Goal: Task Accomplishment & Management: Complete application form

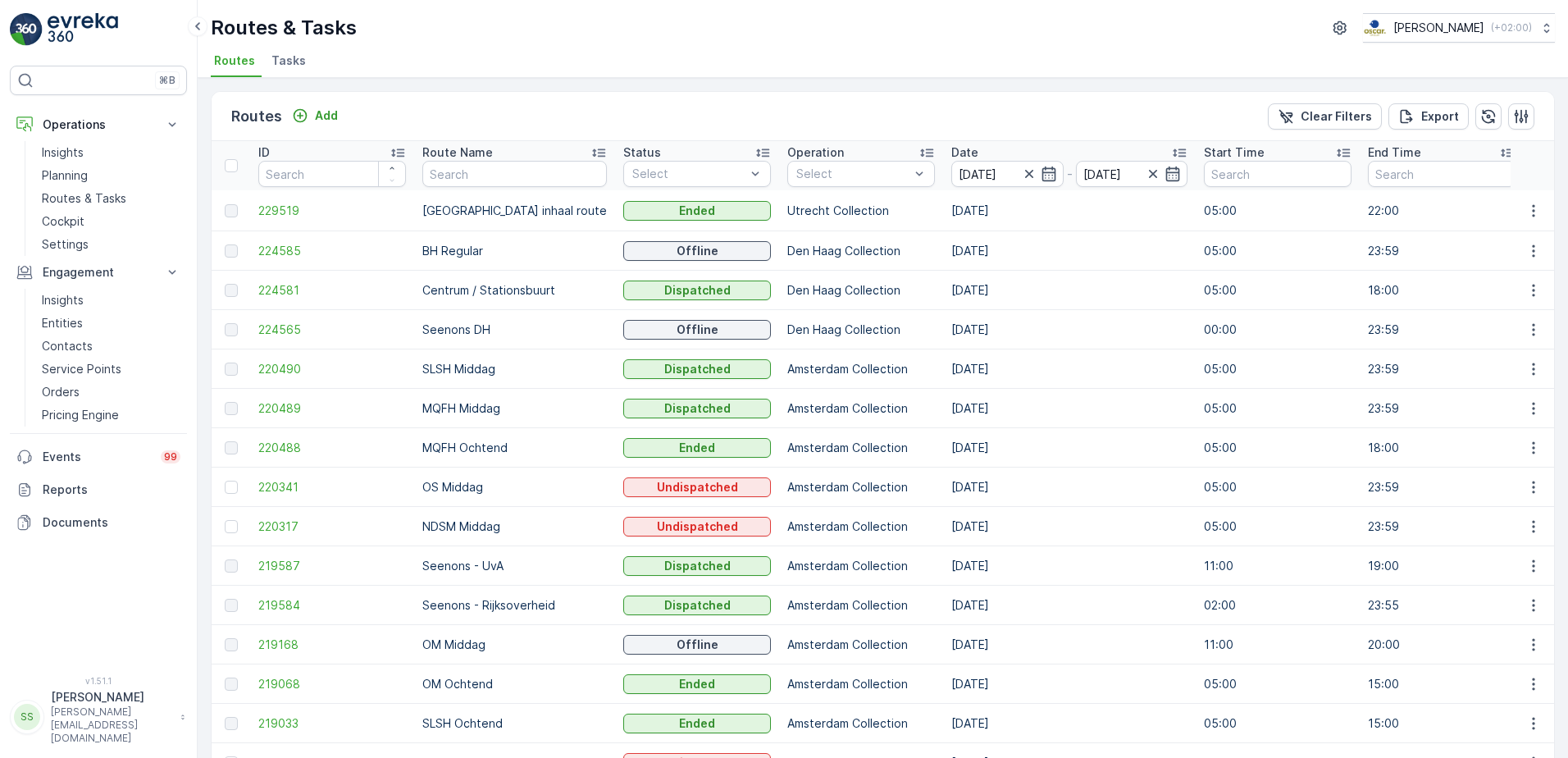
click at [475, 483] on p "OS Middag" at bounding box center [514, 488] width 184 height 17
click at [78, 19] on img at bounding box center [83, 29] width 71 height 33
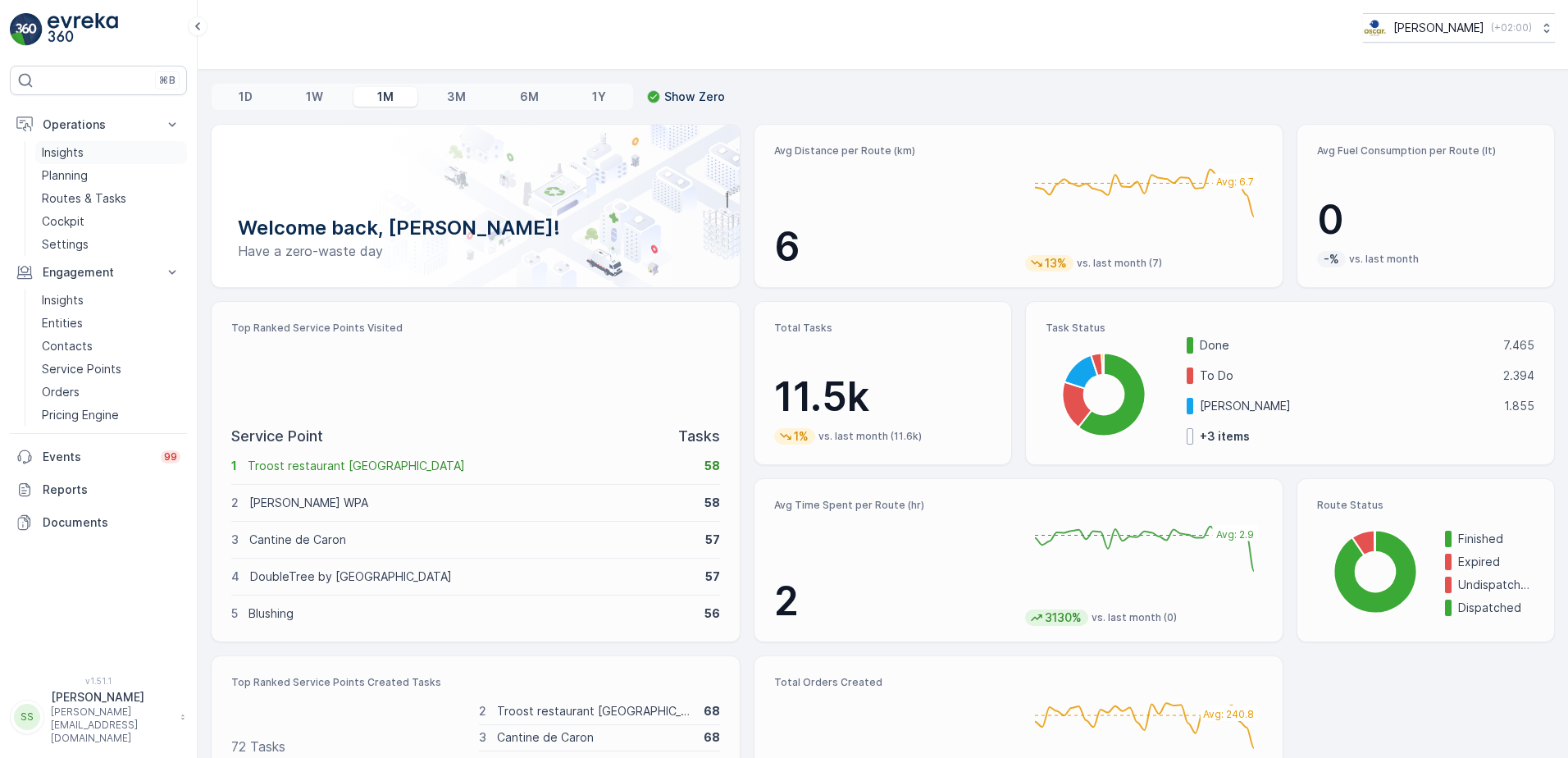
drag, startPoint x: 71, startPoint y: 196, endPoint x: 162, endPoint y: 163, distance: 96.8
click at [71, 196] on p "Routes & Tasks" at bounding box center [83, 199] width 84 height 17
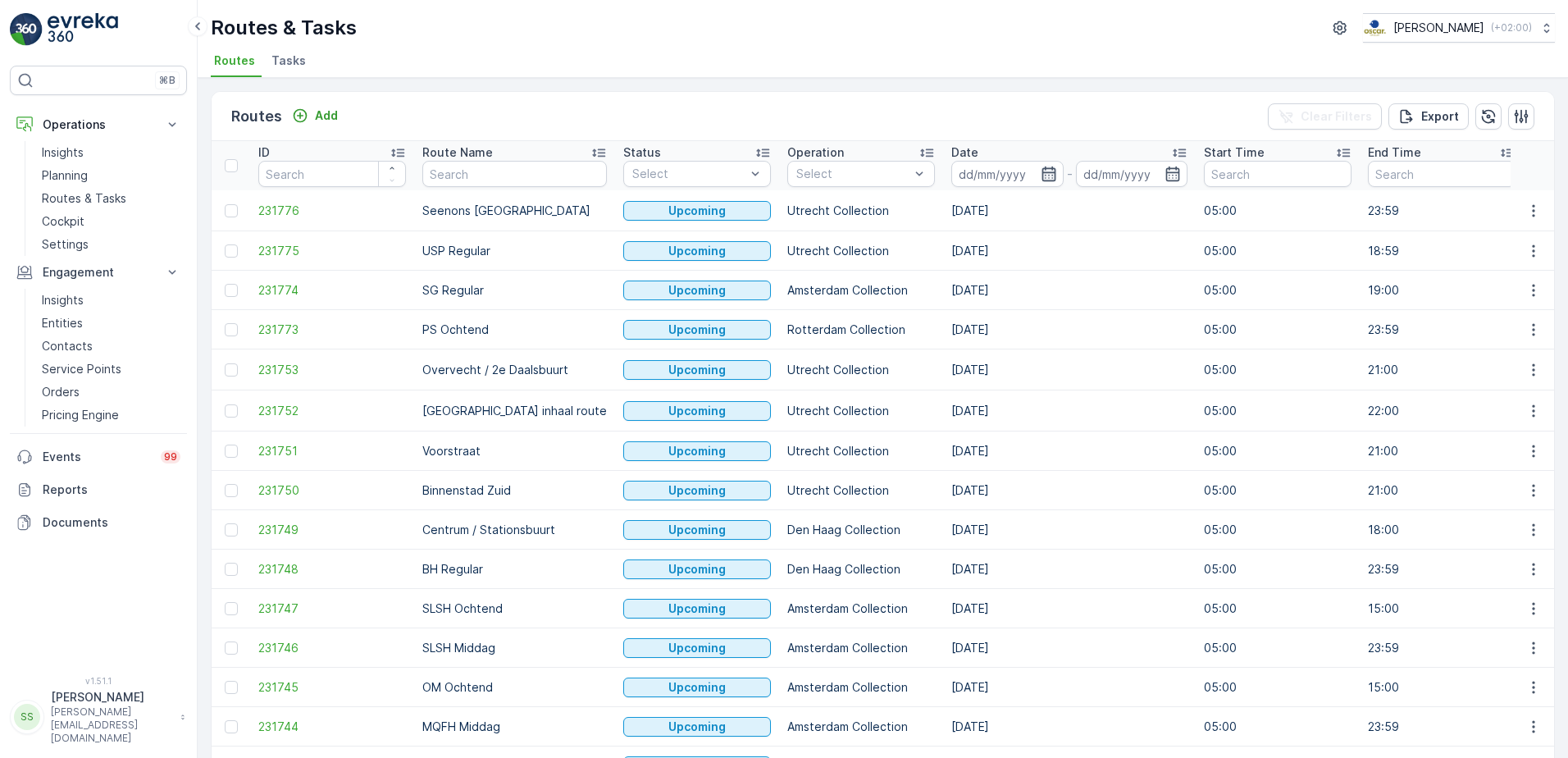
click at [1041, 170] on icon "button" at bounding box center [1048, 174] width 14 height 15
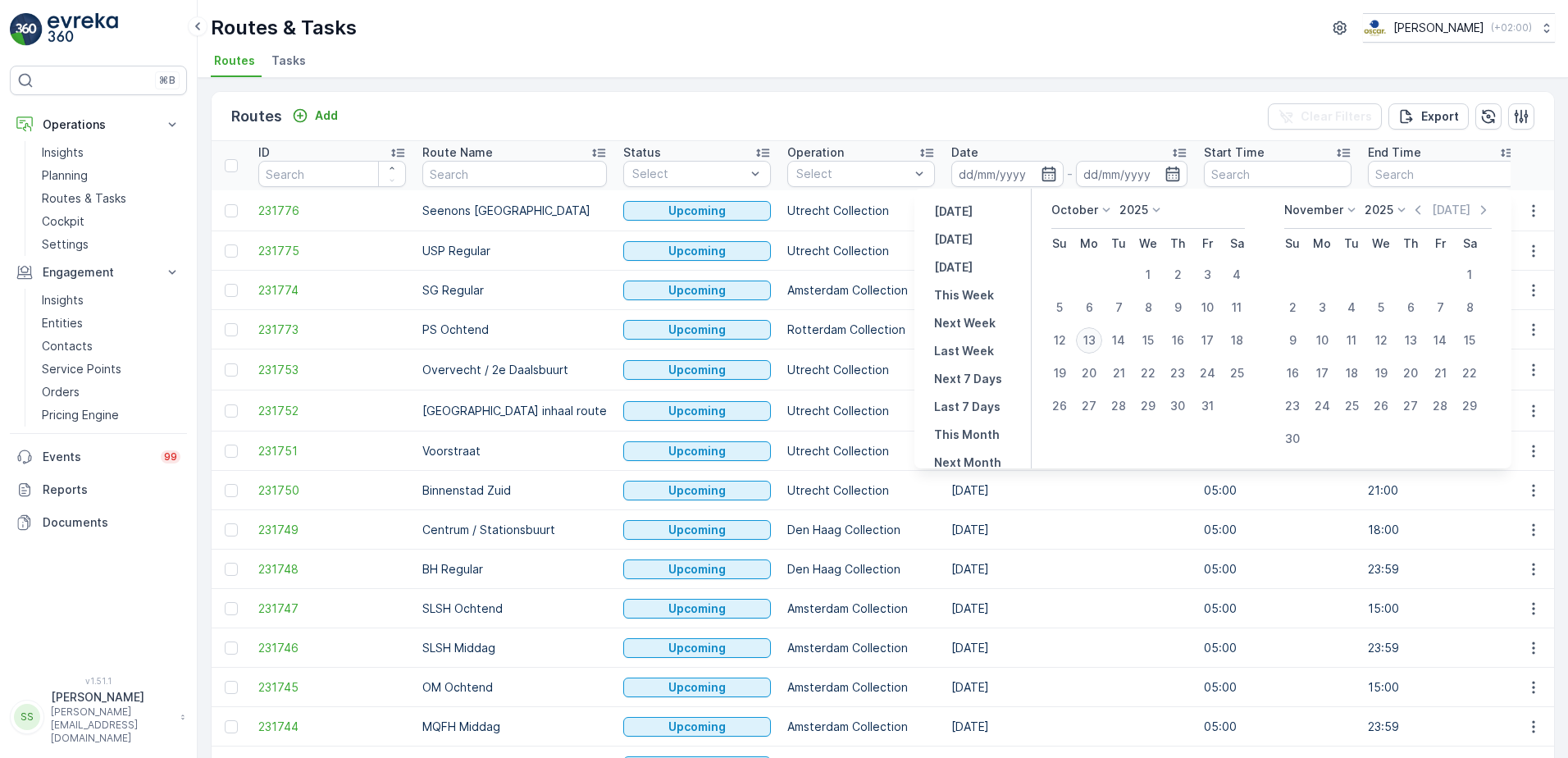
click at [1089, 341] on div "13" at bounding box center [1088, 340] width 26 height 26
type input "[DATE]"
click at [1029, 109] on div "Routes Add Clear Filters Export" at bounding box center [883, 116] width 1343 height 49
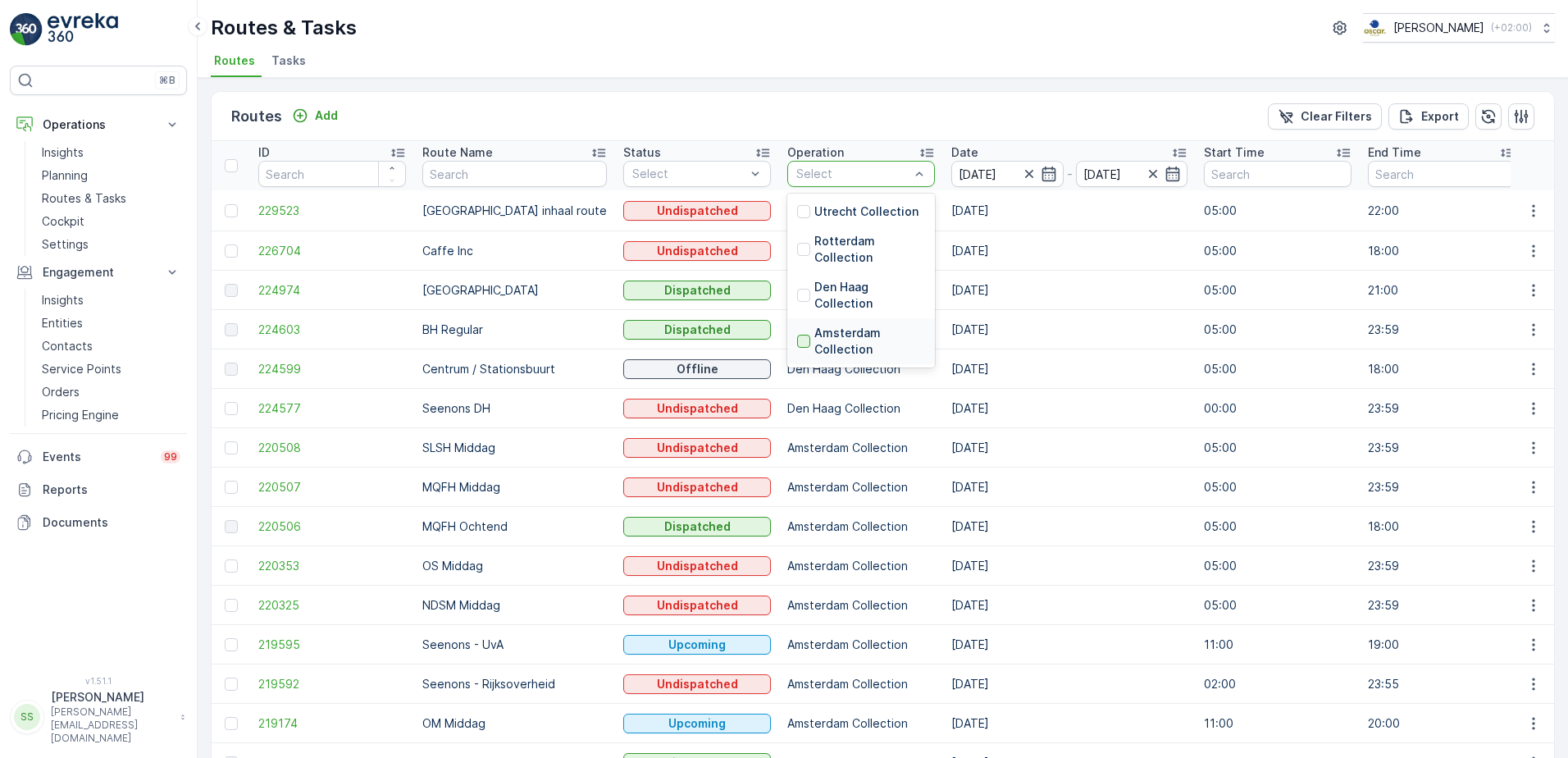
click at [797, 341] on div at bounding box center [804, 341] width 13 height 13
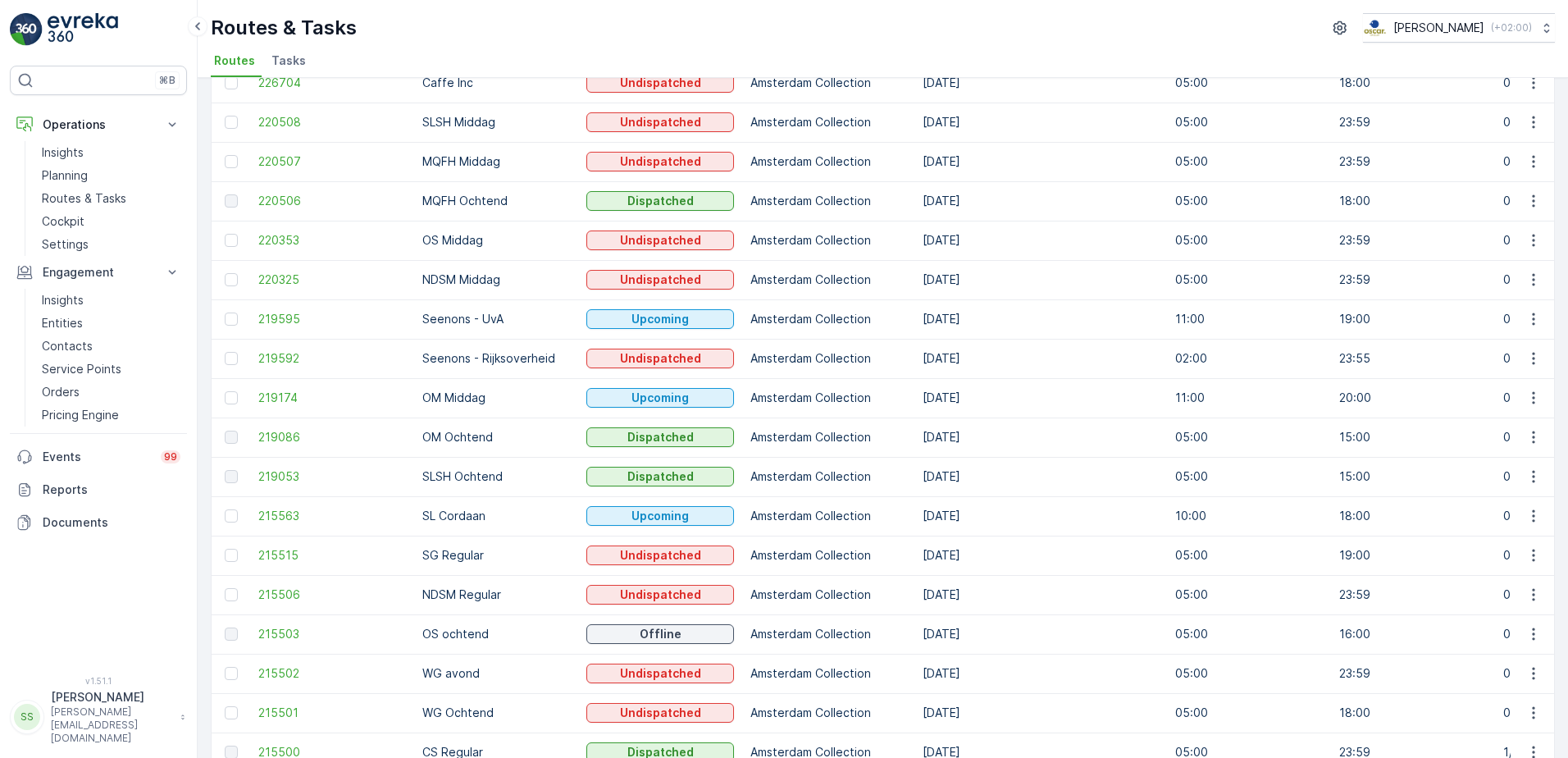
scroll to position [134, 0]
click at [278, 435] on span "219086" at bounding box center [332, 439] width 148 height 17
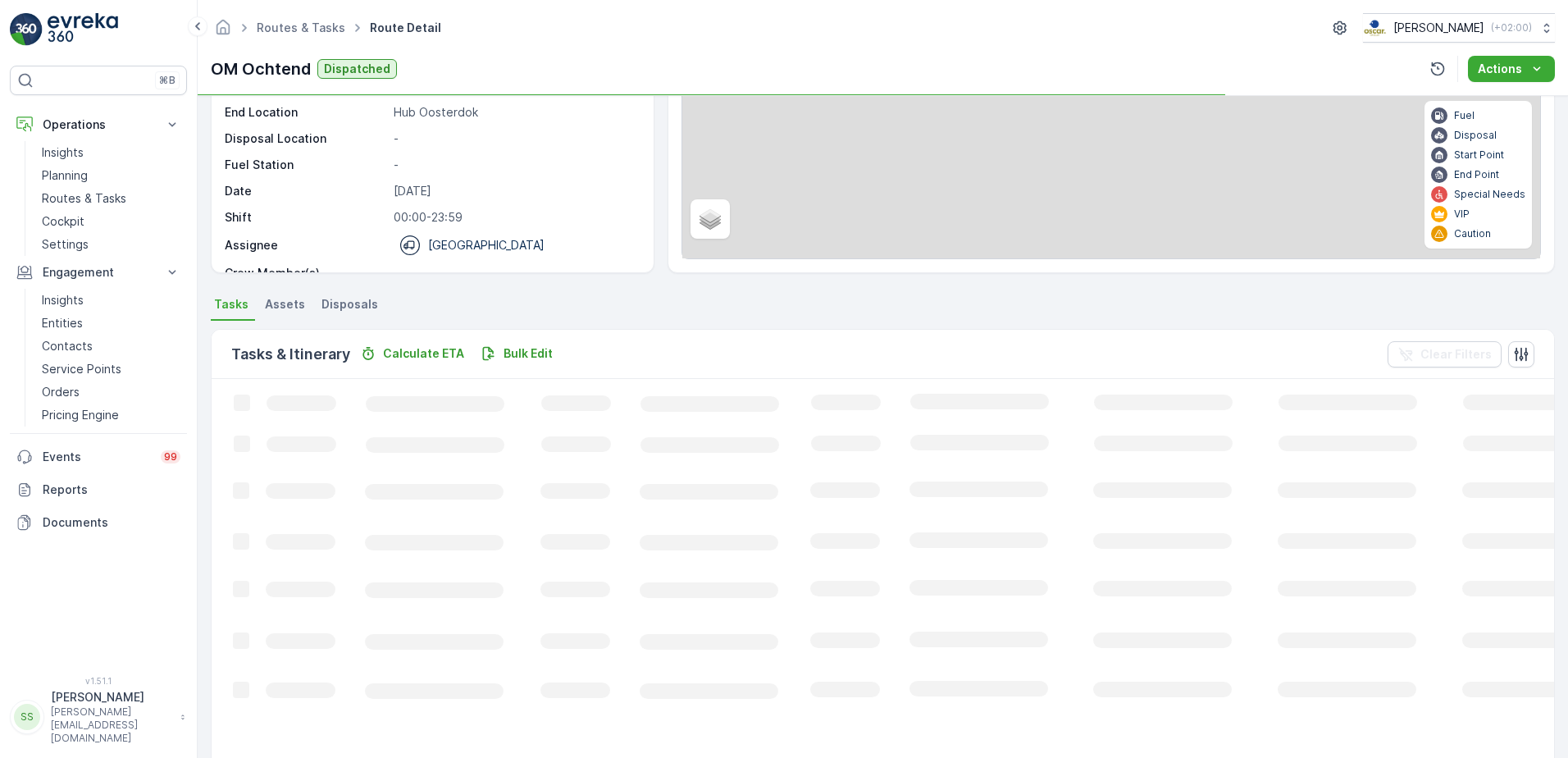
scroll to position [88, 0]
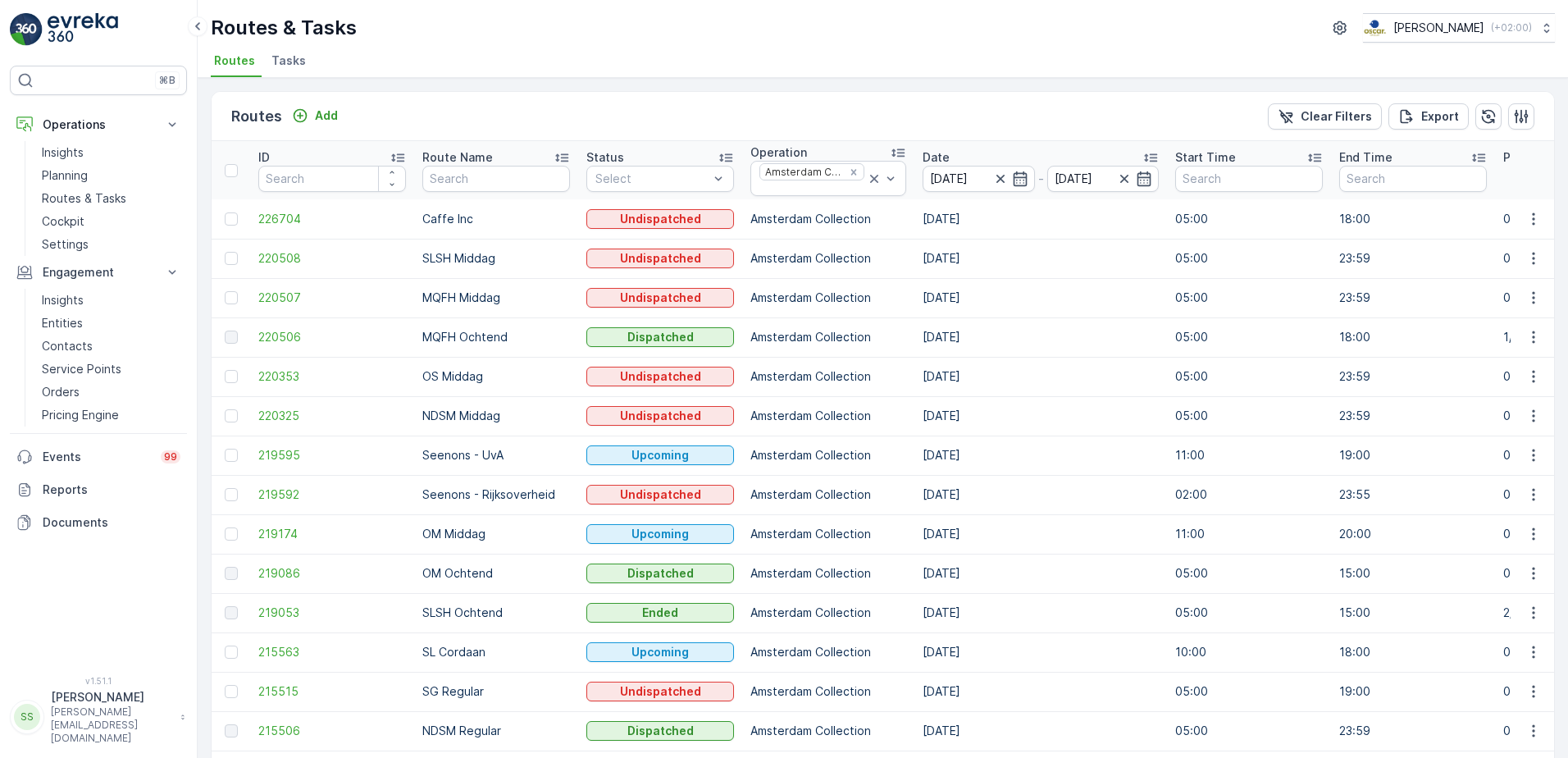
click at [966, 107] on div "Routes Add Clear Filters Export" at bounding box center [883, 116] width 1343 height 49
click at [850, 166] on icon "Remove Amsterdam Collection" at bounding box center [854, 172] width 12 height 12
click at [840, 99] on div "Routes Add Clear Filters Export" at bounding box center [883, 116] width 1343 height 49
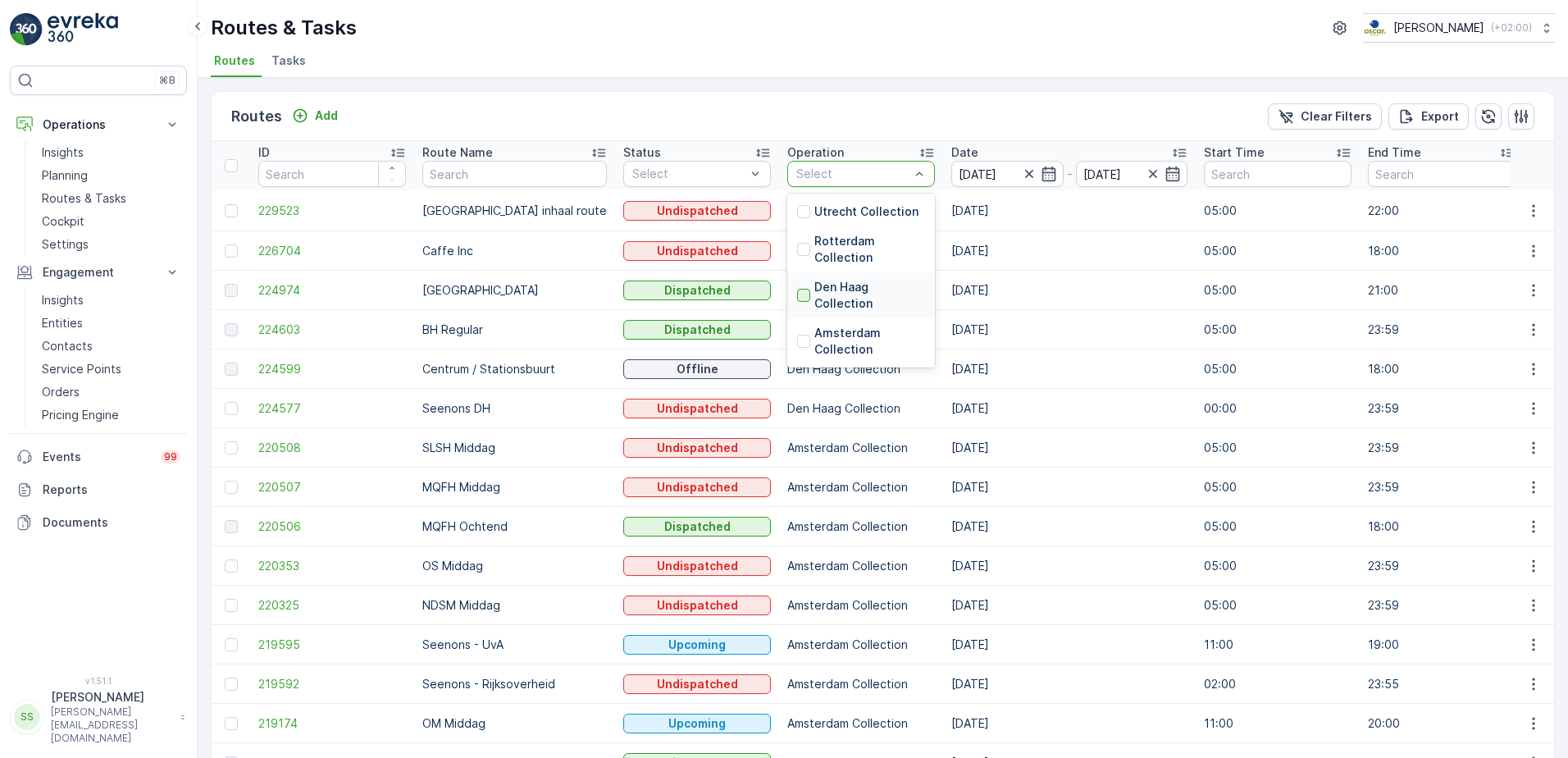
click at [797, 298] on div at bounding box center [804, 296] width 13 height 13
click at [764, 129] on div "Routes Add Clear Filters Export" at bounding box center [883, 116] width 1343 height 49
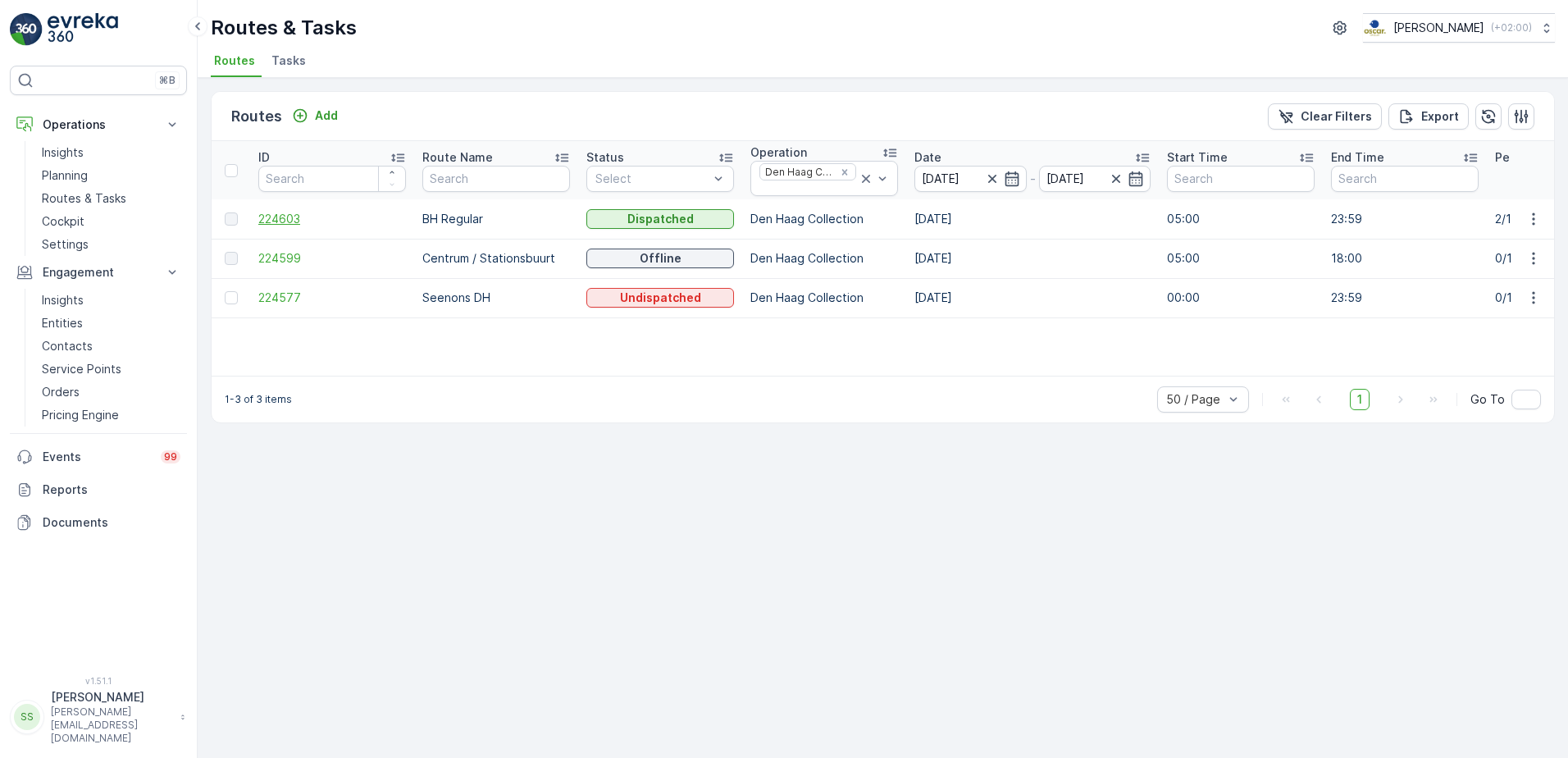
click at [280, 215] on span "224603" at bounding box center [332, 220] width 148 height 17
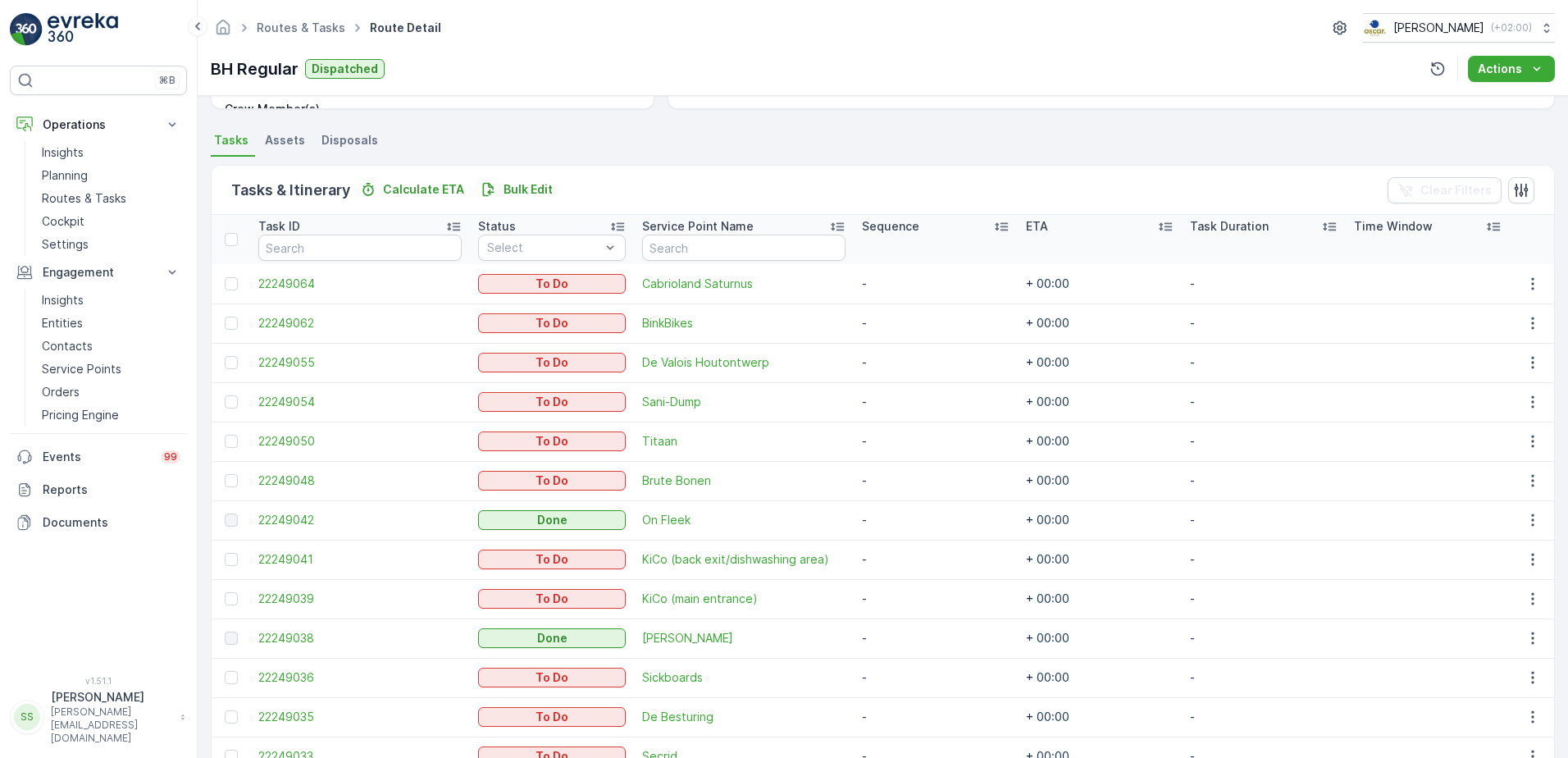
scroll to position [493, 0]
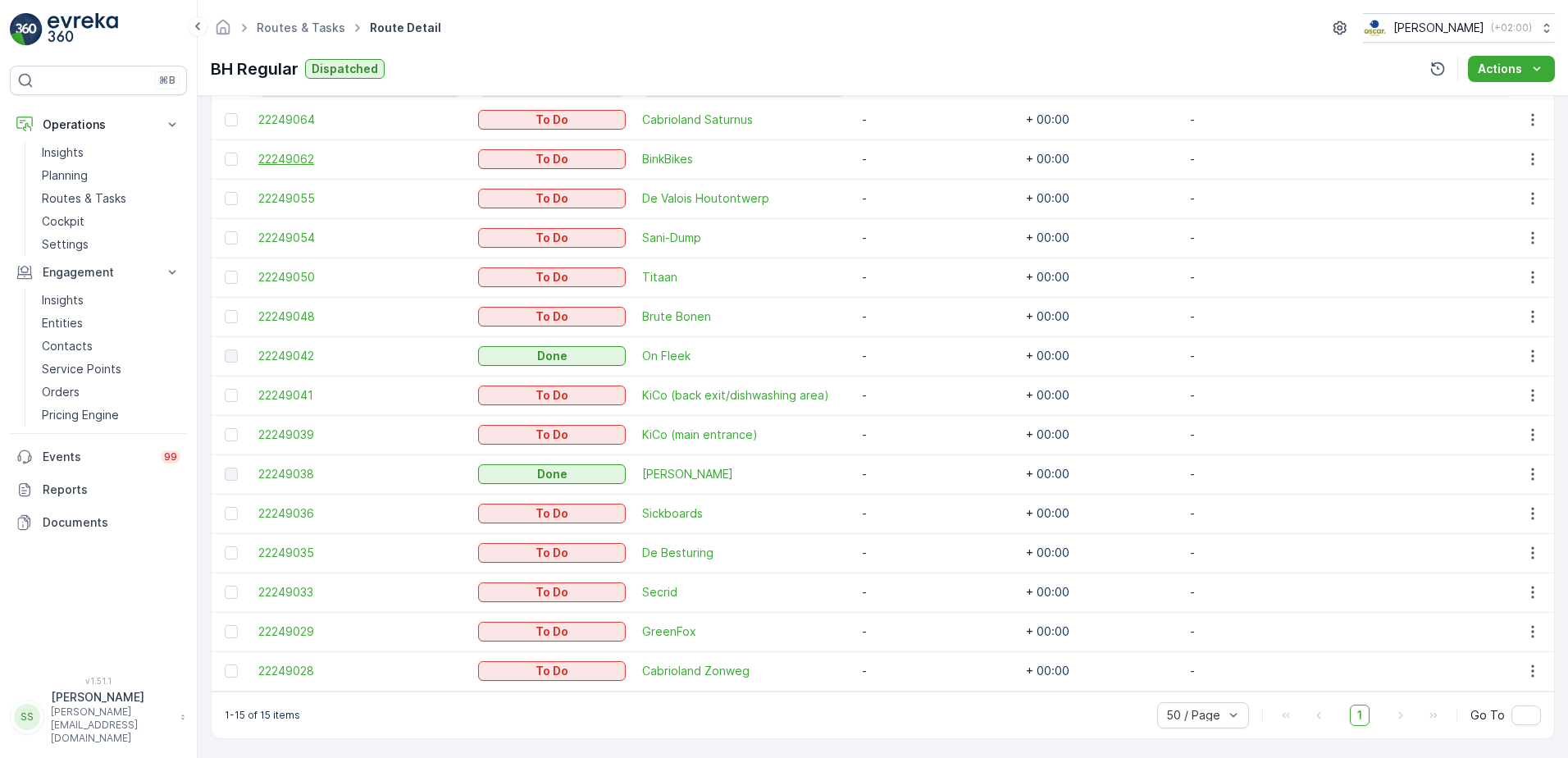
click at [282, 159] on span "22249062" at bounding box center [360, 159] width 204 height 17
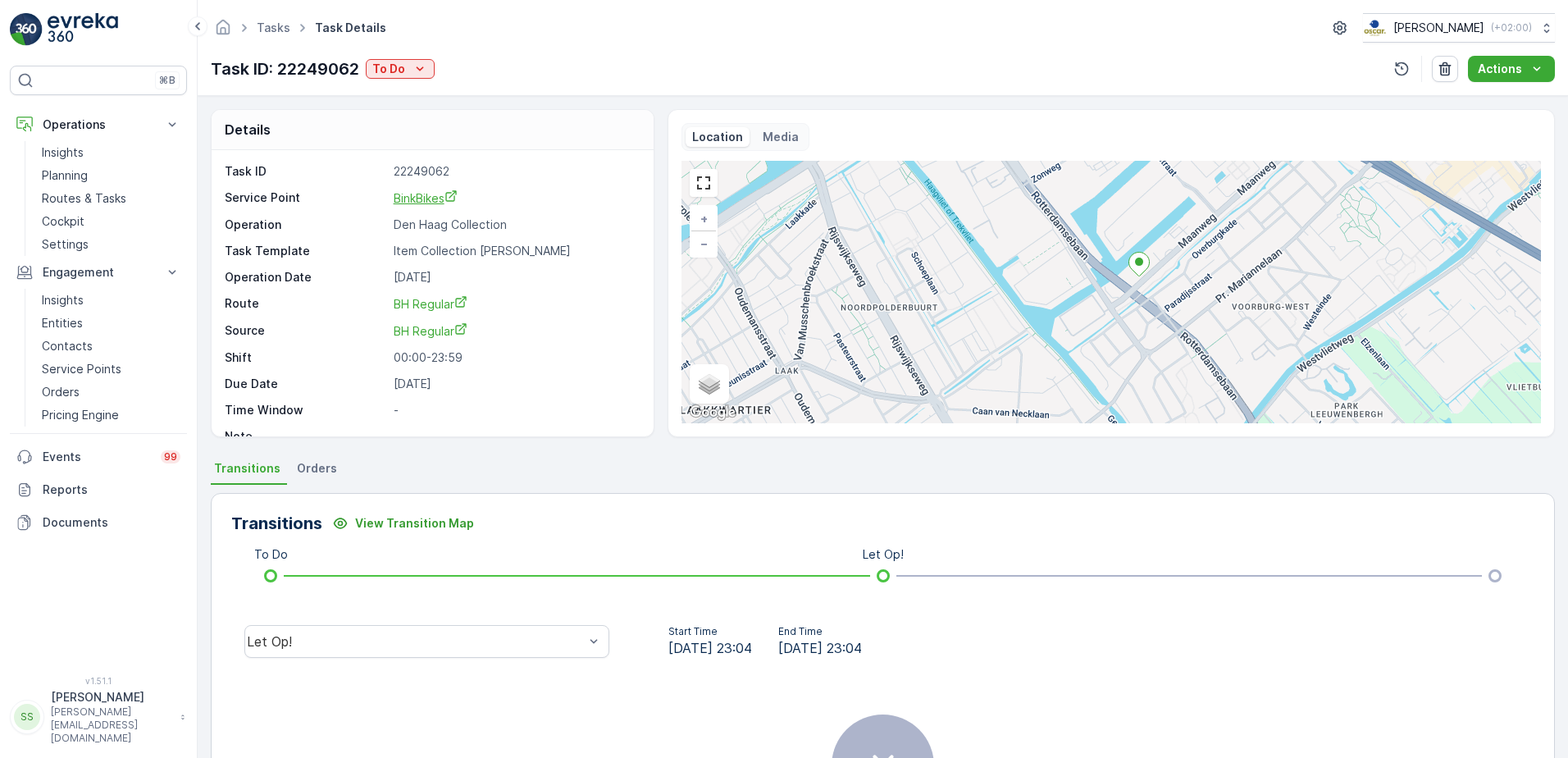
click at [433, 194] on span "BinkBikes" at bounding box center [426, 198] width 64 height 14
click at [76, 194] on p "Routes & Tasks" at bounding box center [83, 199] width 84 height 17
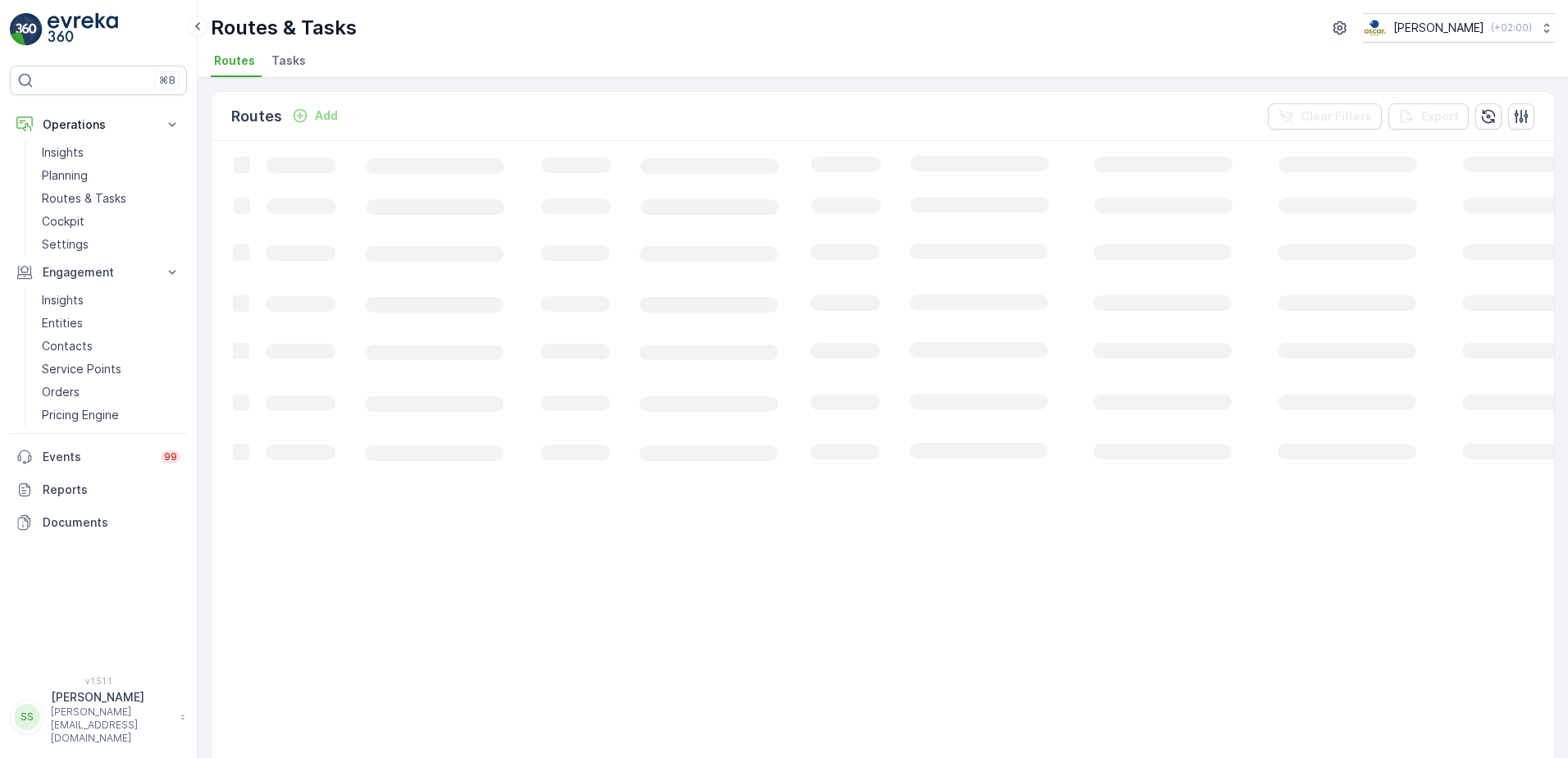
click at [411, 46] on div "Routes & Tasks [PERSON_NAME] ( +02:00 ) Routes Tasks" at bounding box center [883, 38] width 1370 height 78
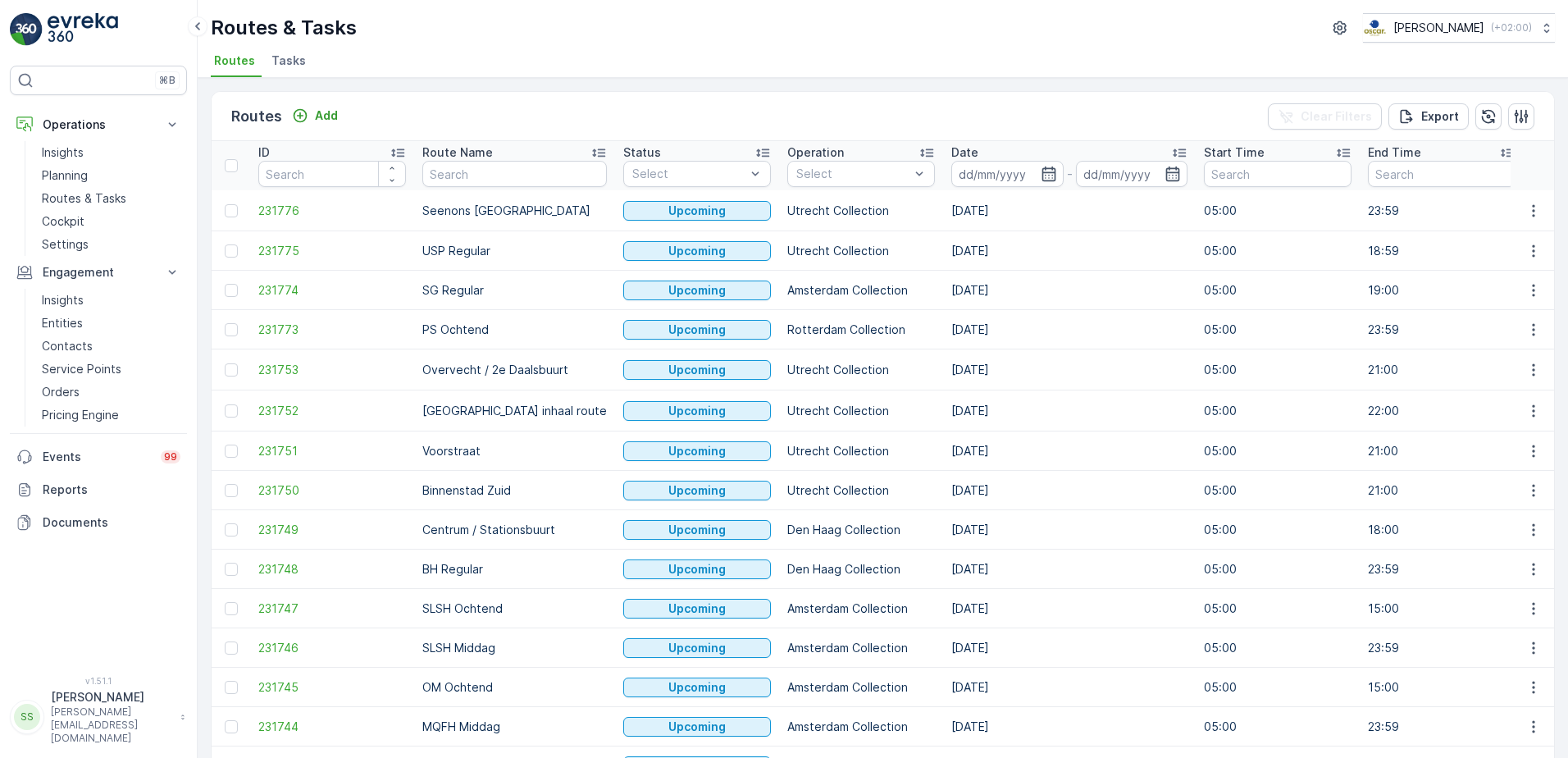
click at [460, 112] on div "Routes Add Clear Filters Export" at bounding box center [883, 116] width 1343 height 49
click at [1041, 170] on icon "button" at bounding box center [1049, 174] width 17 height 17
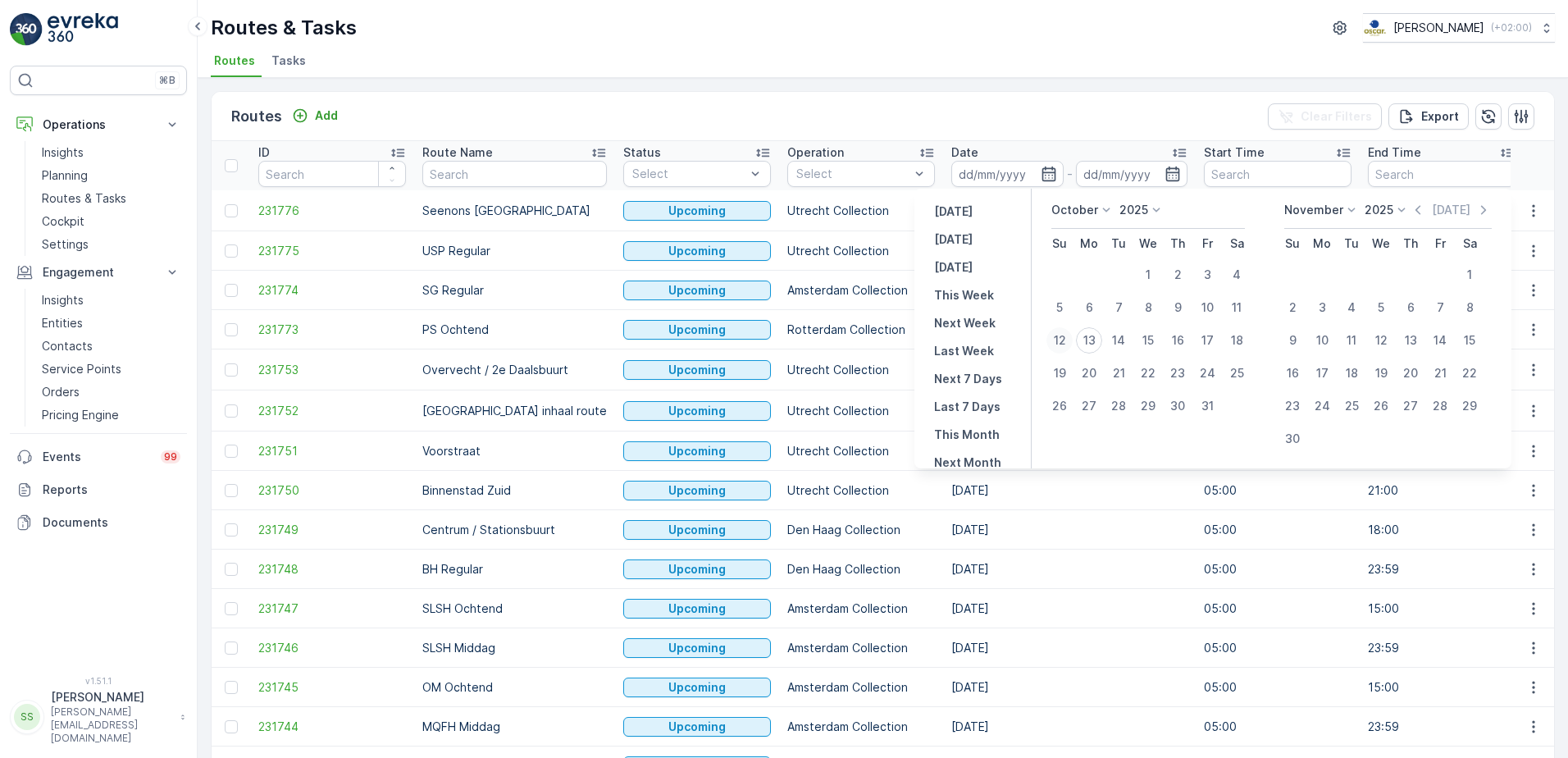
click at [1059, 342] on div "12" at bounding box center [1059, 340] width 26 height 26
type input "[DATE]"
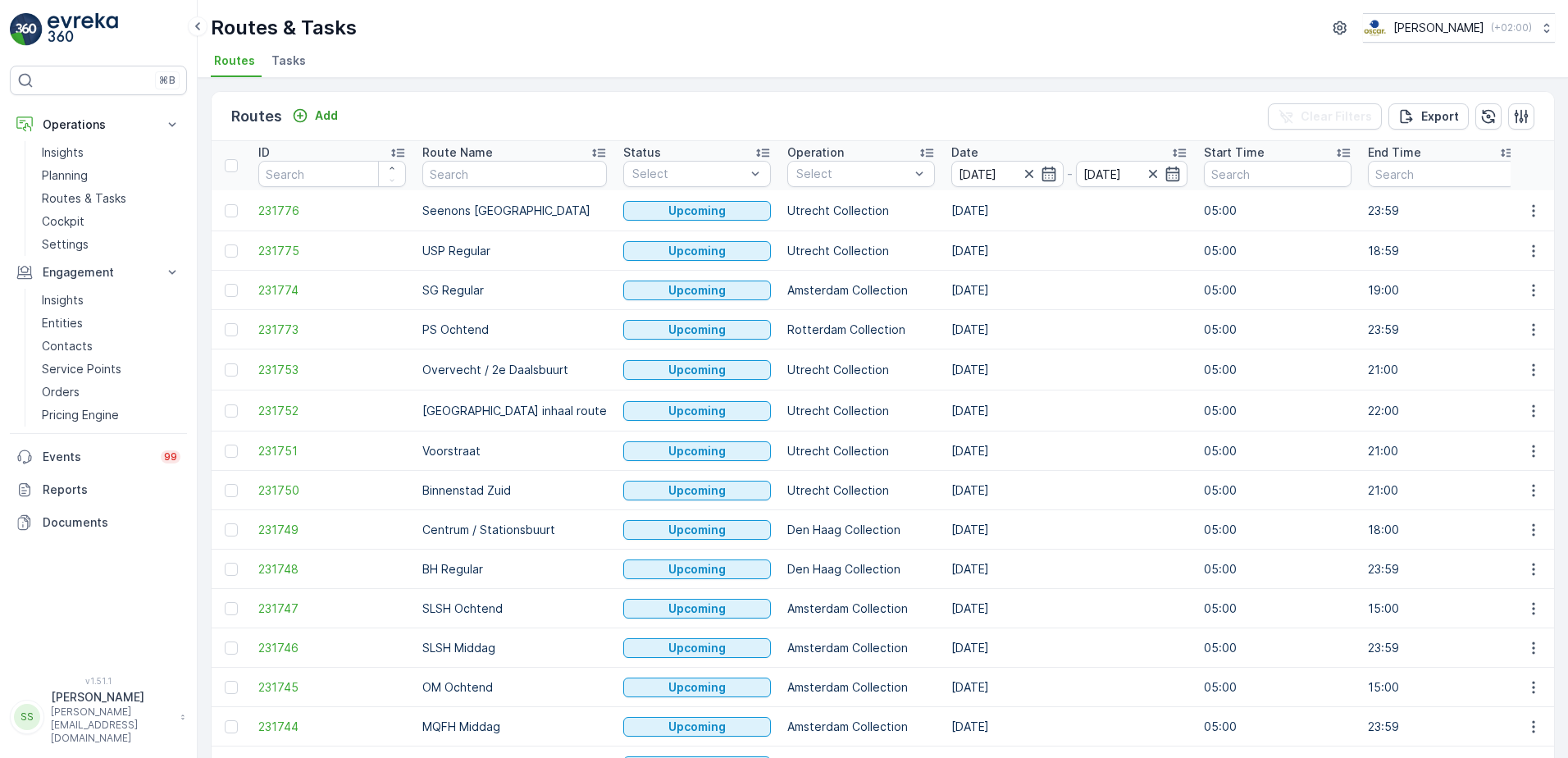
click at [1000, 104] on div "Routes Add Clear Filters Export" at bounding box center [883, 116] width 1343 height 49
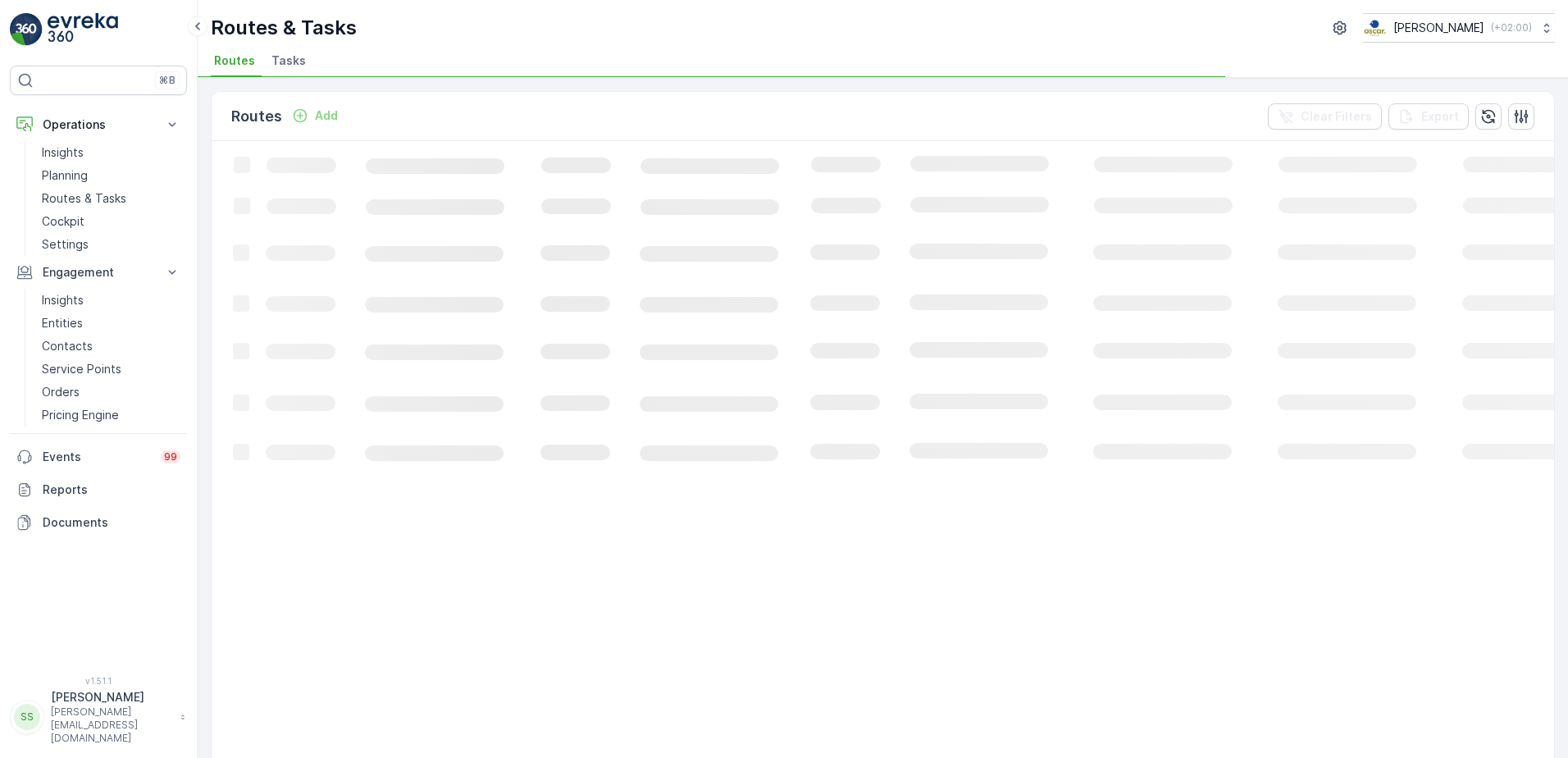
click at [795, 114] on div "Routes Add Clear Filters Export" at bounding box center [883, 116] width 1343 height 49
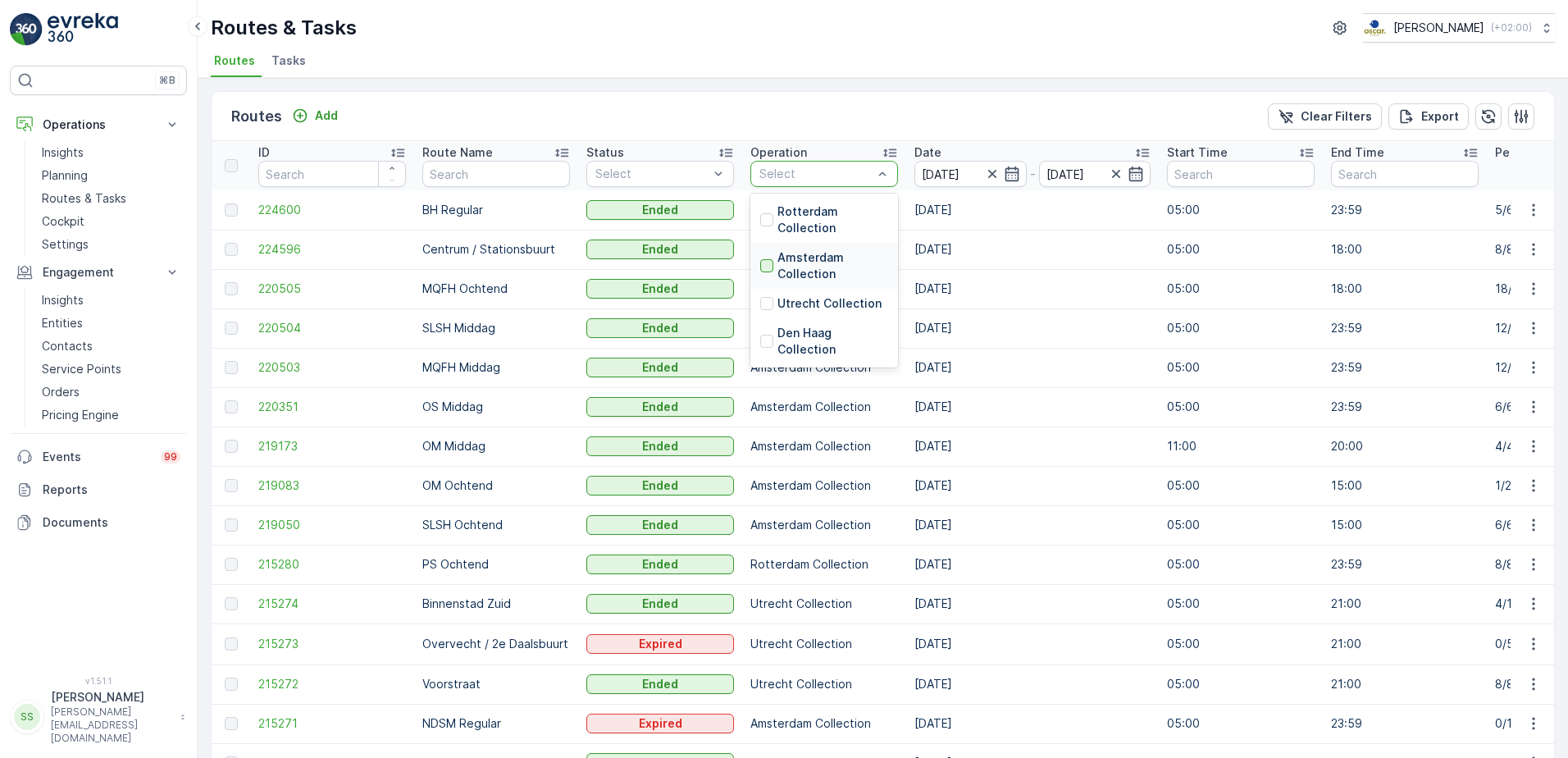
click at [761, 264] on div at bounding box center [767, 266] width 13 height 13
click at [865, 110] on div "Routes Add Clear Filters Export" at bounding box center [883, 116] width 1343 height 49
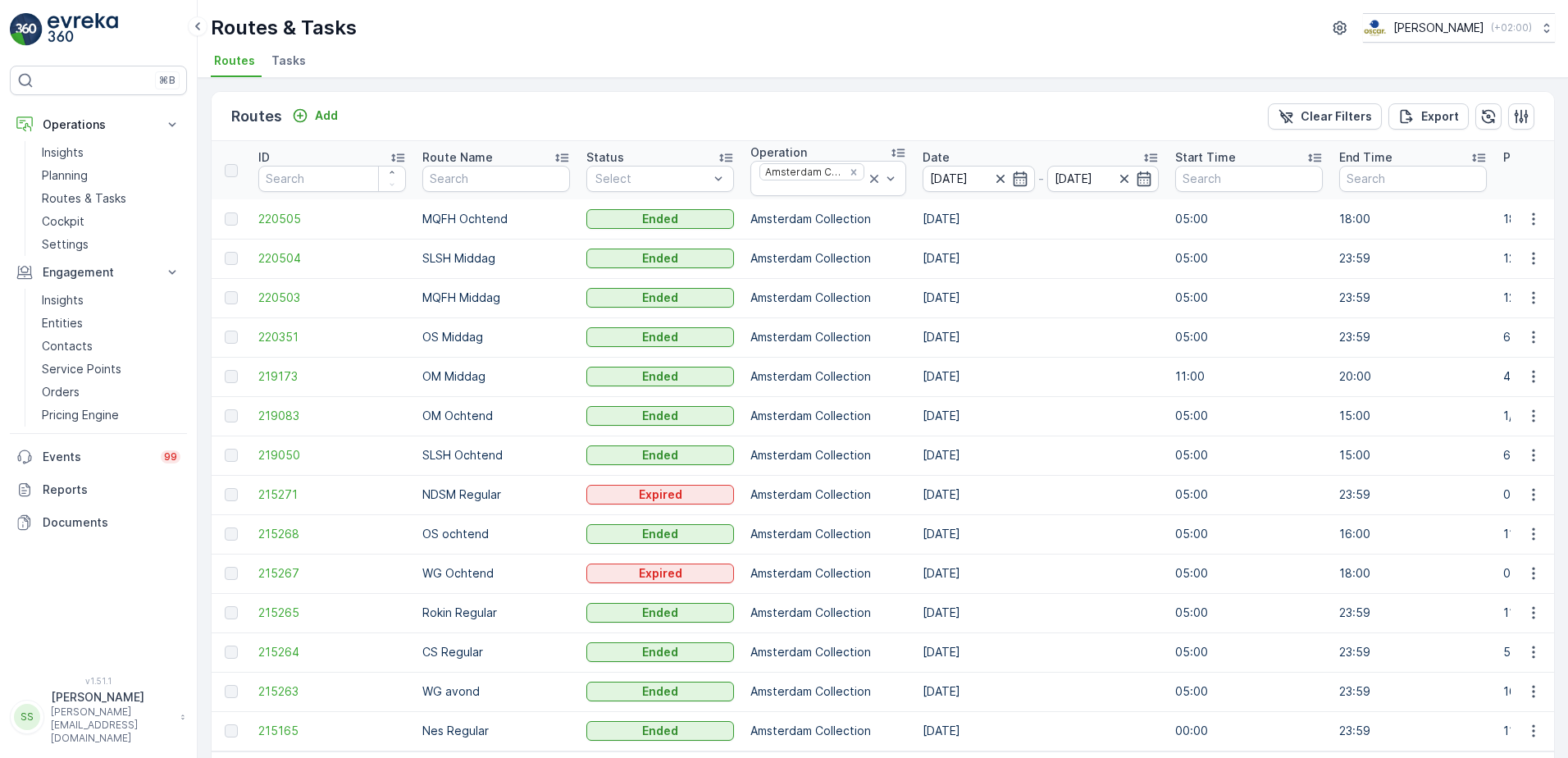
click at [826, 110] on div "Routes Add Clear Filters Export" at bounding box center [883, 116] width 1343 height 49
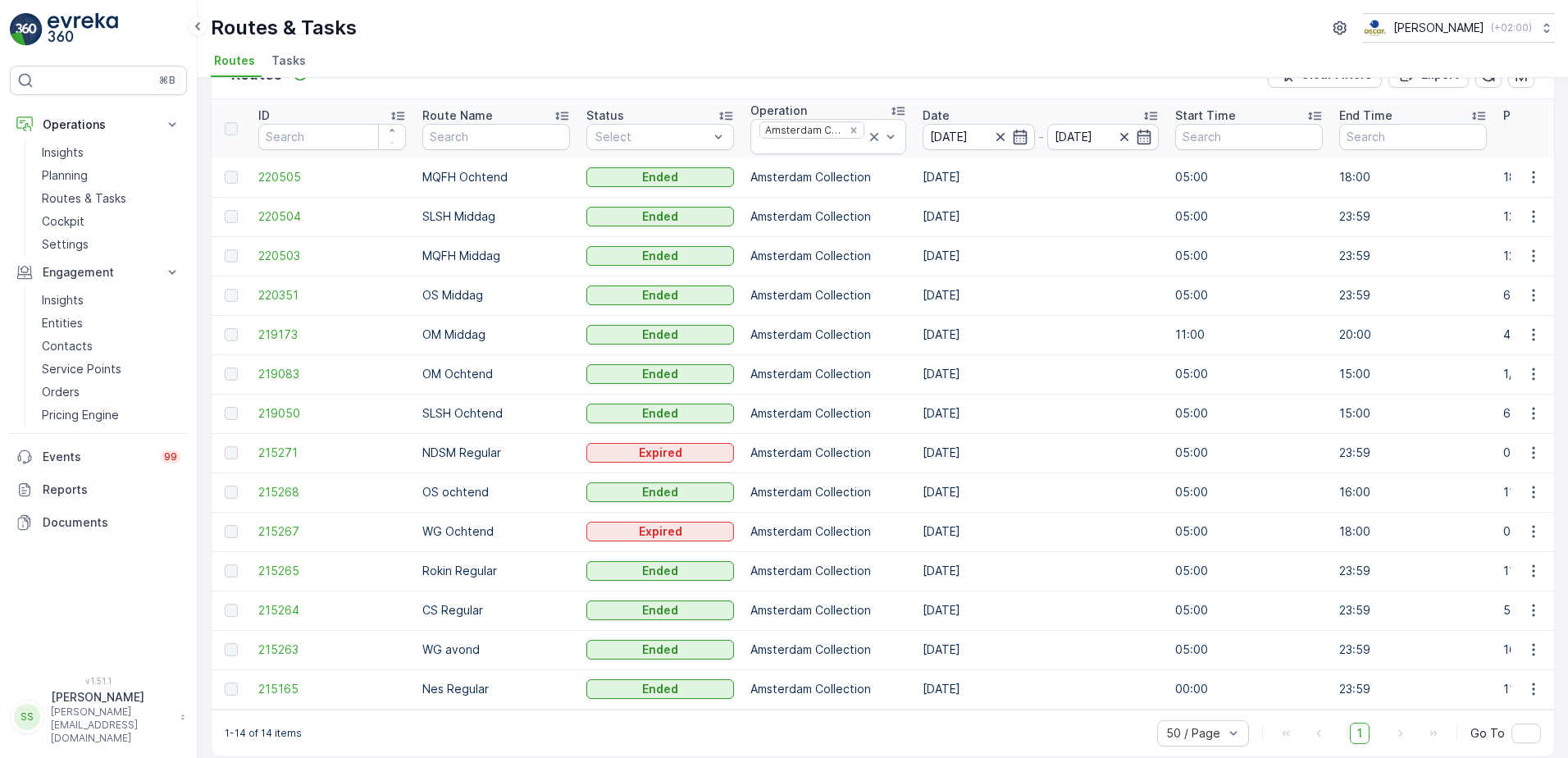
scroll to position [63, 0]
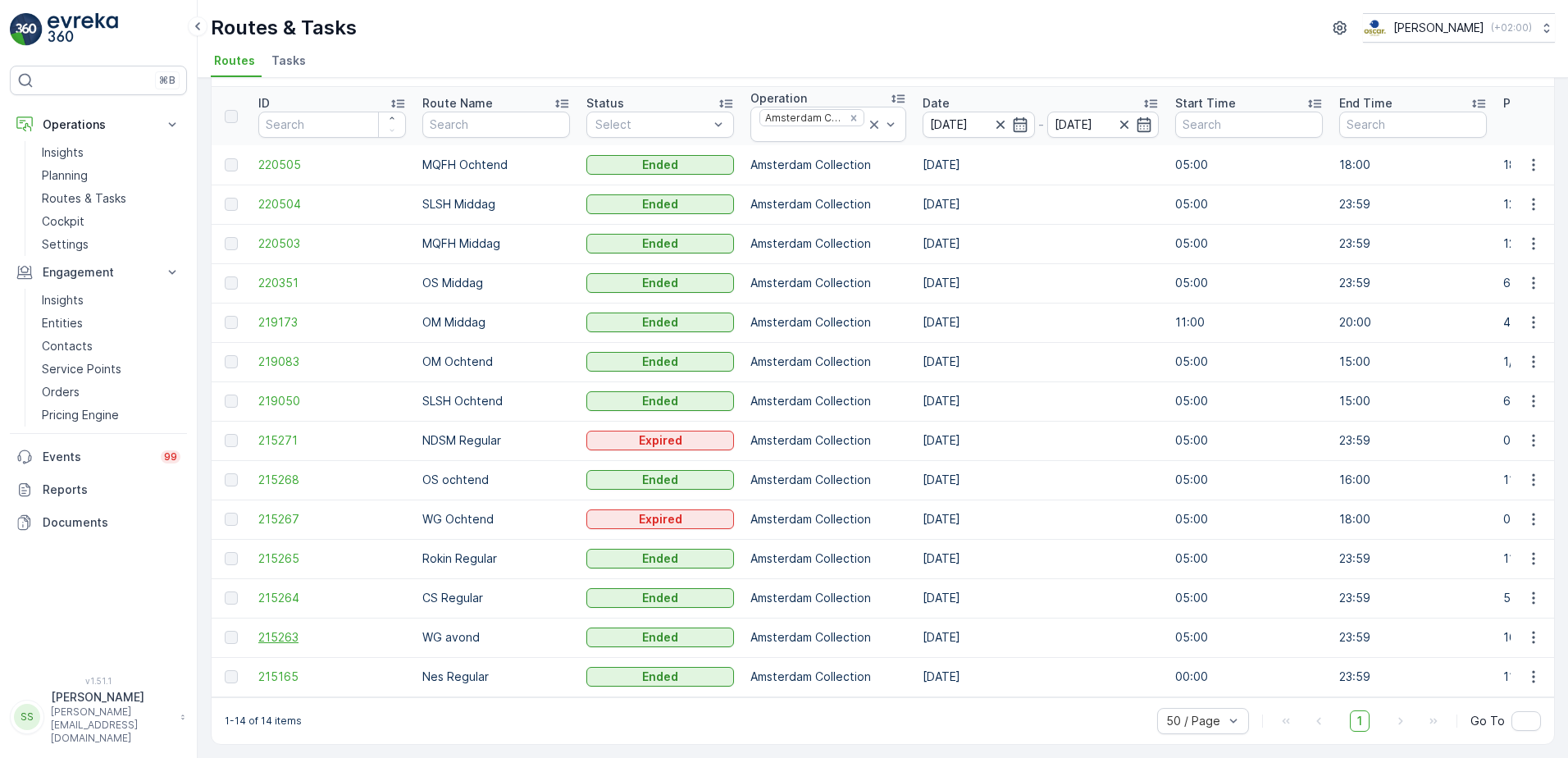
click at [288, 580] on span "215263" at bounding box center [332, 638] width 148 height 17
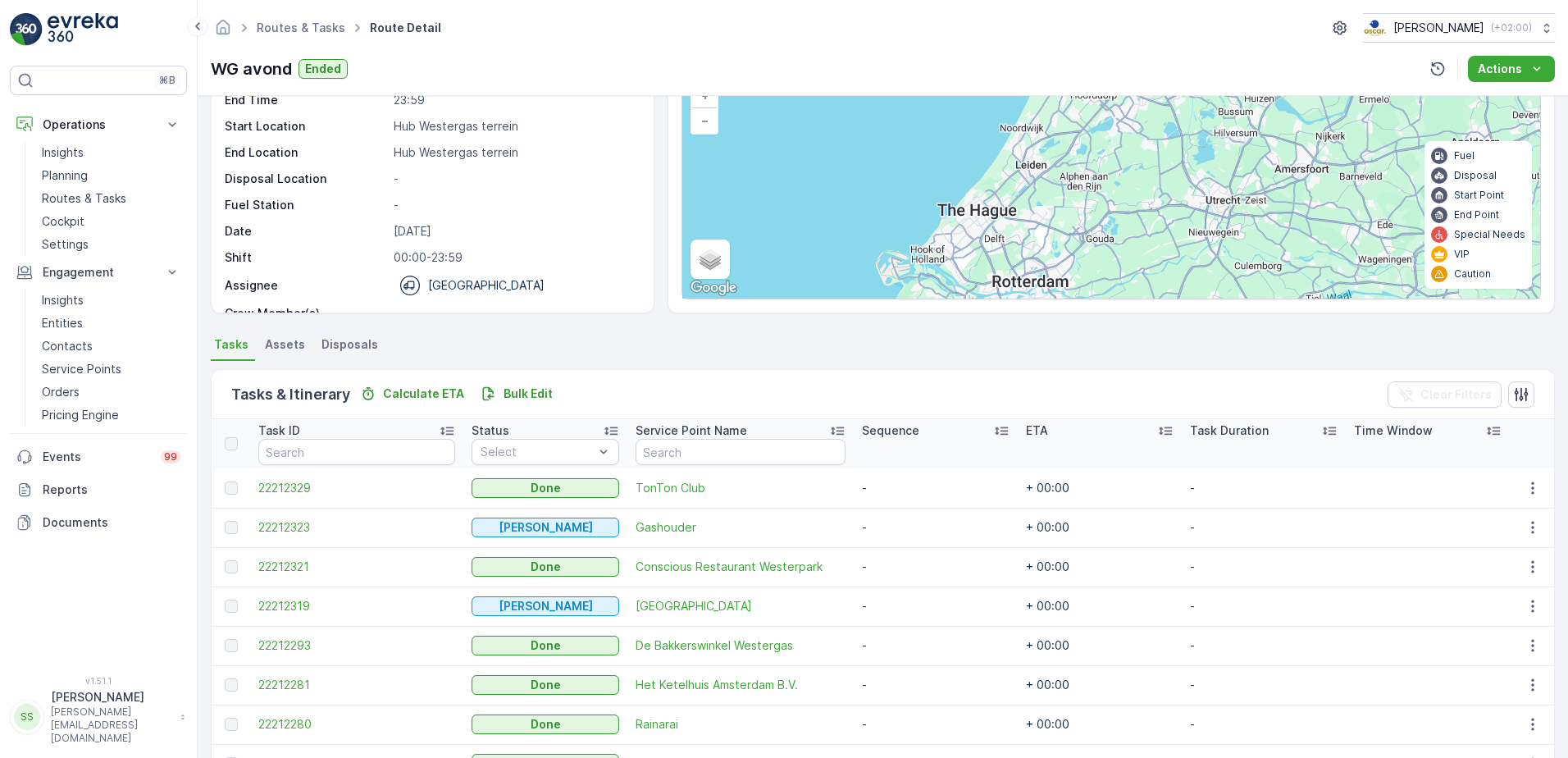
scroll to position [534, 0]
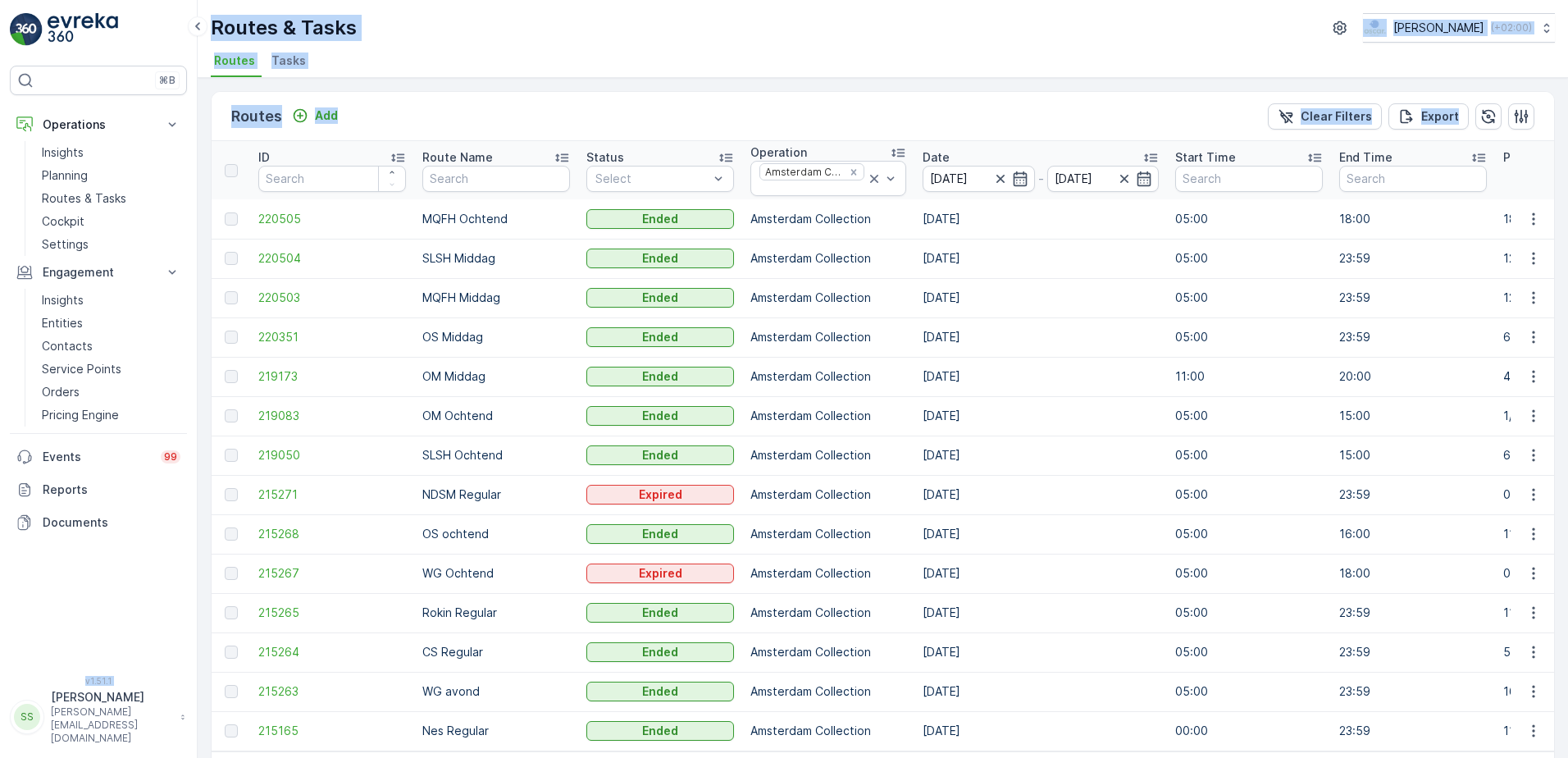
click at [198, 214] on div "⌘B Operations Insights Planning Routes & Tasks Cockpit Settings Engagement Insi…" at bounding box center [784, 379] width 1568 height 758
drag, startPoint x: 198, startPoint y: 214, endPoint x: 199, endPoint y: 224, distance: 10.0
click at [199, 224] on div "Routes Add Clear Filters Export ID Route Name Status Select Operation Amsterdam…" at bounding box center [883, 417] width 1370 height 680
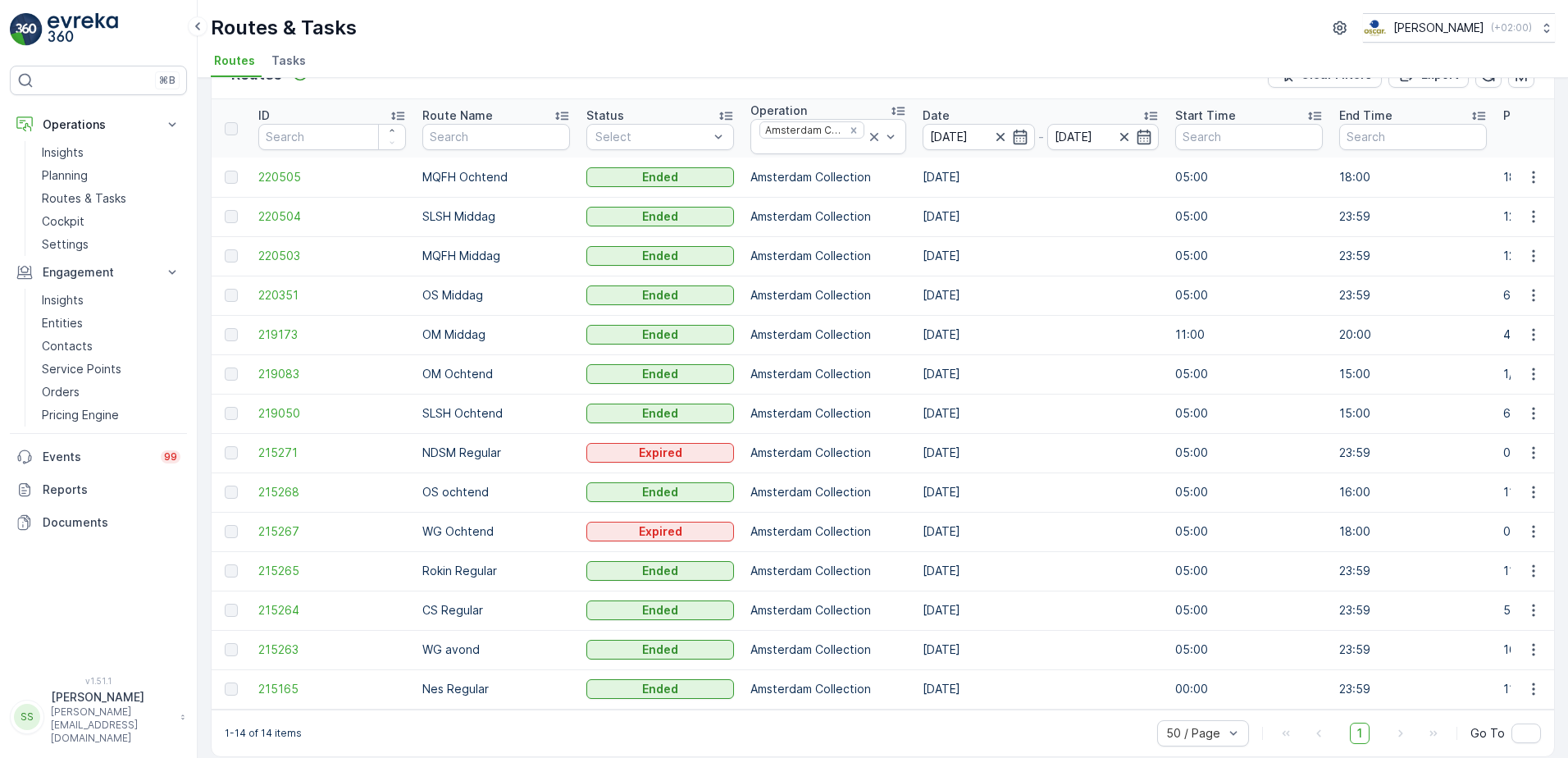
scroll to position [63, 0]
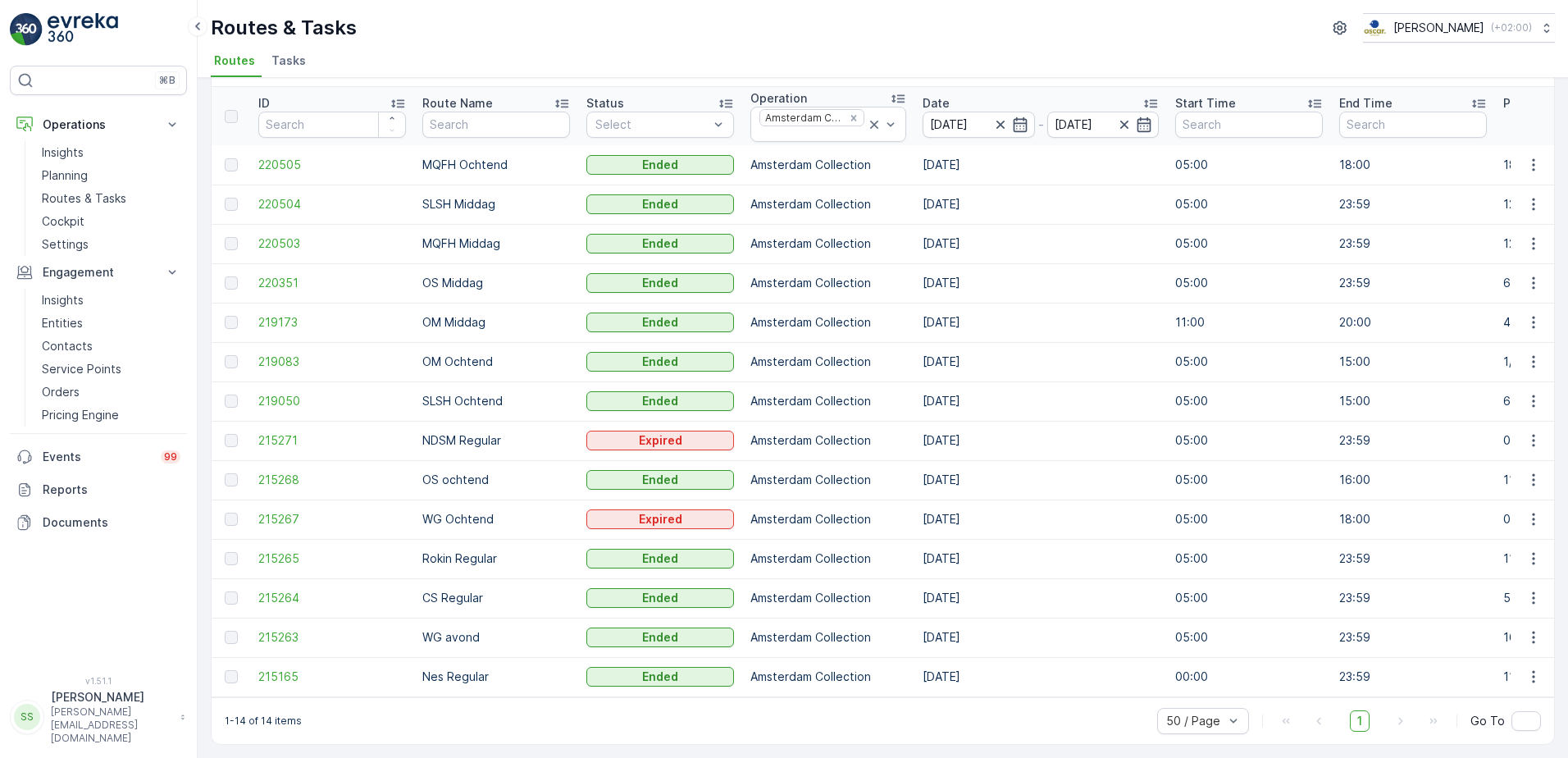
click at [200, 229] on div "Routes Add Clear Filters Export ID Route Name Status Select Operation Amsterdam…" at bounding box center [883, 417] width 1370 height 680
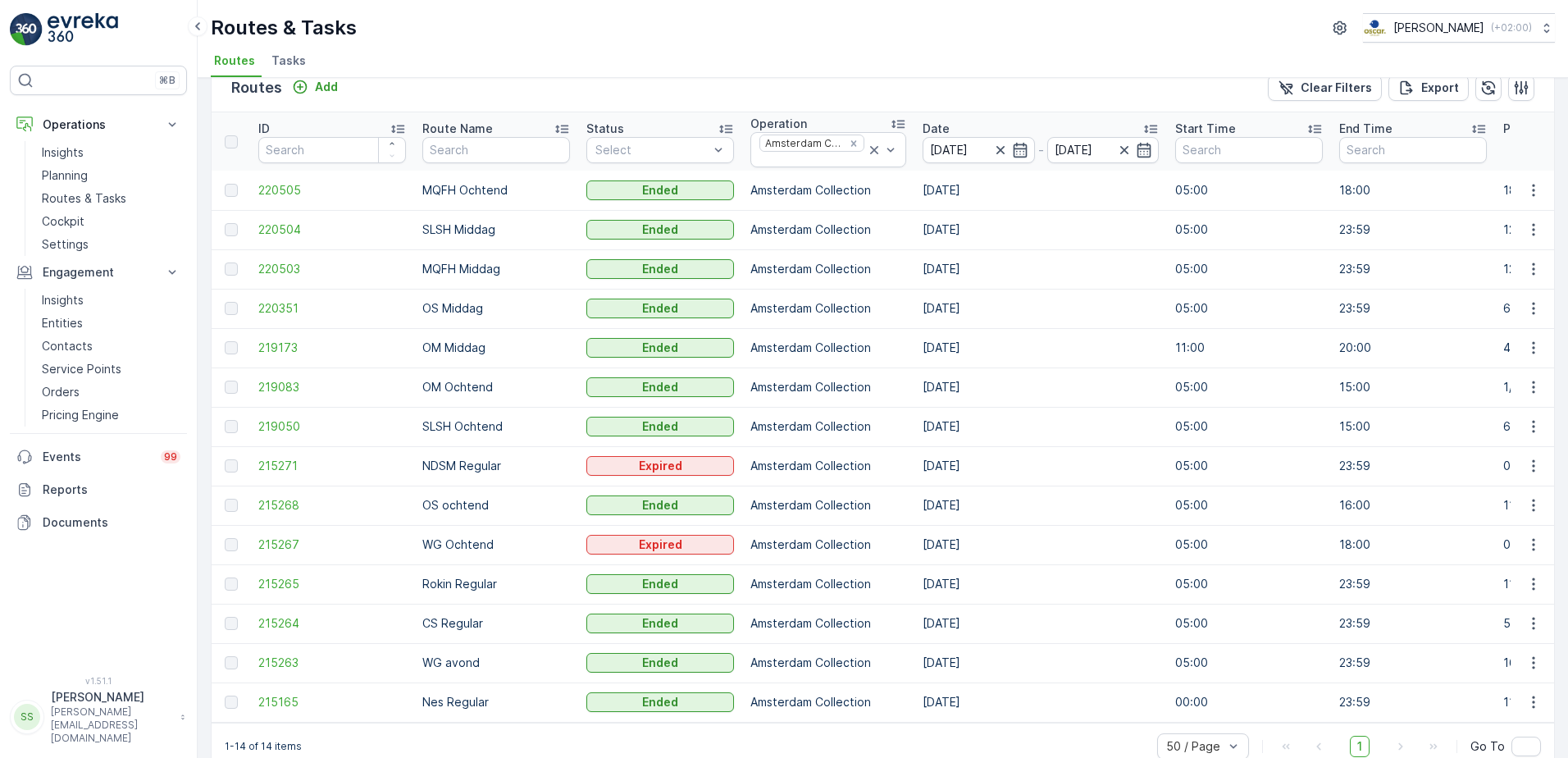
scroll to position [0, 0]
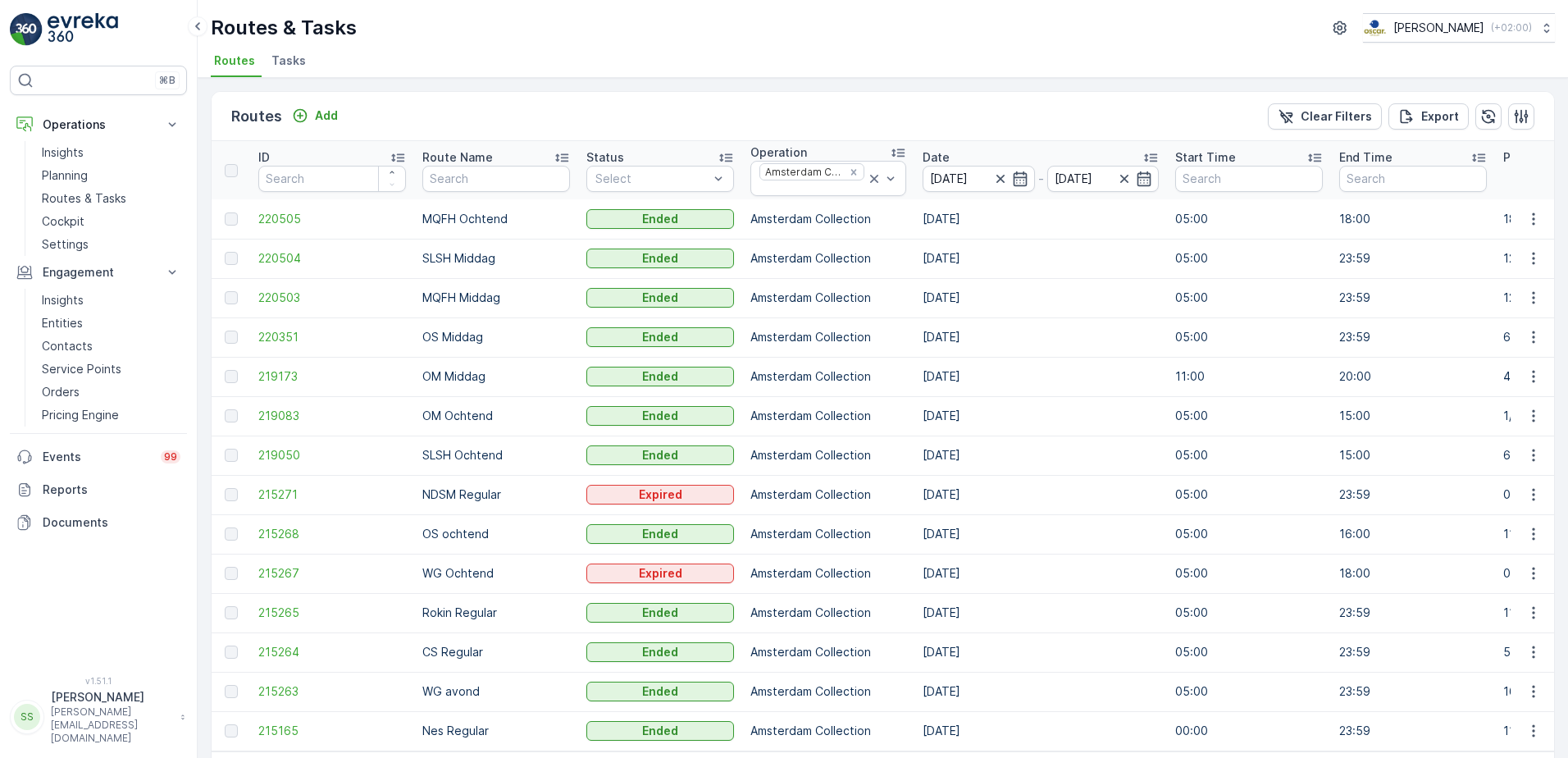
click at [487, 51] on ul "Routes Tasks" at bounding box center [876, 63] width 1331 height 28
click at [43, 25] on link at bounding box center [98, 29] width 177 height 33
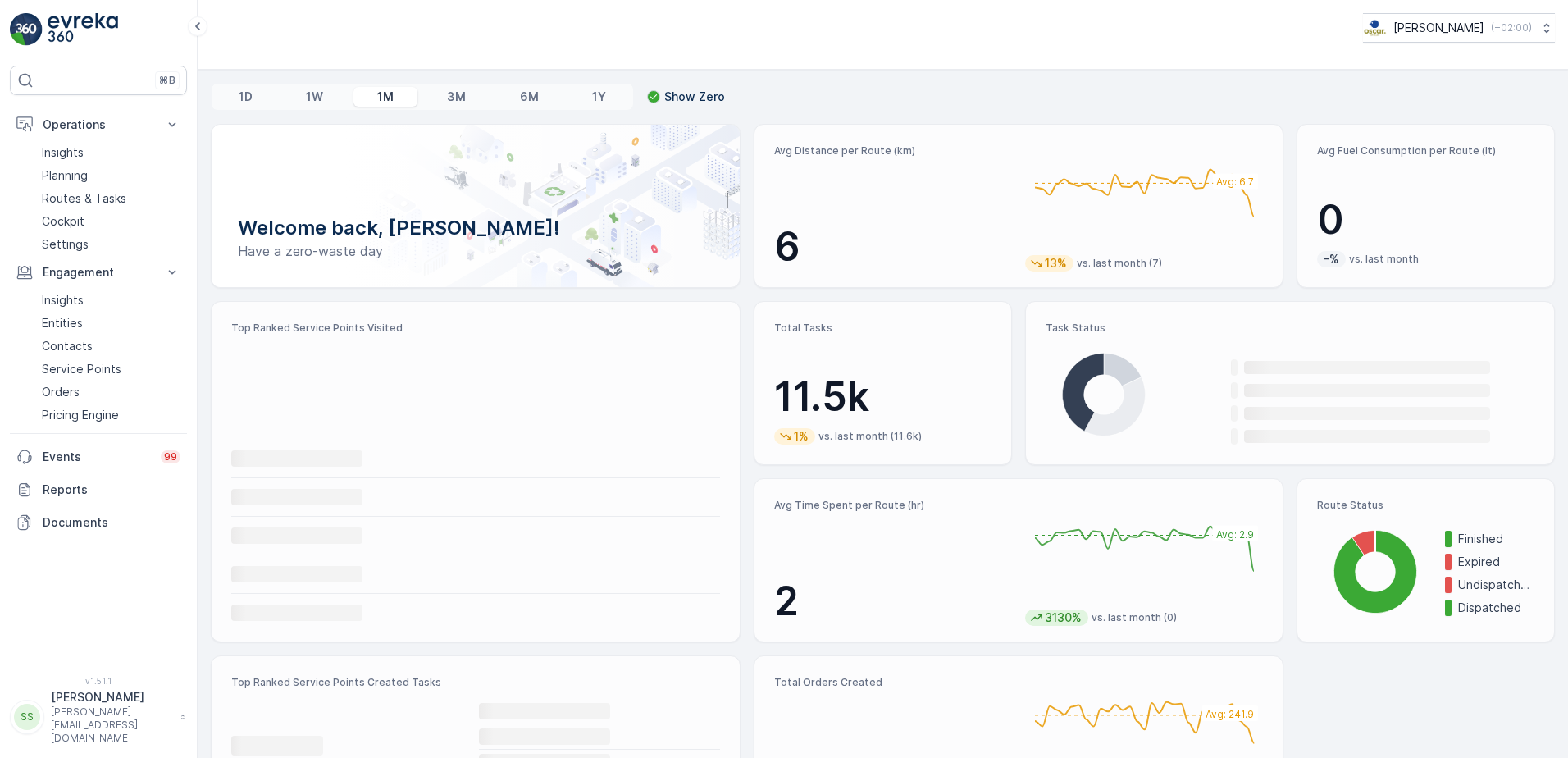
click at [501, 36] on div "[PERSON_NAME] ( +02:00 )" at bounding box center [883, 28] width 1344 height 29
click at [83, 197] on p "Routes & Tasks" at bounding box center [83, 199] width 84 height 17
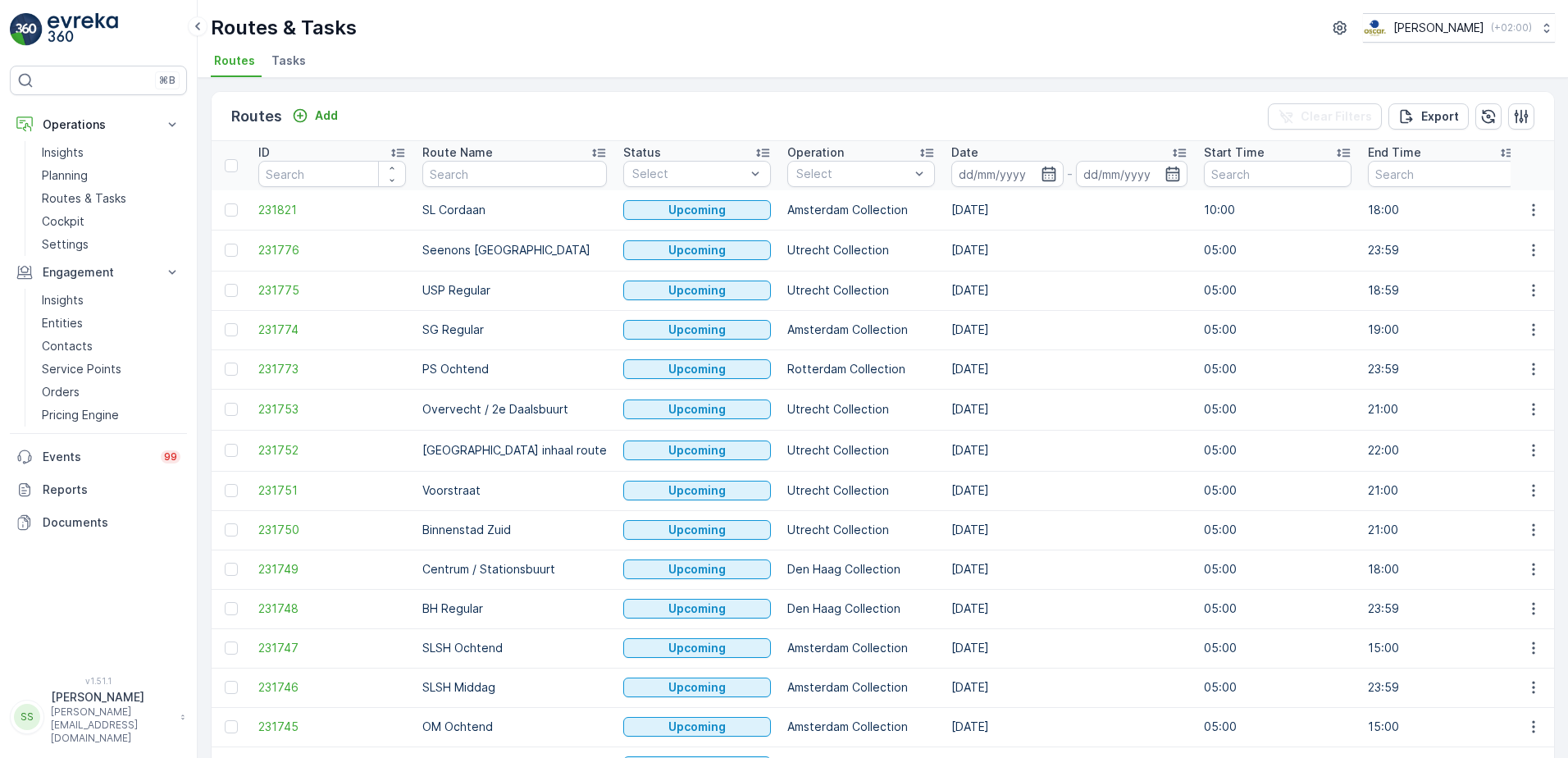
click at [289, 27] on p "Routes & Tasks" at bounding box center [284, 28] width 146 height 26
click at [481, 24] on div "Routes & Tasks [PERSON_NAME] ( +02:00 )" at bounding box center [883, 28] width 1344 height 29
click at [1041, 169] on icon "button" at bounding box center [1048, 174] width 14 height 15
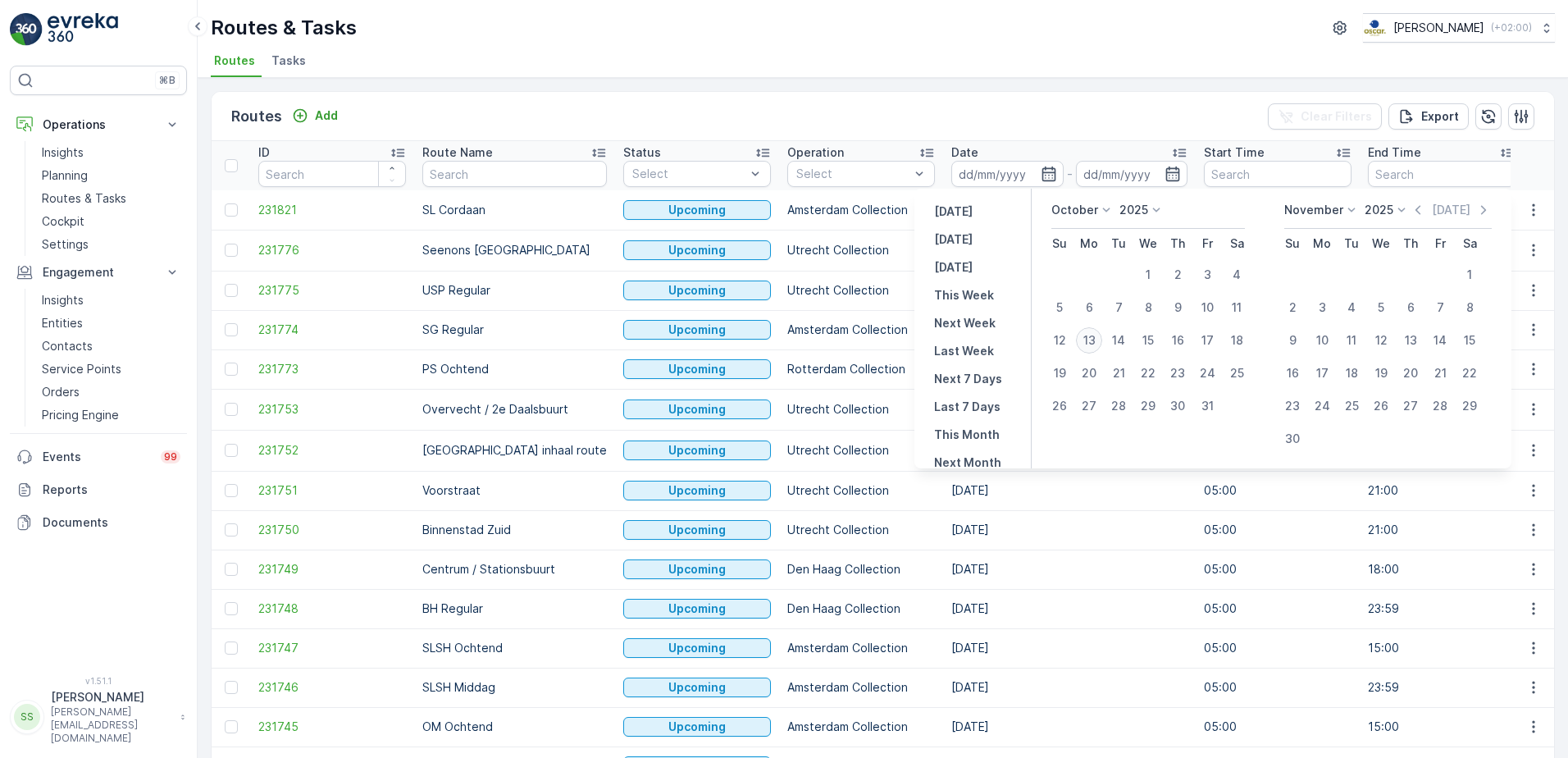
click at [1085, 333] on div "13" at bounding box center [1088, 340] width 26 height 26
type input "[DATE]"
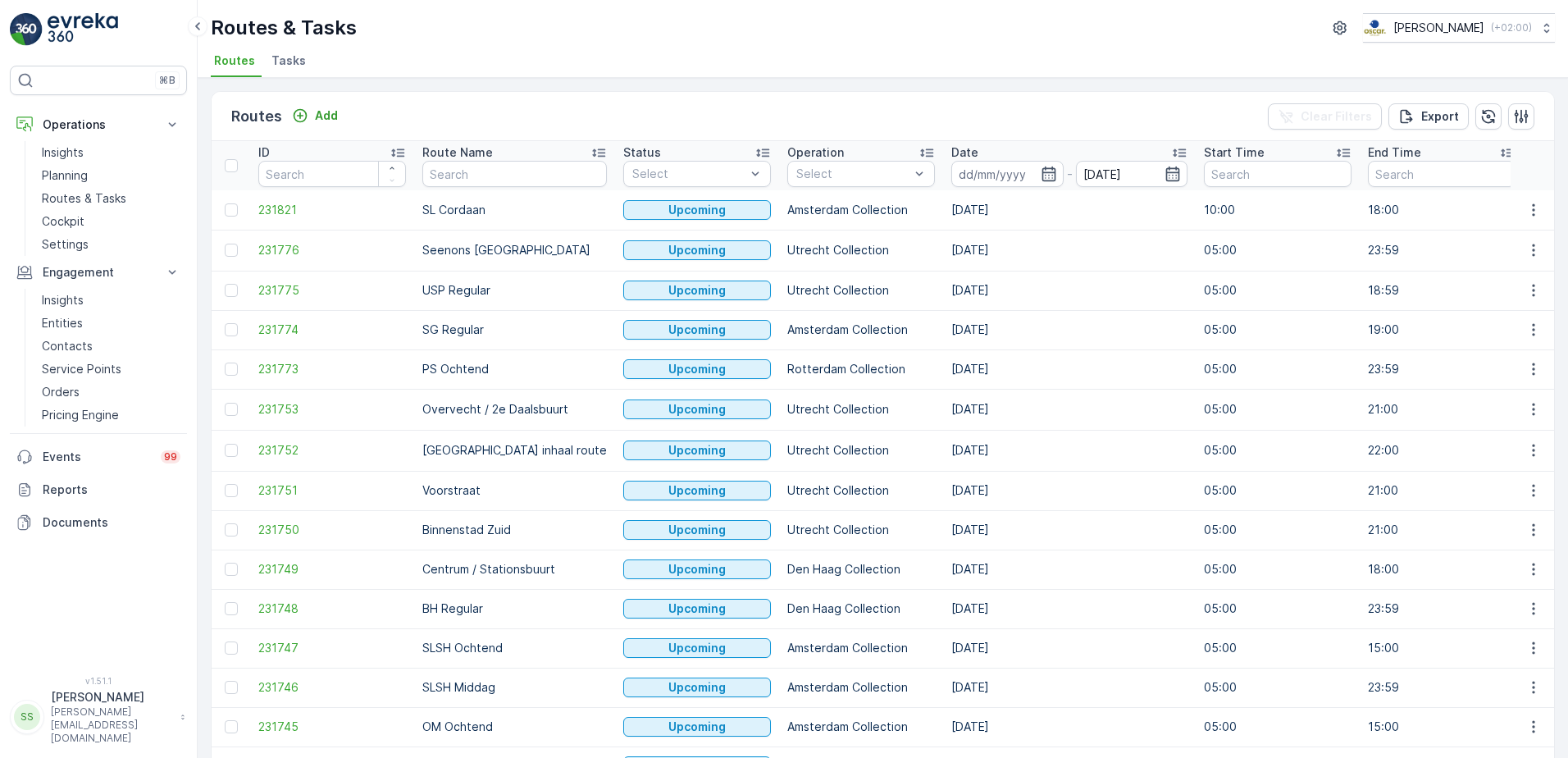
type input "[DATE]"
click at [1108, 113] on div "Routes Add Clear Filters Export" at bounding box center [883, 116] width 1343 height 49
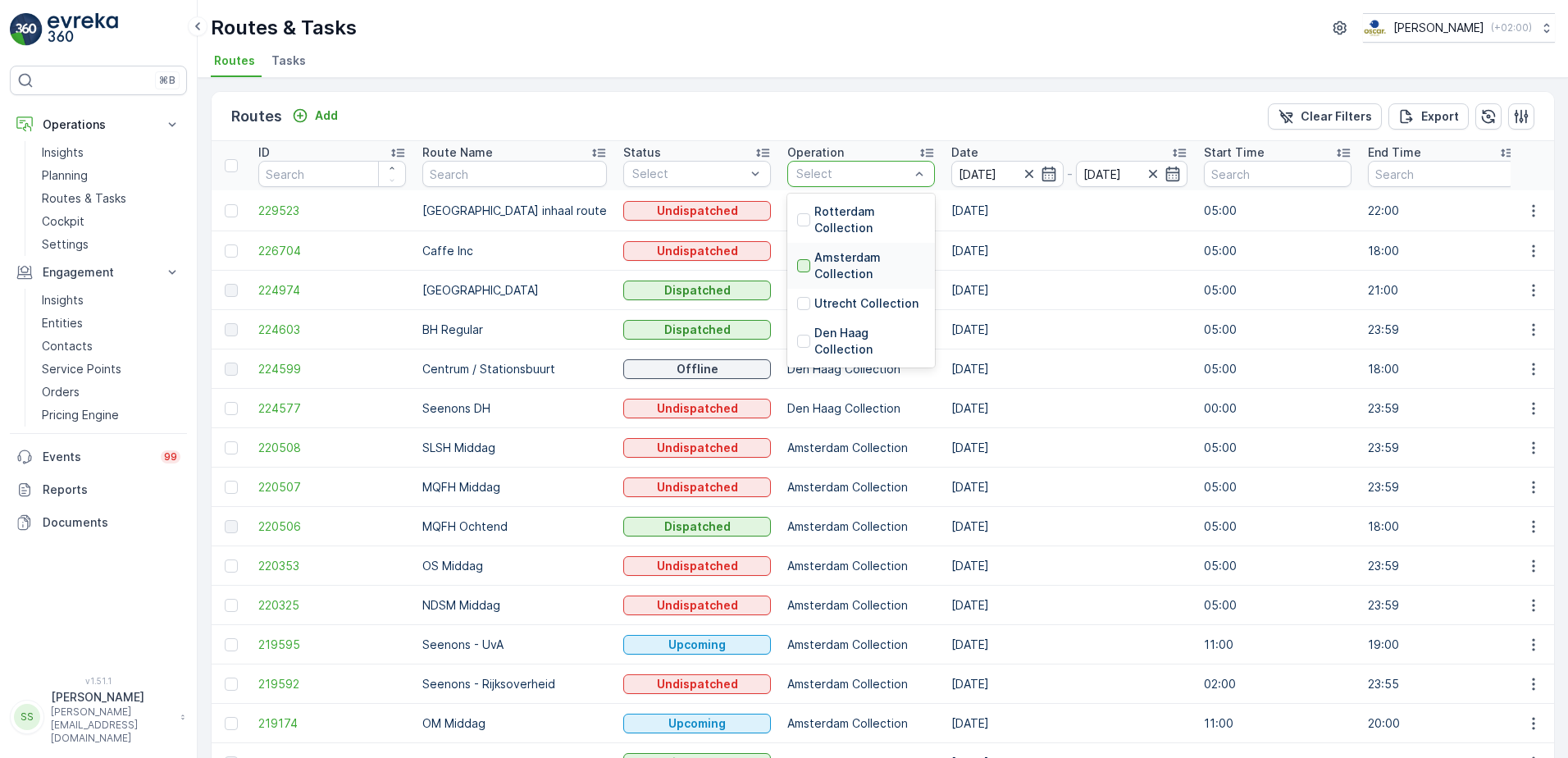
click at [797, 266] on div at bounding box center [804, 266] width 13 height 13
click at [867, 111] on div "Routes Add Clear Filters Export" at bounding box center [883, 116] width 1343 height 49
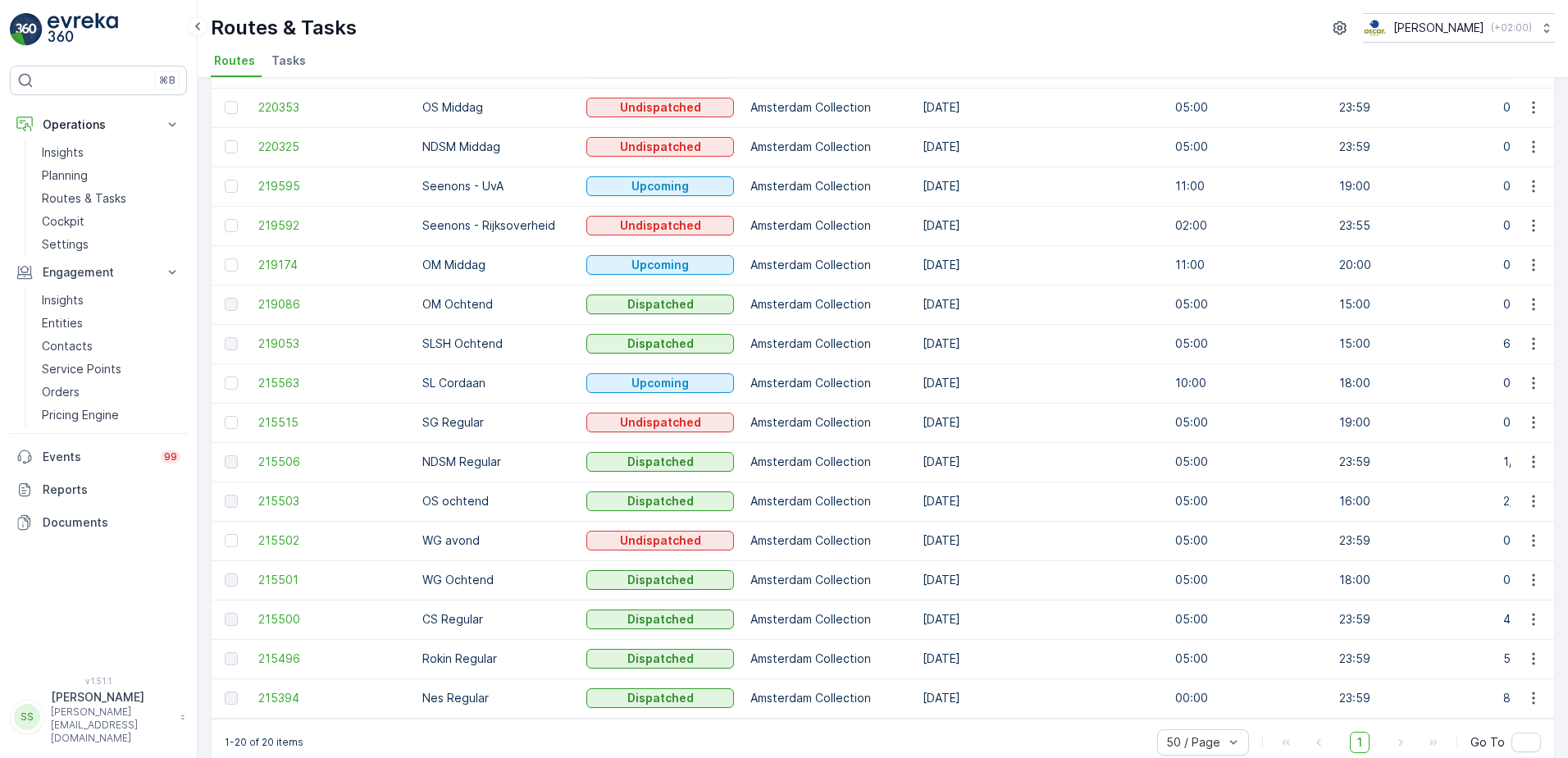
scroll to position [299, 0]
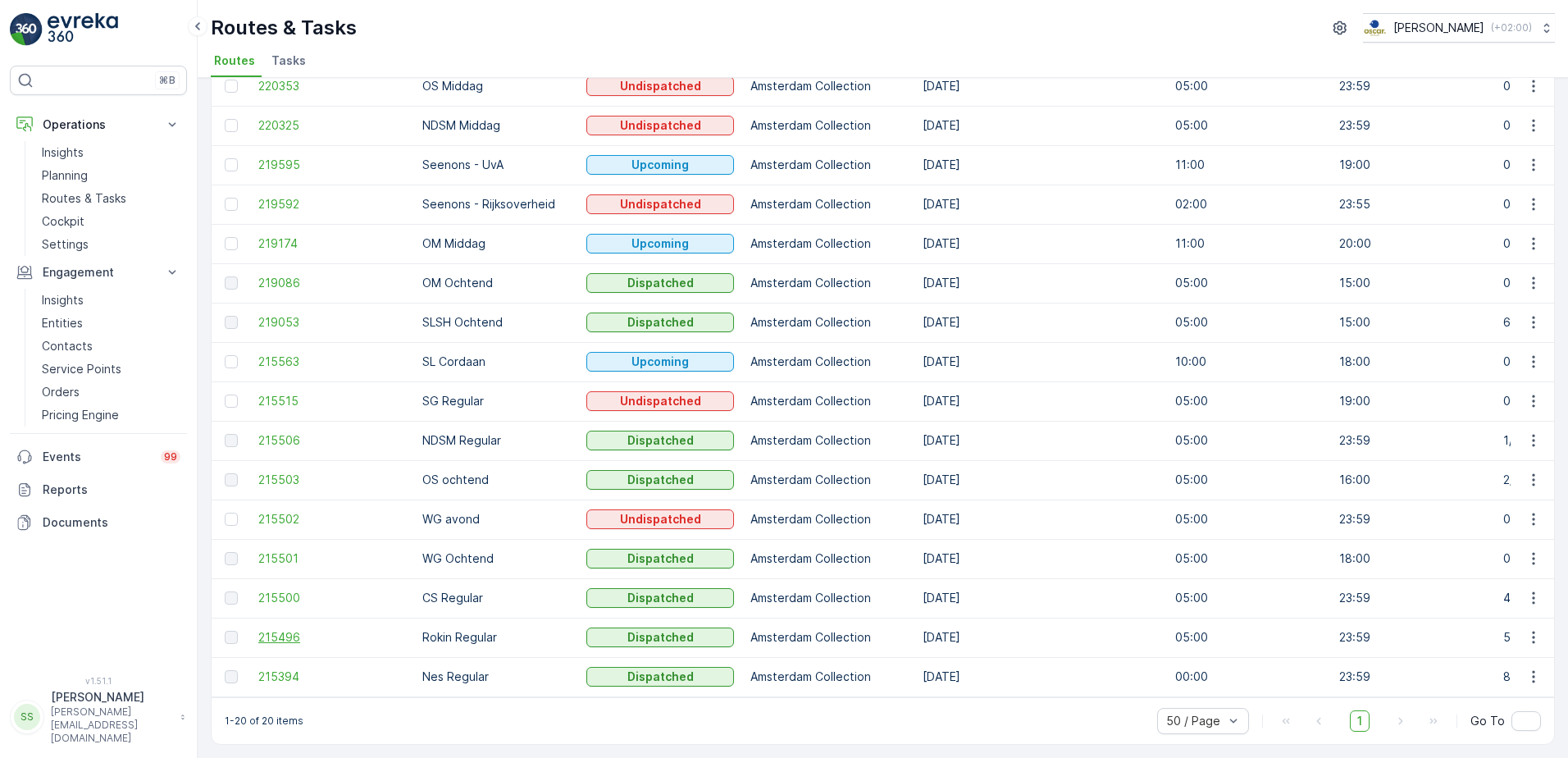
click at [282, 580] on span "215496" at bounding box center [332, 638] width 148 height 17
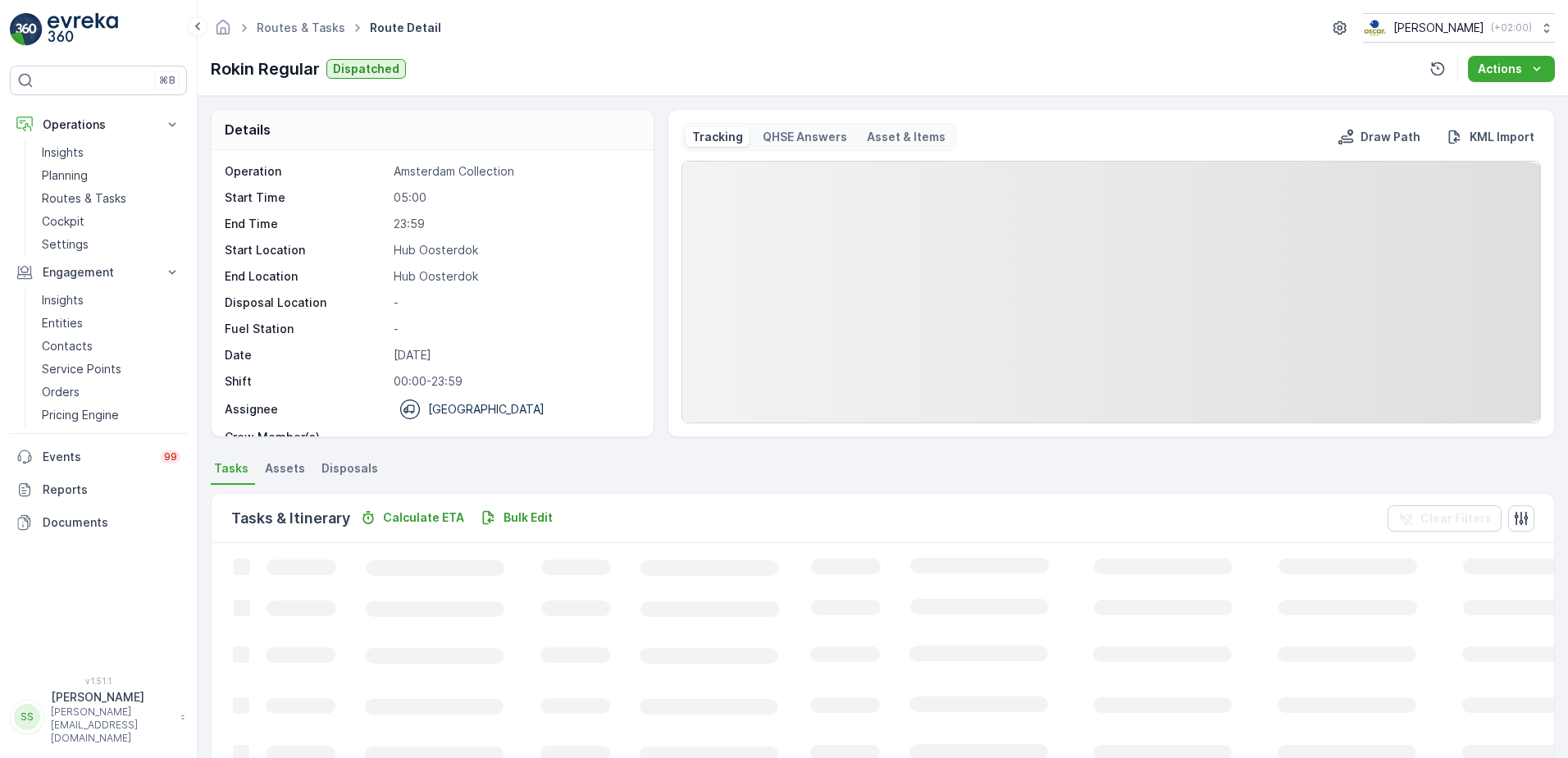
click at [558, 420] on div "Operation Amsterdam Collection Start Time 05:00 End Time 23:59 Start Location […" at bounding box center [430, 319] width 411 height 311
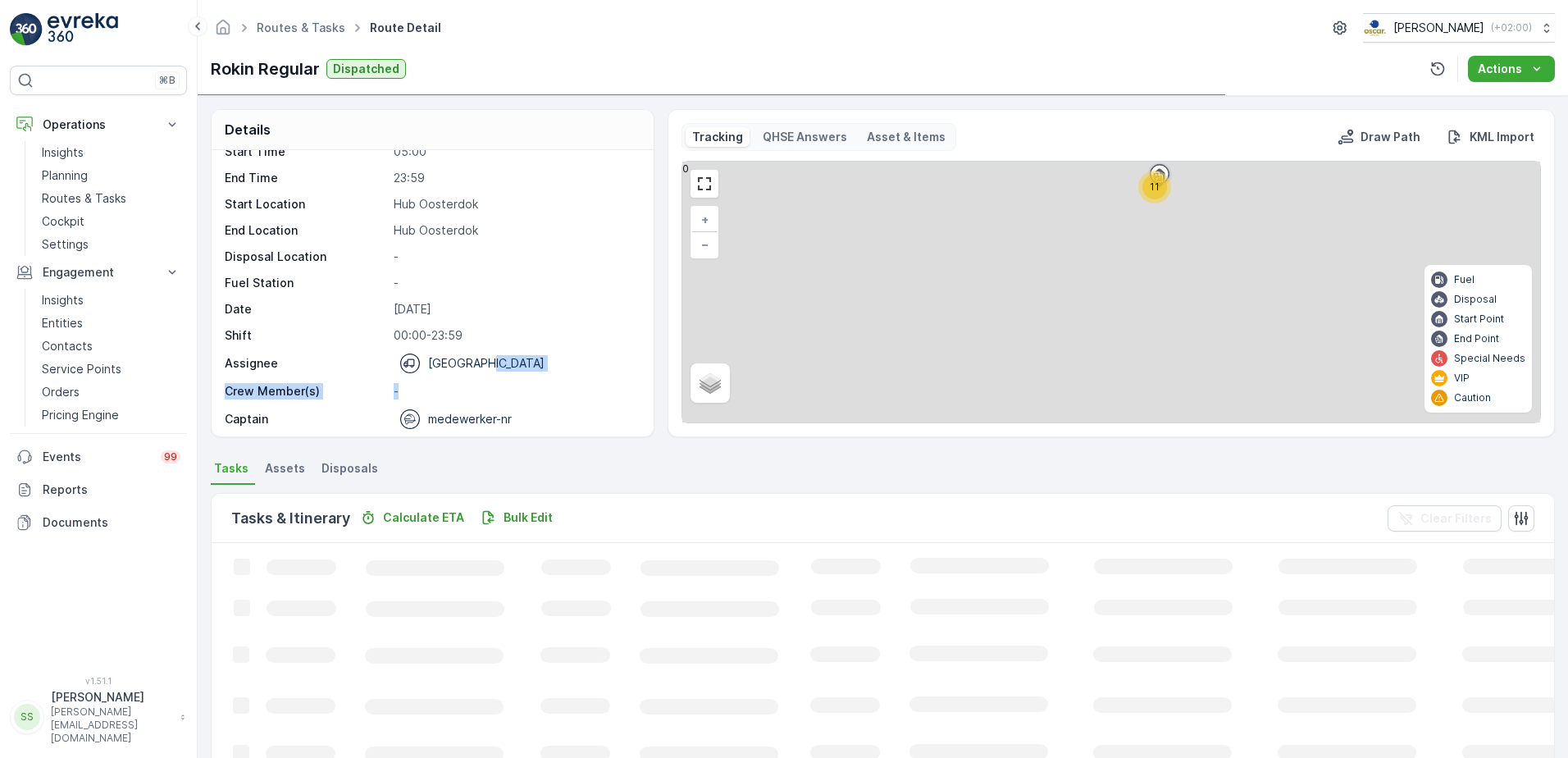
scroll to position [52, 0]
click at [487, 416] on p "medewerker-nr" at bounding box center [470, 413] width 83 height 17
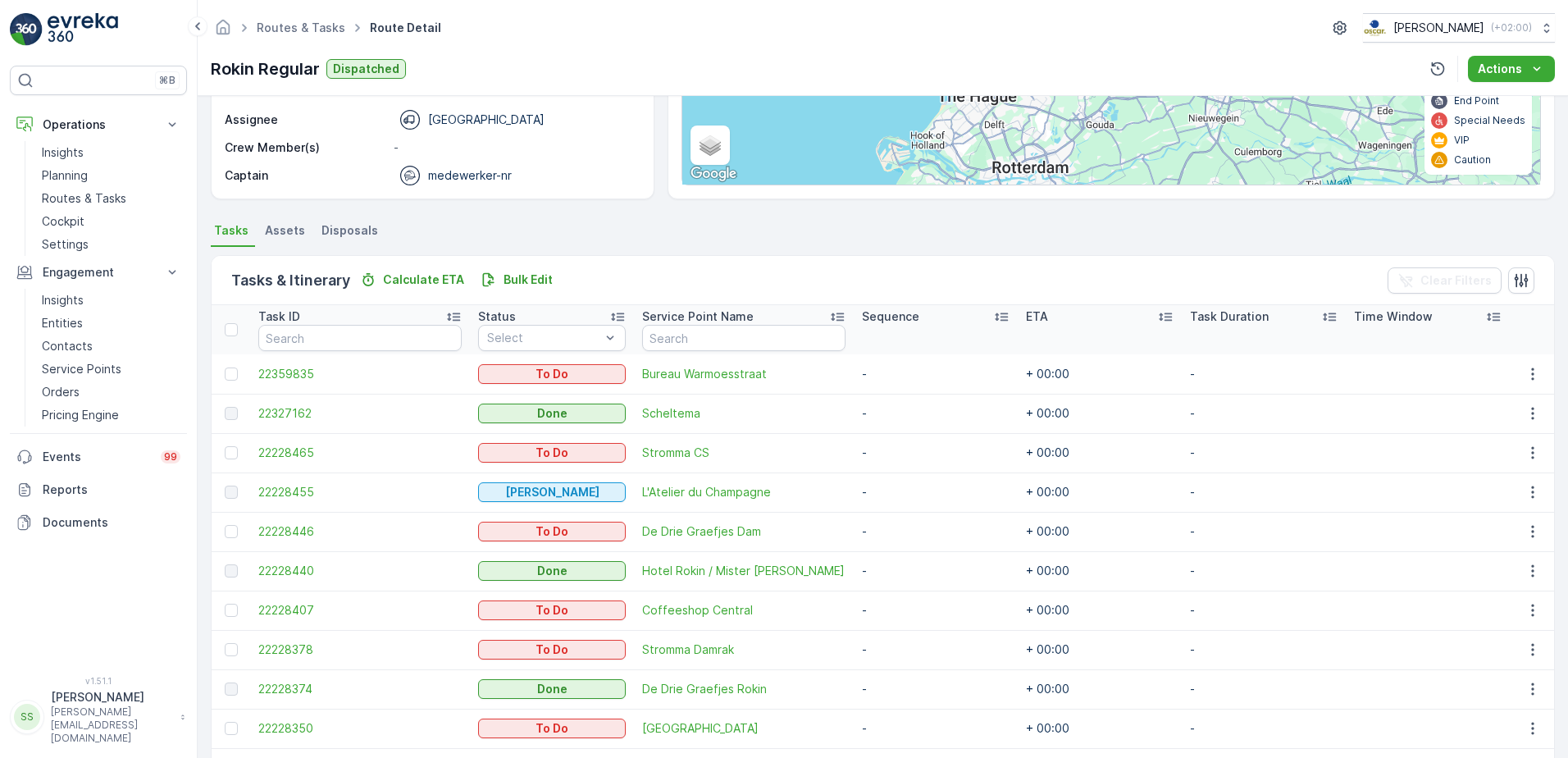
scroll to position [246, 0]
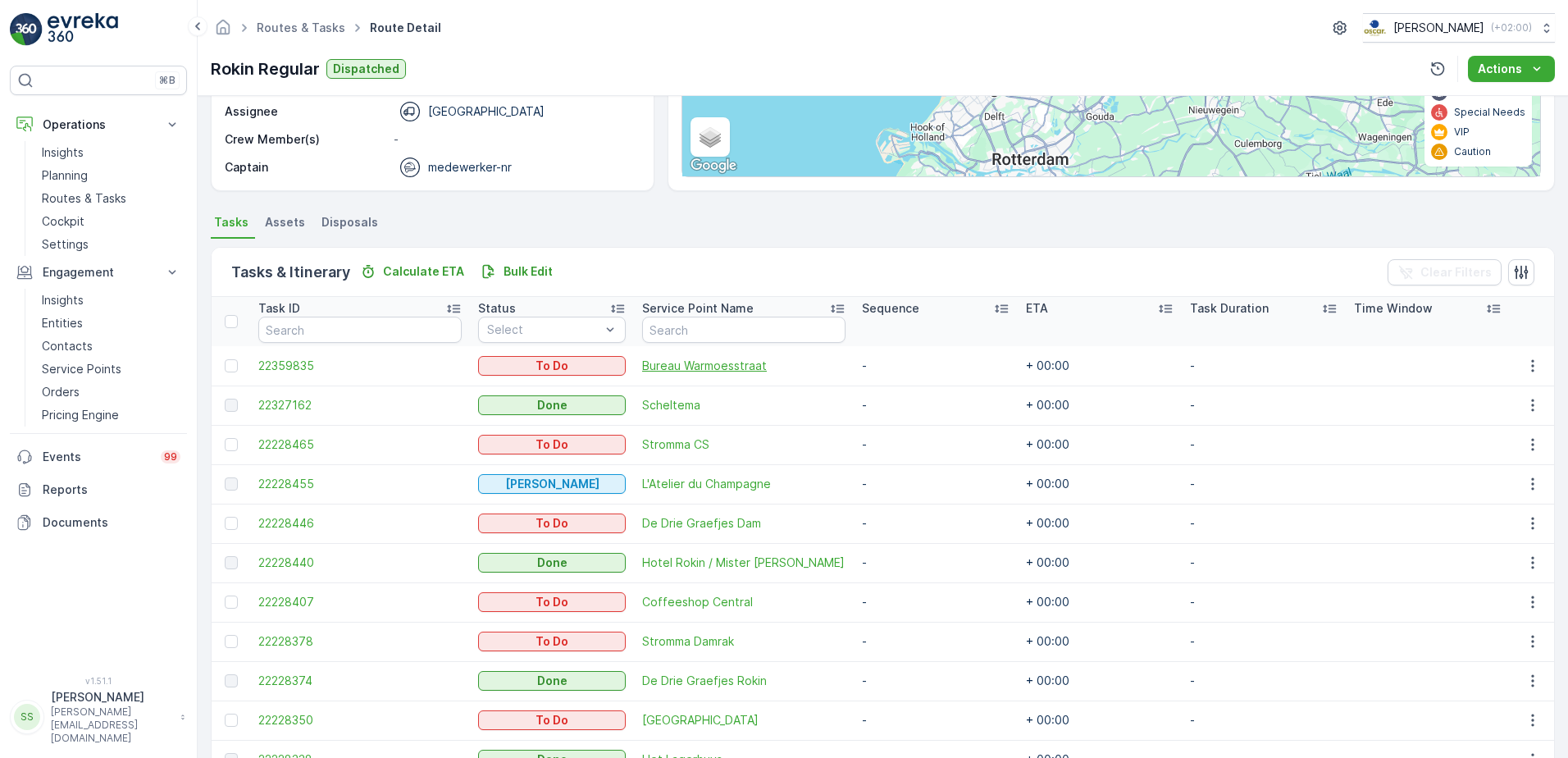
click at [703, 371] on span "Bureau Warmoesstraat" at bounding box center [744, 366] width 204 height 17
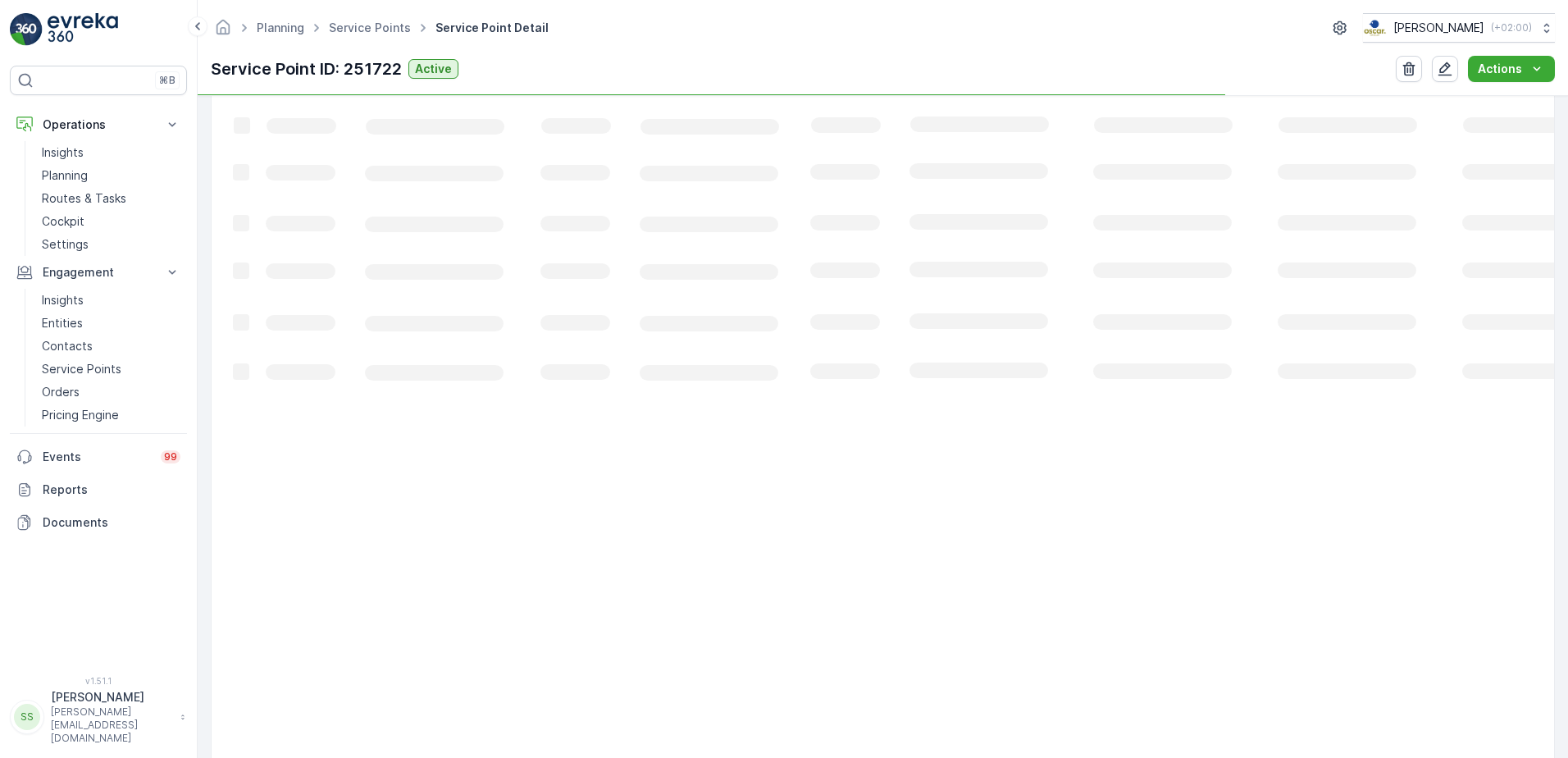
scroll to position [22, 0]
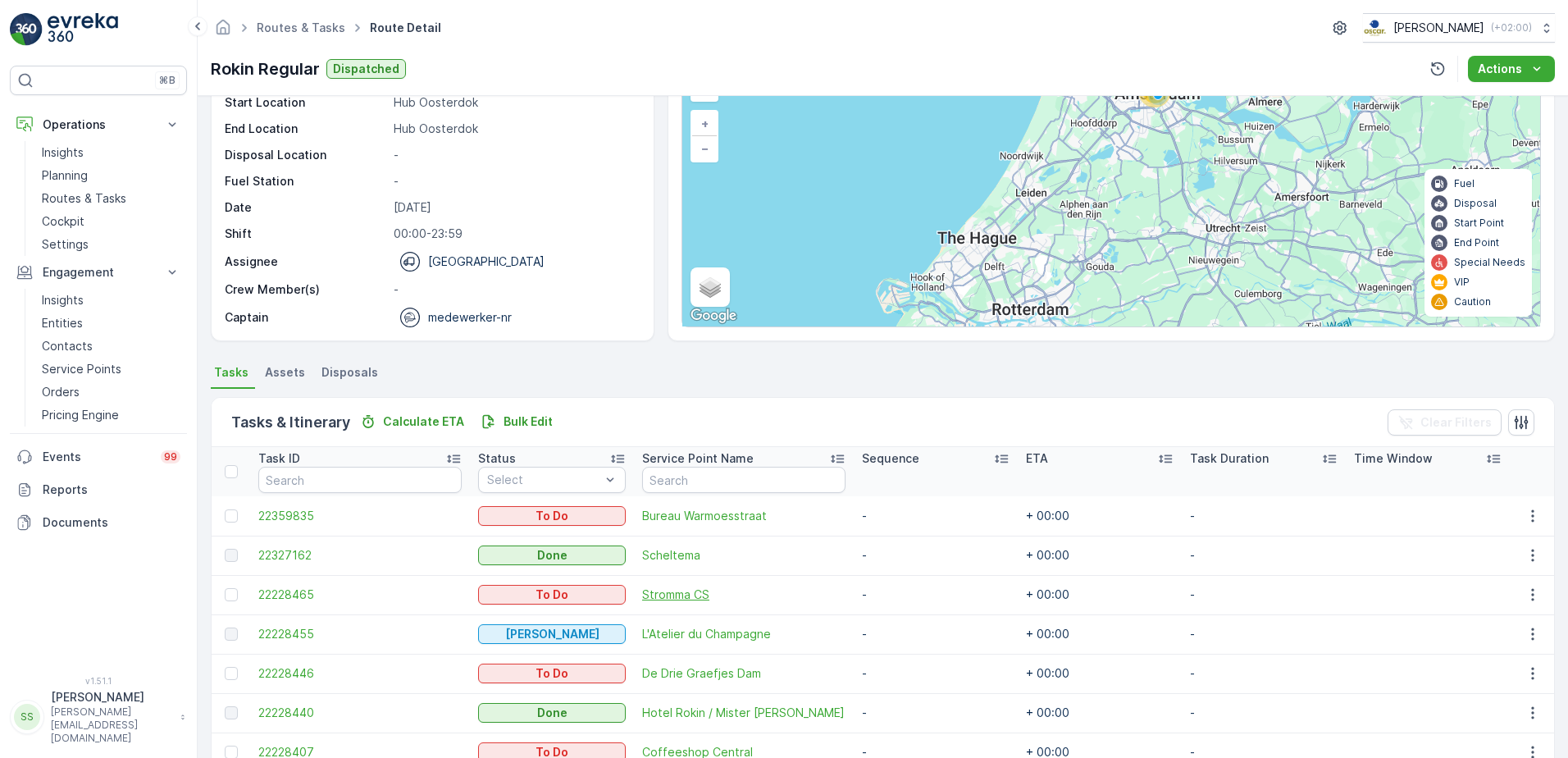
scroll to position [328, 0]
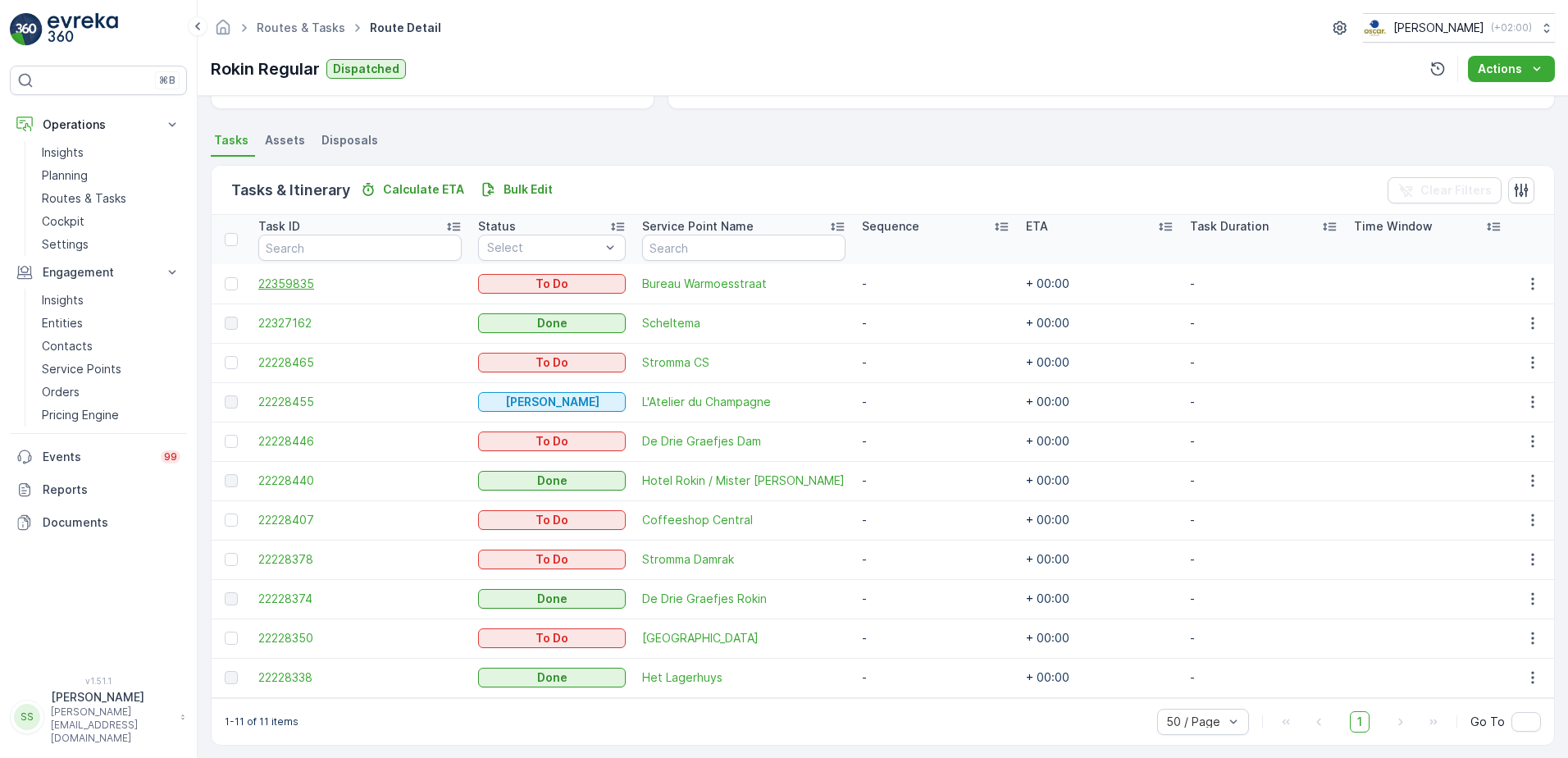
click at [293, 284] on span "22359835" at bounding box center [360, 284] width 204 height 17
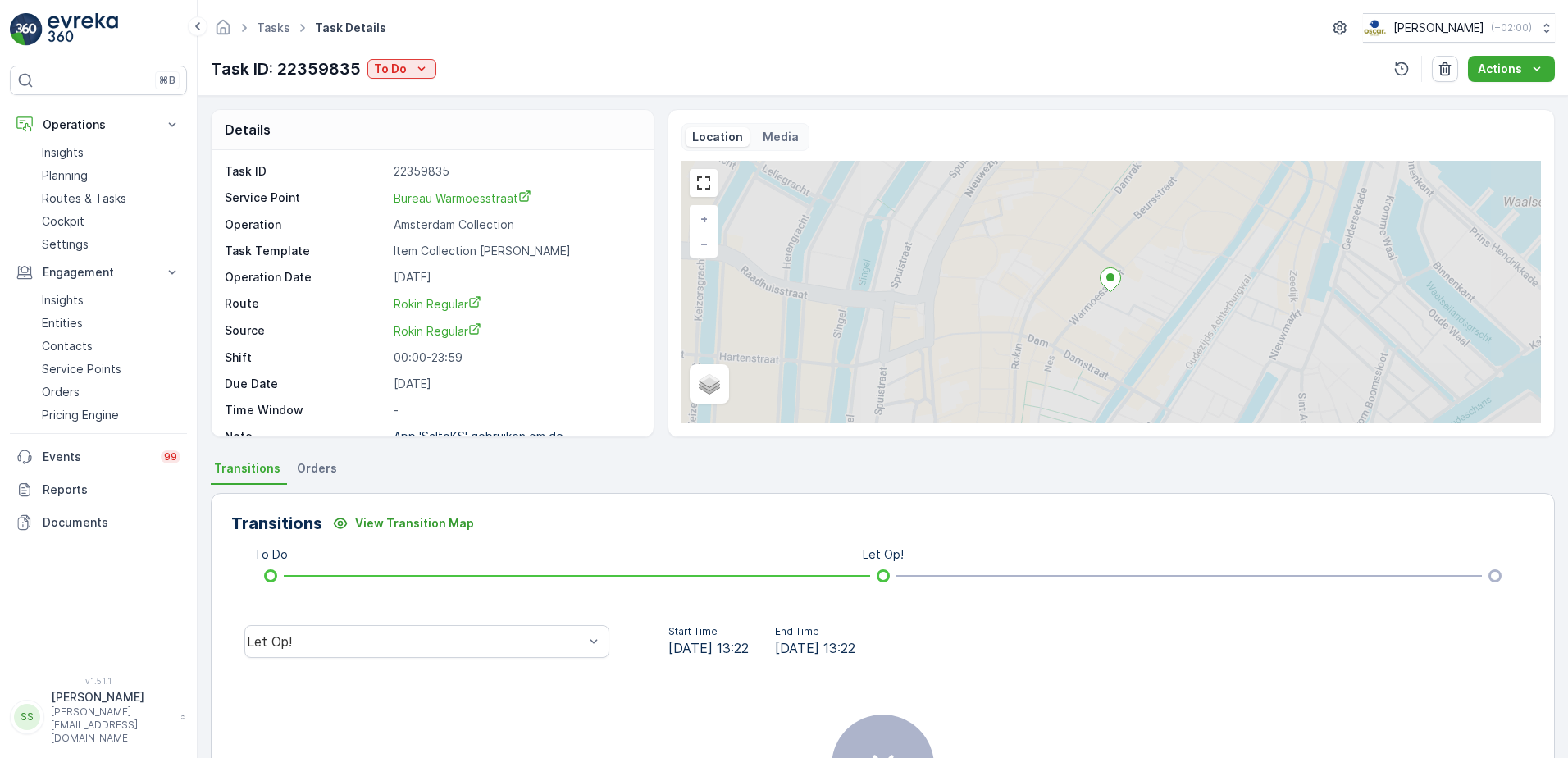
scroll to position [22, 0]
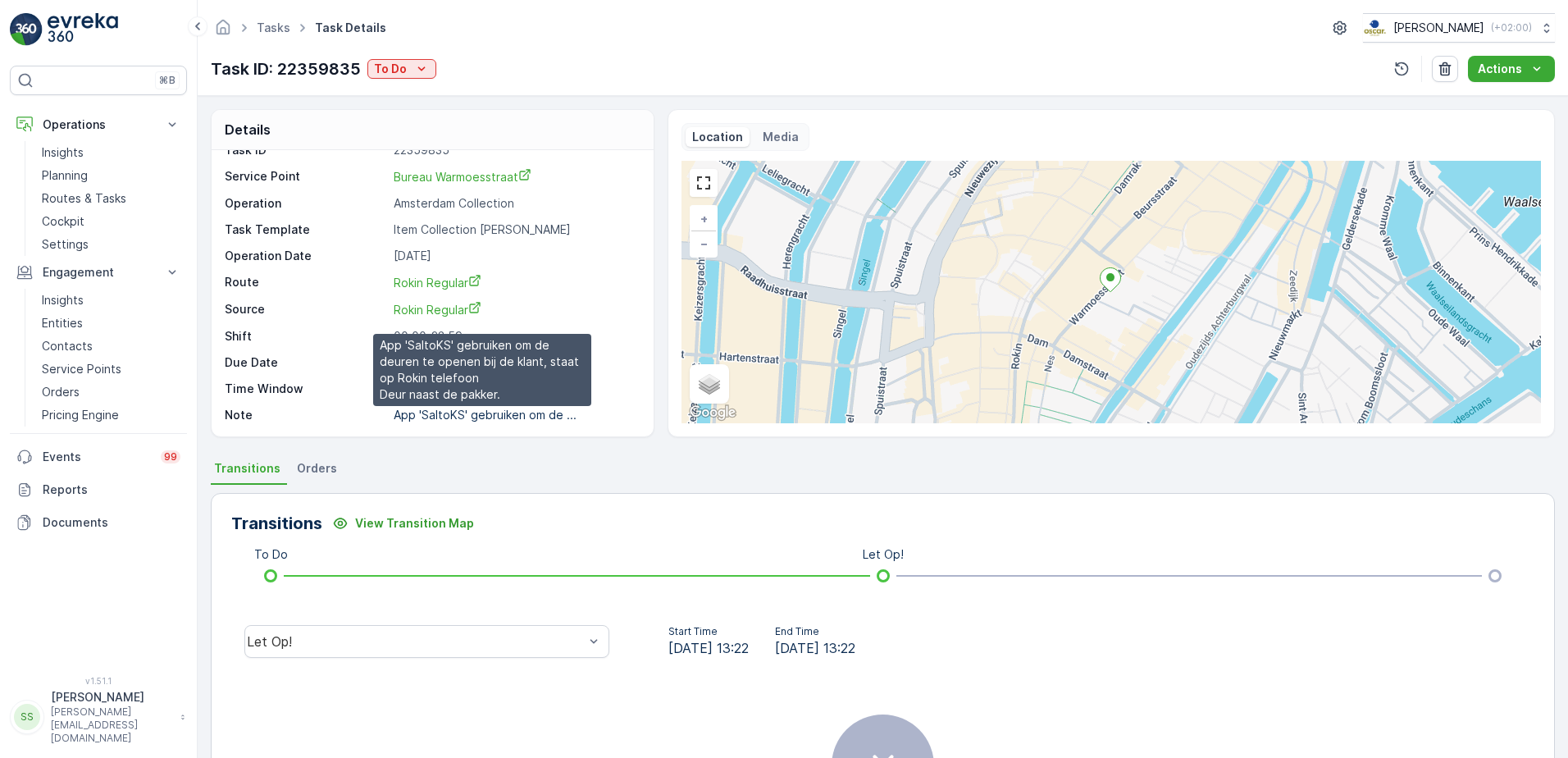
click at [522, 416] on p "App 'SaltoKS' gebruiken om de ..." at bounding box center [485, 414] width 183 height 14
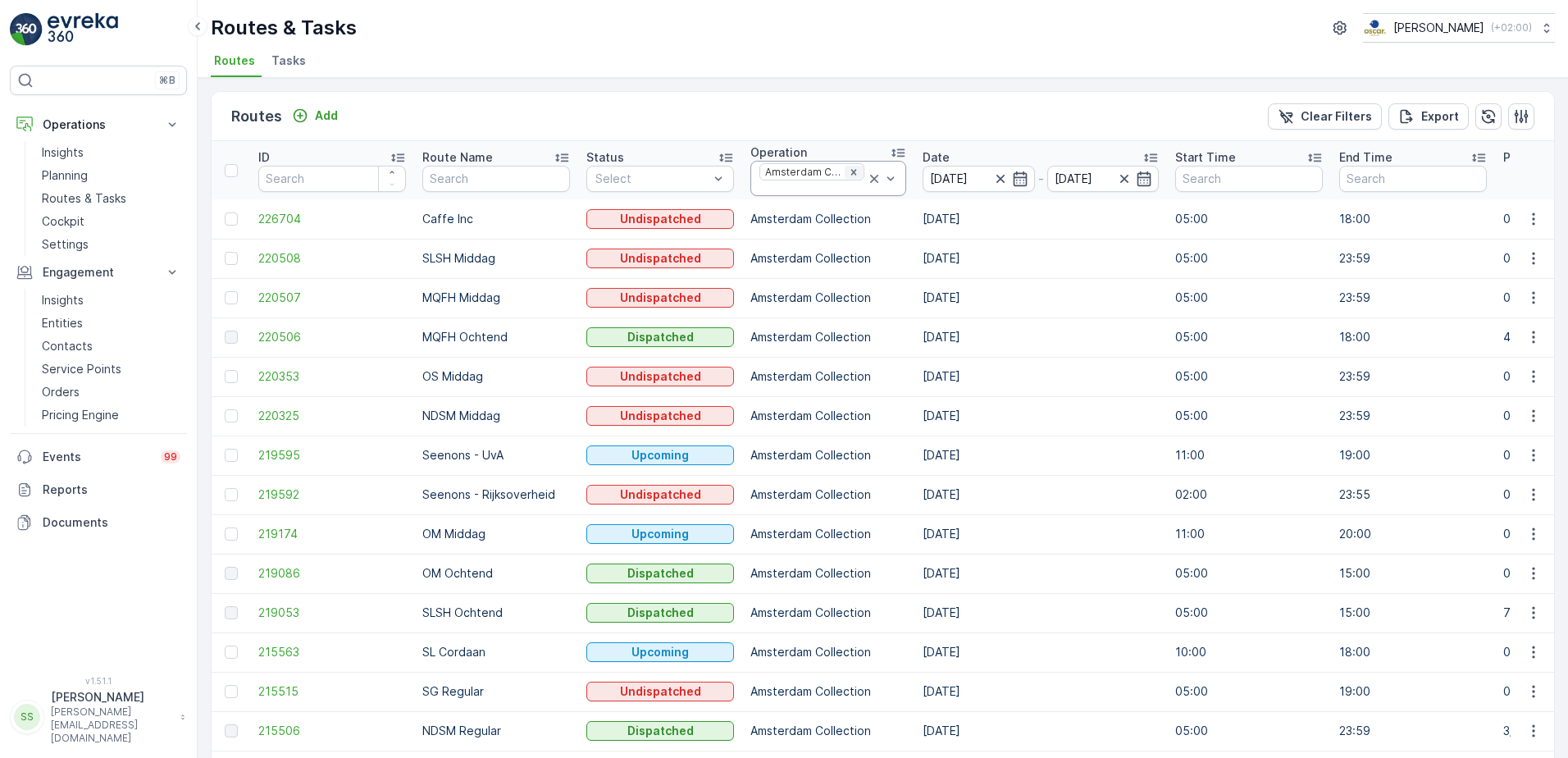
click at [848, 172] on icon "Remove Amsterdam Collection" at bounding box center [854, 172] width 12 height 12
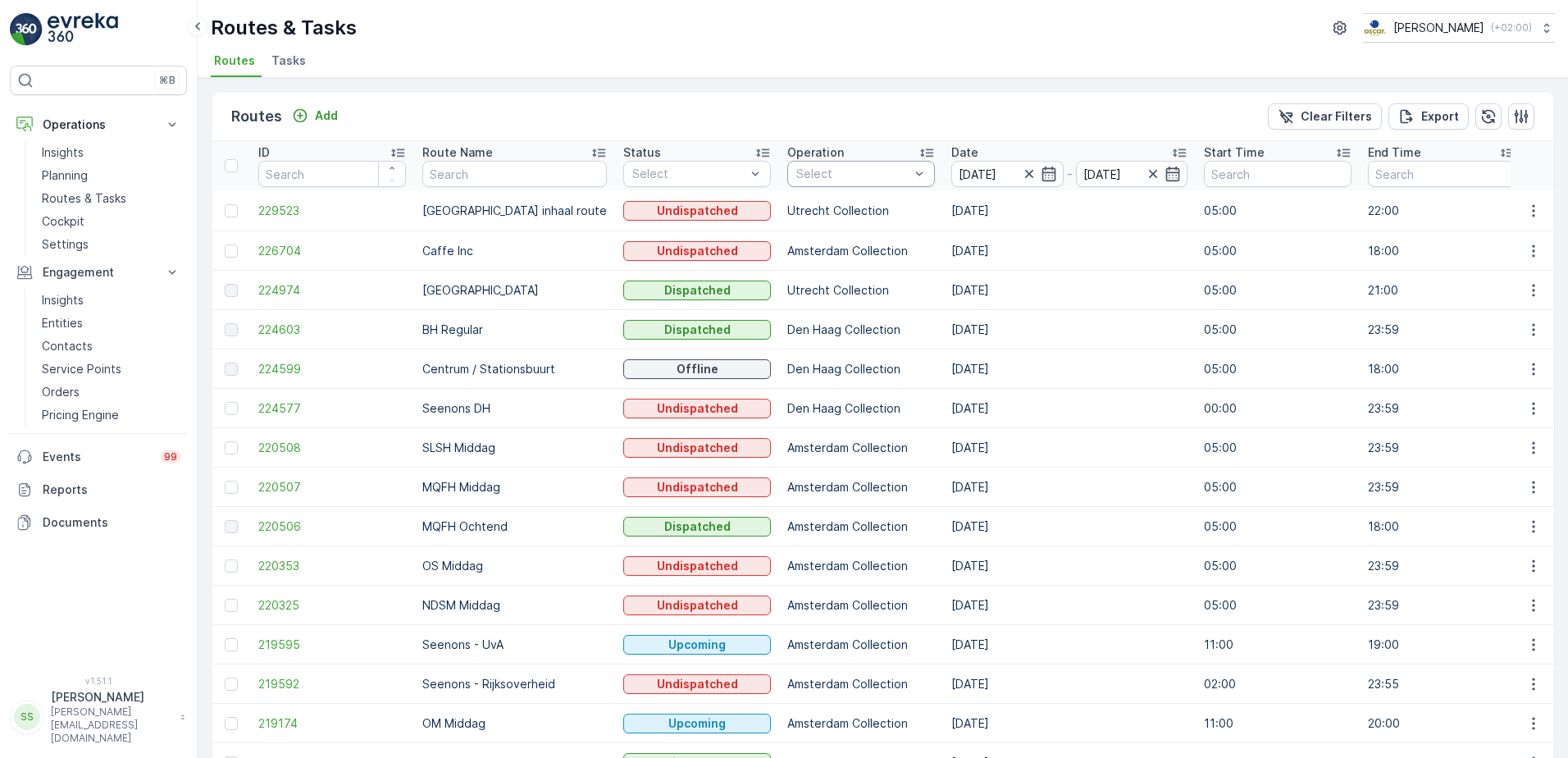
click at [811, 184] on div "Select" at bounding box center [860, 174] width 148 height 26
click at [797, 299] on div at bounding box center [804, 304] width 13 height 13
click at [815, 95] on div "Routes Add Clear Filters Export" at bounding box center [883, 116] width 1343 height 49
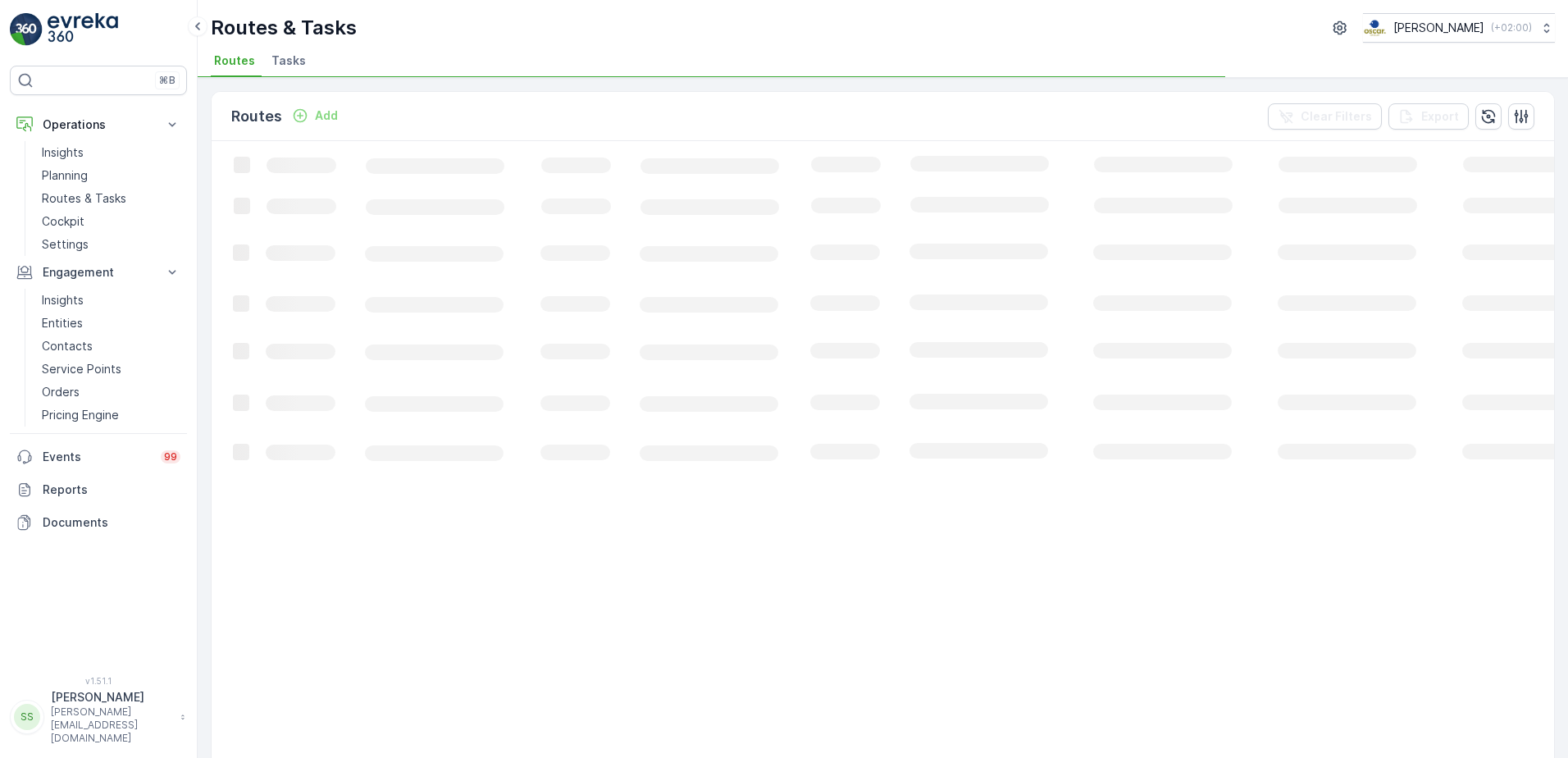
click at [816, 101] on div "Routes Add Clear Filters Export" at bounding box center [883, 116] width 1343 height 49
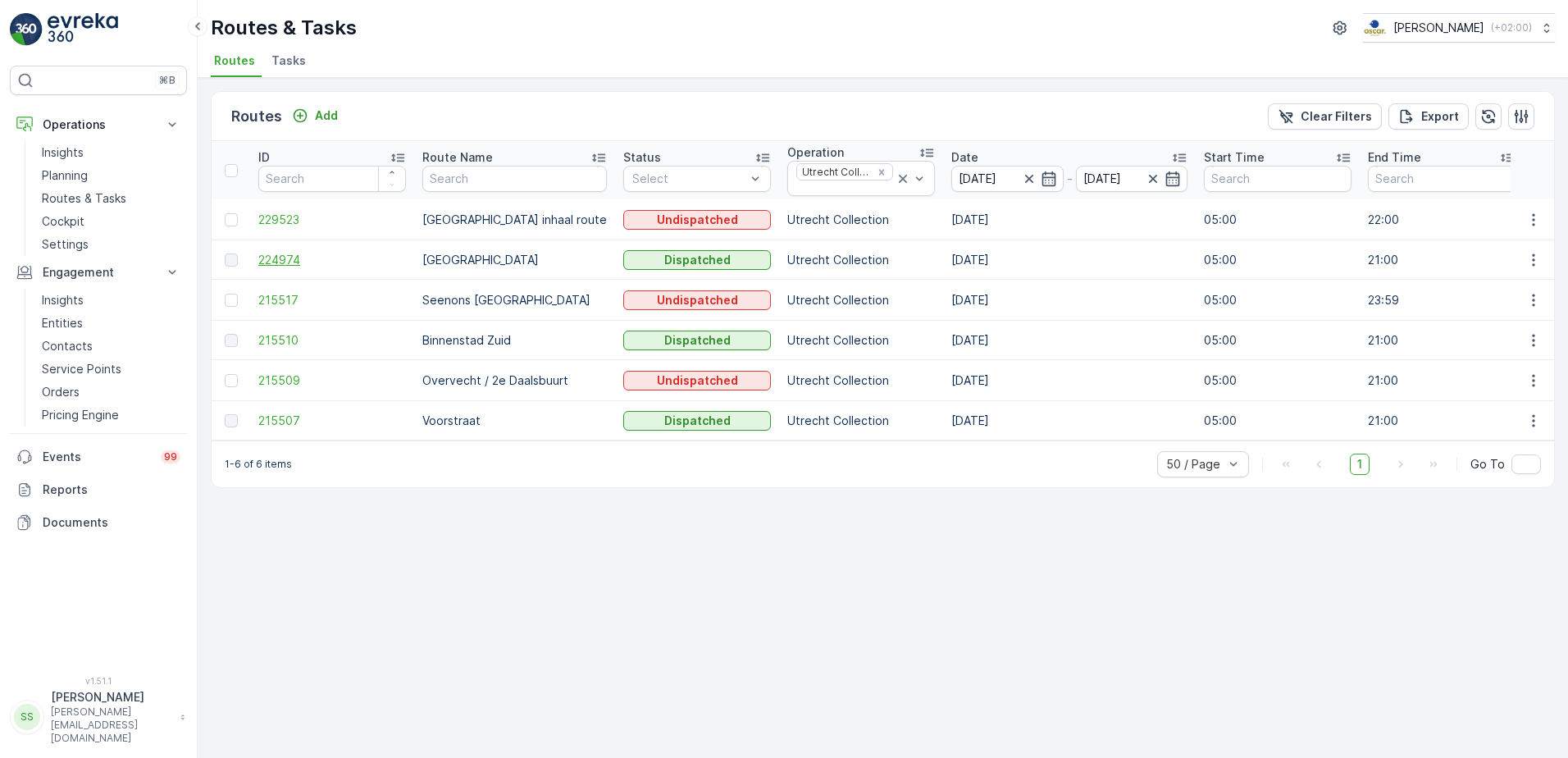
click at [276, 258] on span "224974" at bounding box center [332, 260] width 148 height 17
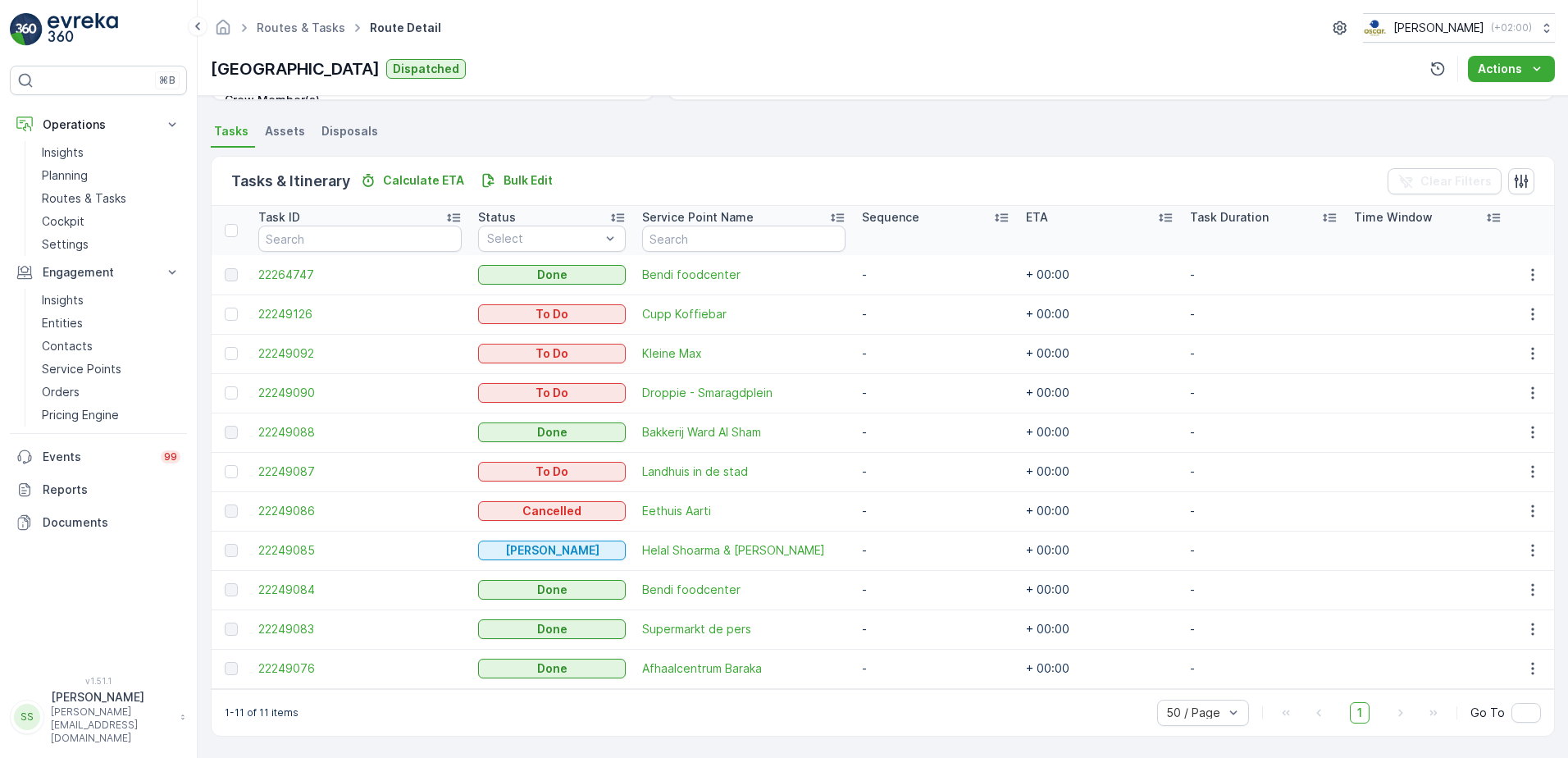
scroll to position [337, 0]
click at [608, 68] on div "Lombok Dispatched Actions" at bounding box center [883, 68] width 1344 height 26
click at [70, 204] on p "Routes & Tasks" at bounding box center [83, 199] width 84 height 17
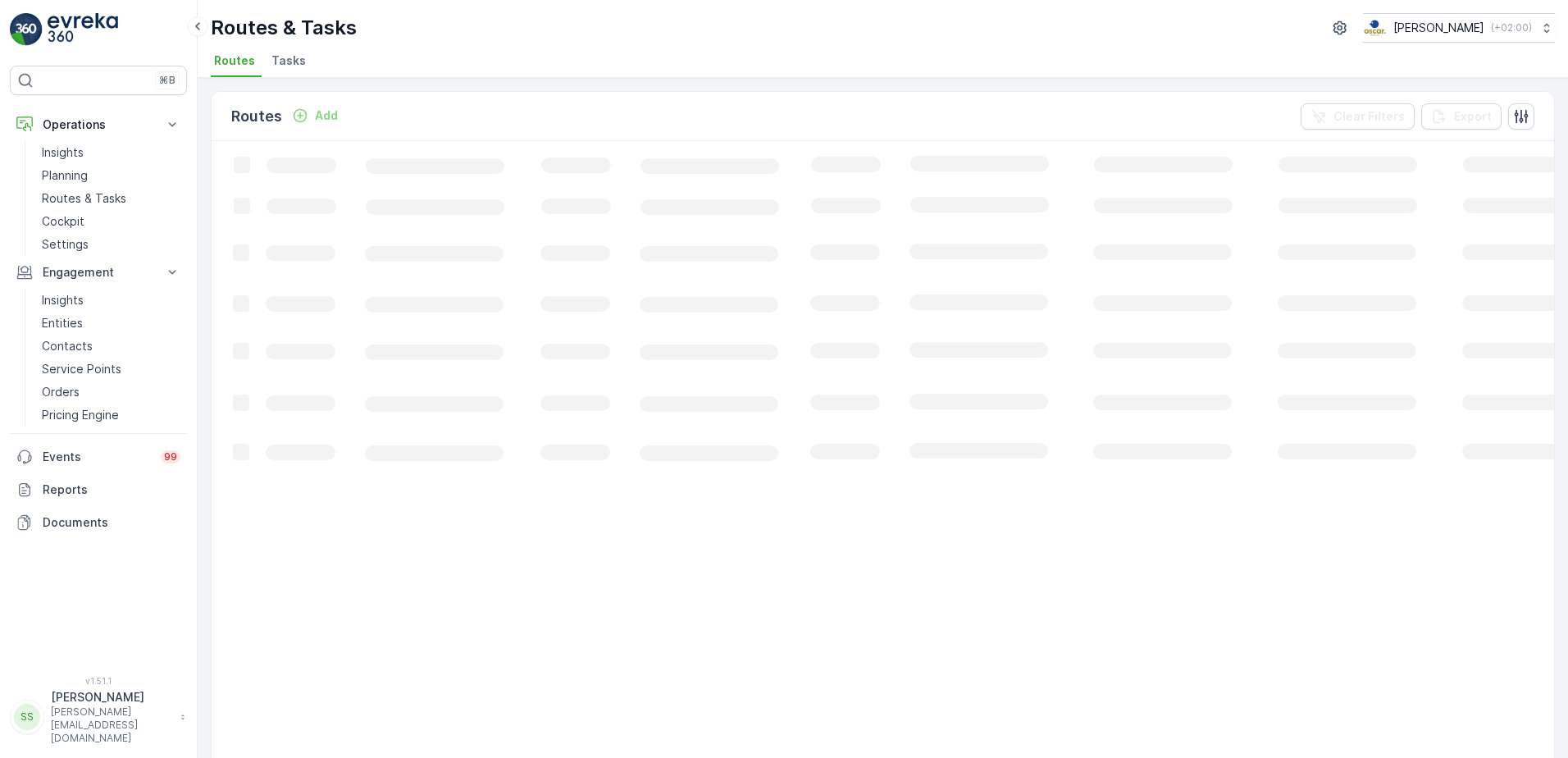
click at [284, 63] on span "Tasks" at bounding box center [288, 61] width 34 height 17
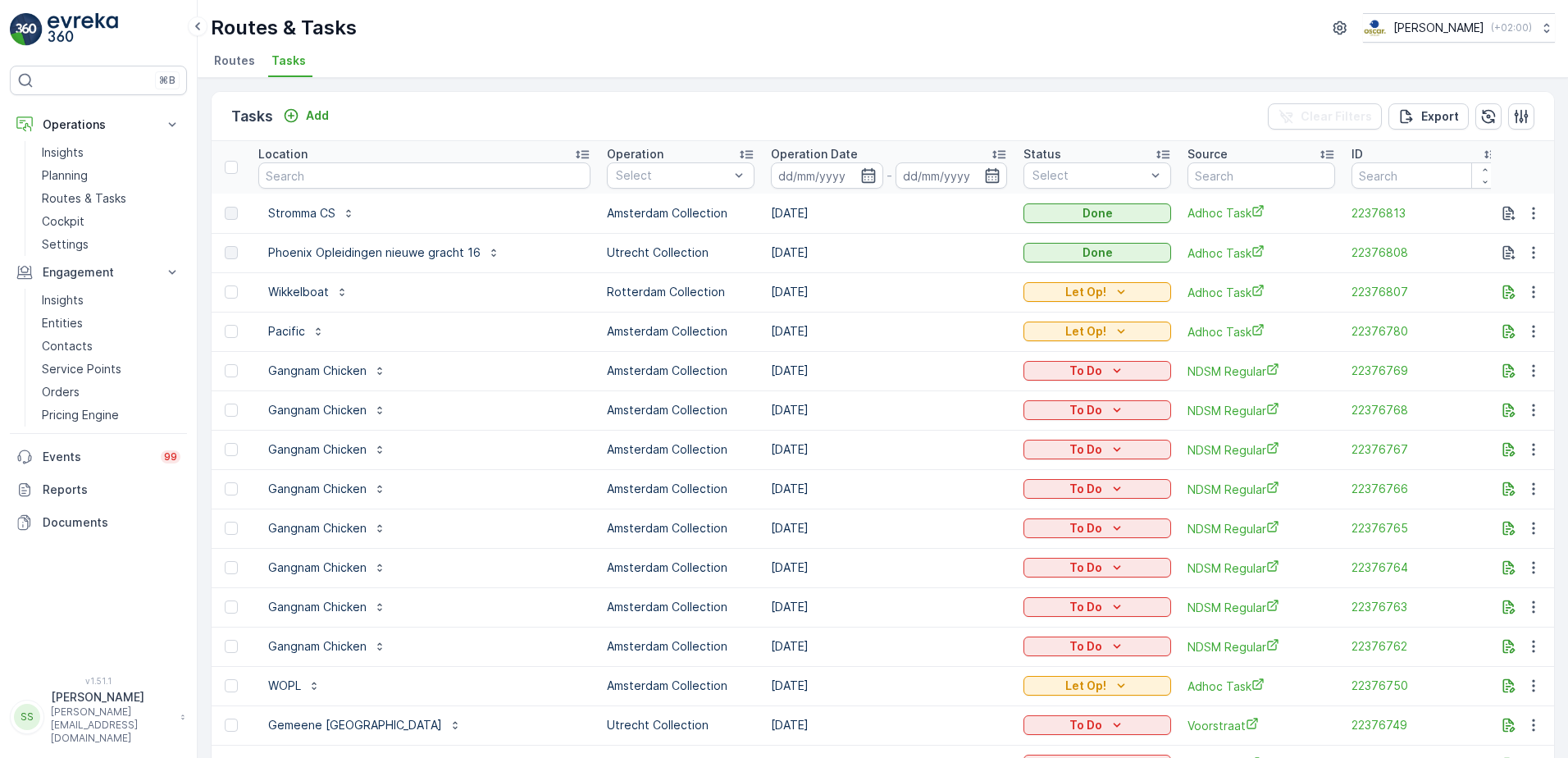
click at [311, 177] on input "text" at bounding box center [425, 175] width 332 height 26
type input "copain"
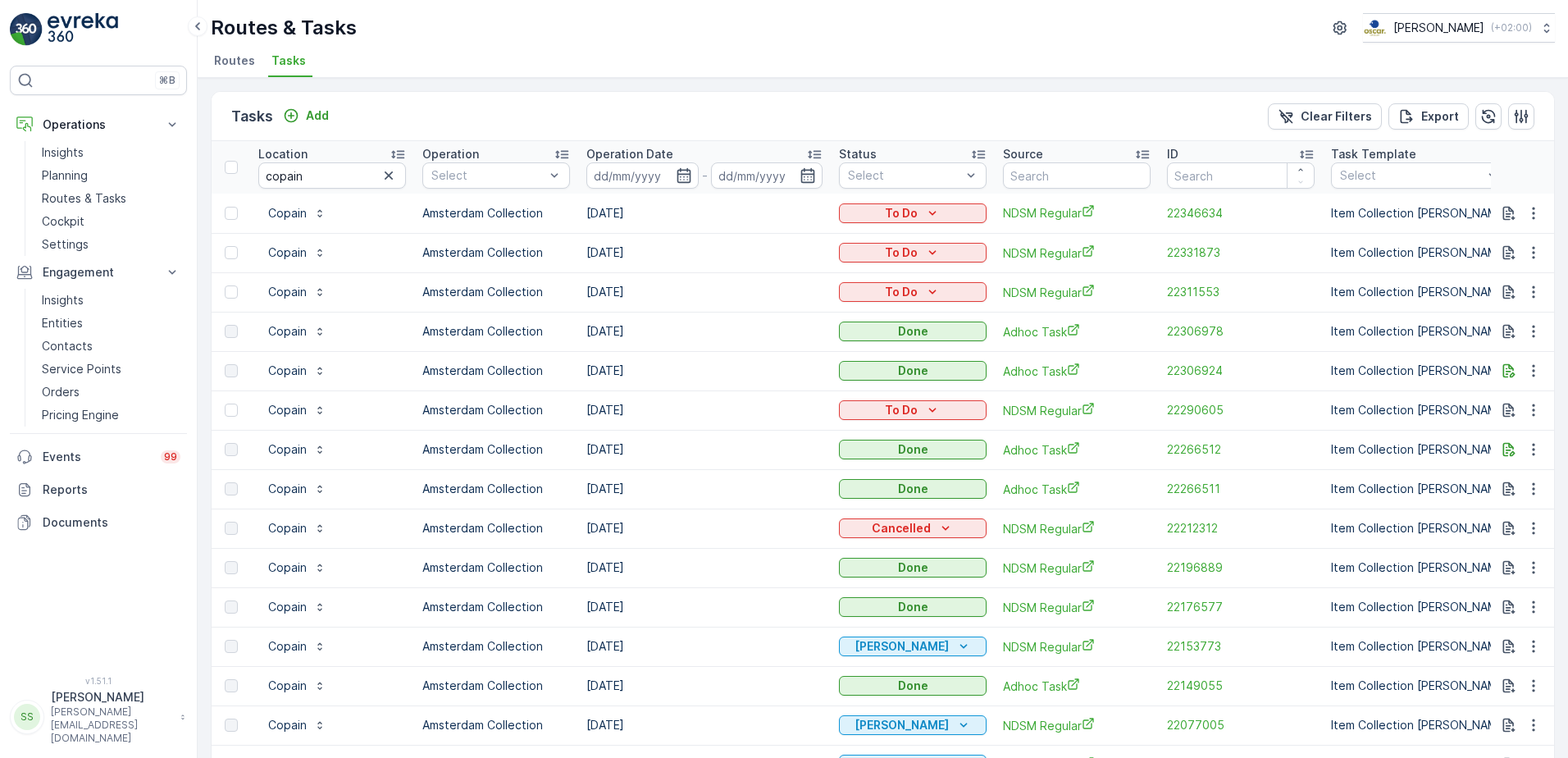
click at [733, 527] on td "[DATE]" at bounding box center [704, 528] width 253 height 39
click at [638, 48] on div "Routes & Tasks [PERSON_NAME] ( +02:00 ) Routes Tasks" at bounding box center [883, 38] width 1370 height 78
click at [801, 154] on div "Operation Date" at bounding box center [704, 154] width 236 height 17
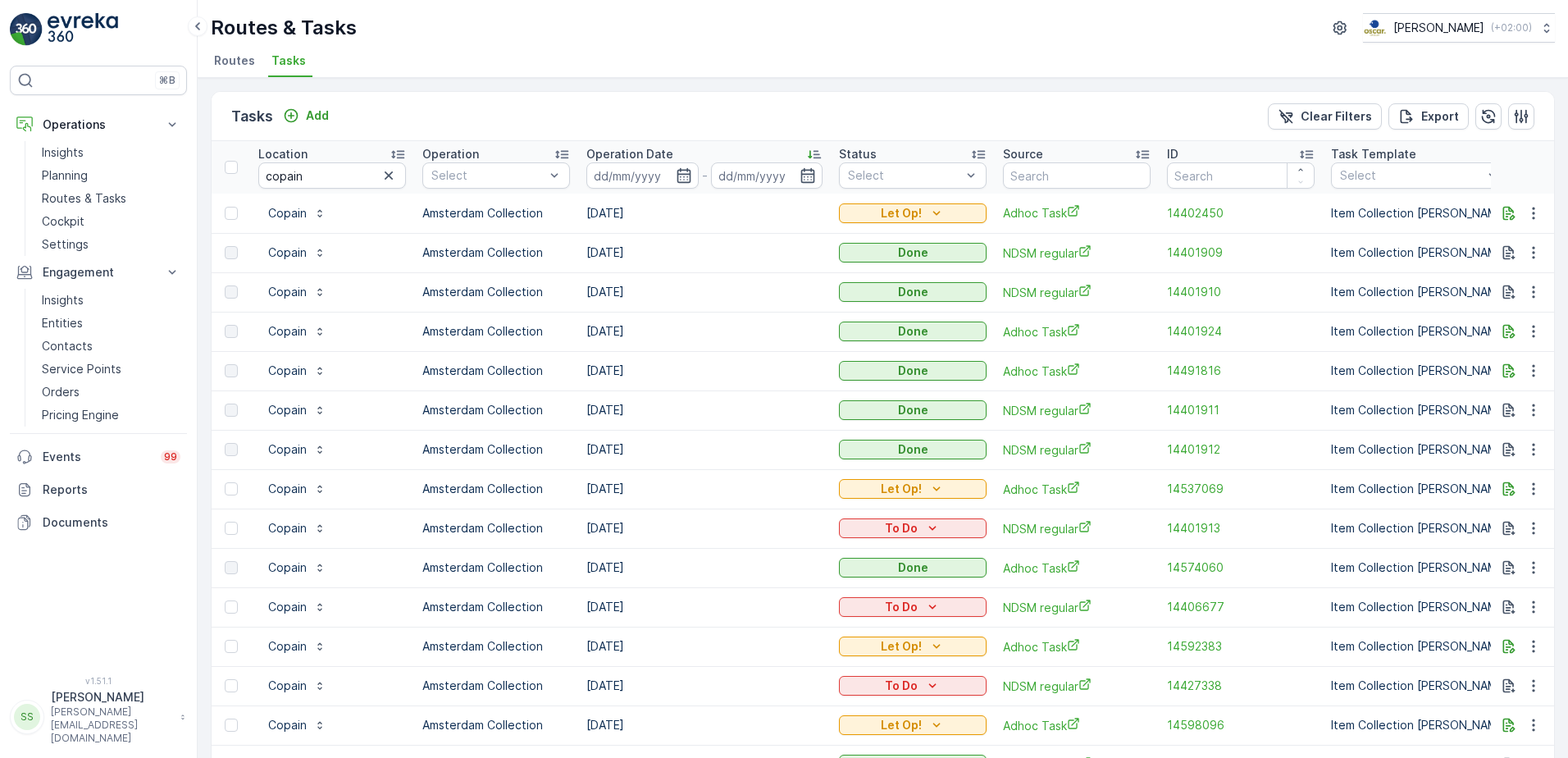
click at [811, 154] on icon at bounding box center [814, 154] width 17 height 17
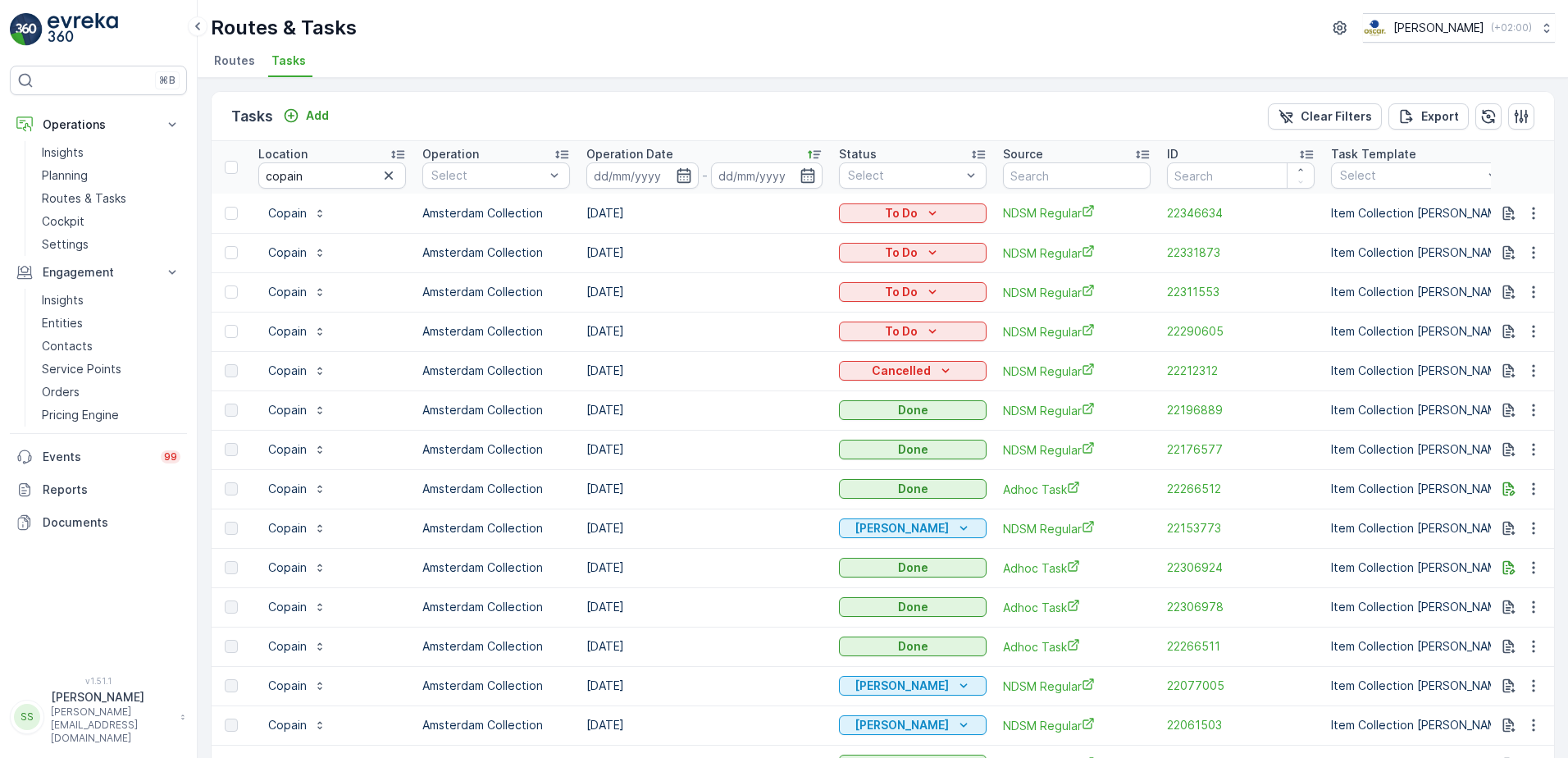
drag, startPoint x: 664, startPoint y: 333, endPoint x: 547, endPoint y: 333, distance: 117.0
click at [547, 333] on tr "Copain Amsterdam Collection [DATE] To Do NDSM Regular 22290605 Item Collection …" at bounding box center [1477, 331] width 2530 height 39
drag, startPoint x: 547, startPoint y: 333, endPoint x: 689, endPoint y: 332, distance: 142.0
click at [688, 334] on td "[DATE]" at bounding box center [704, 331] width 253 height 39
click at [314, 125] on div "Tasks Add Clear Filters Export" at bounding box center [883, 116] width 1343 height 49
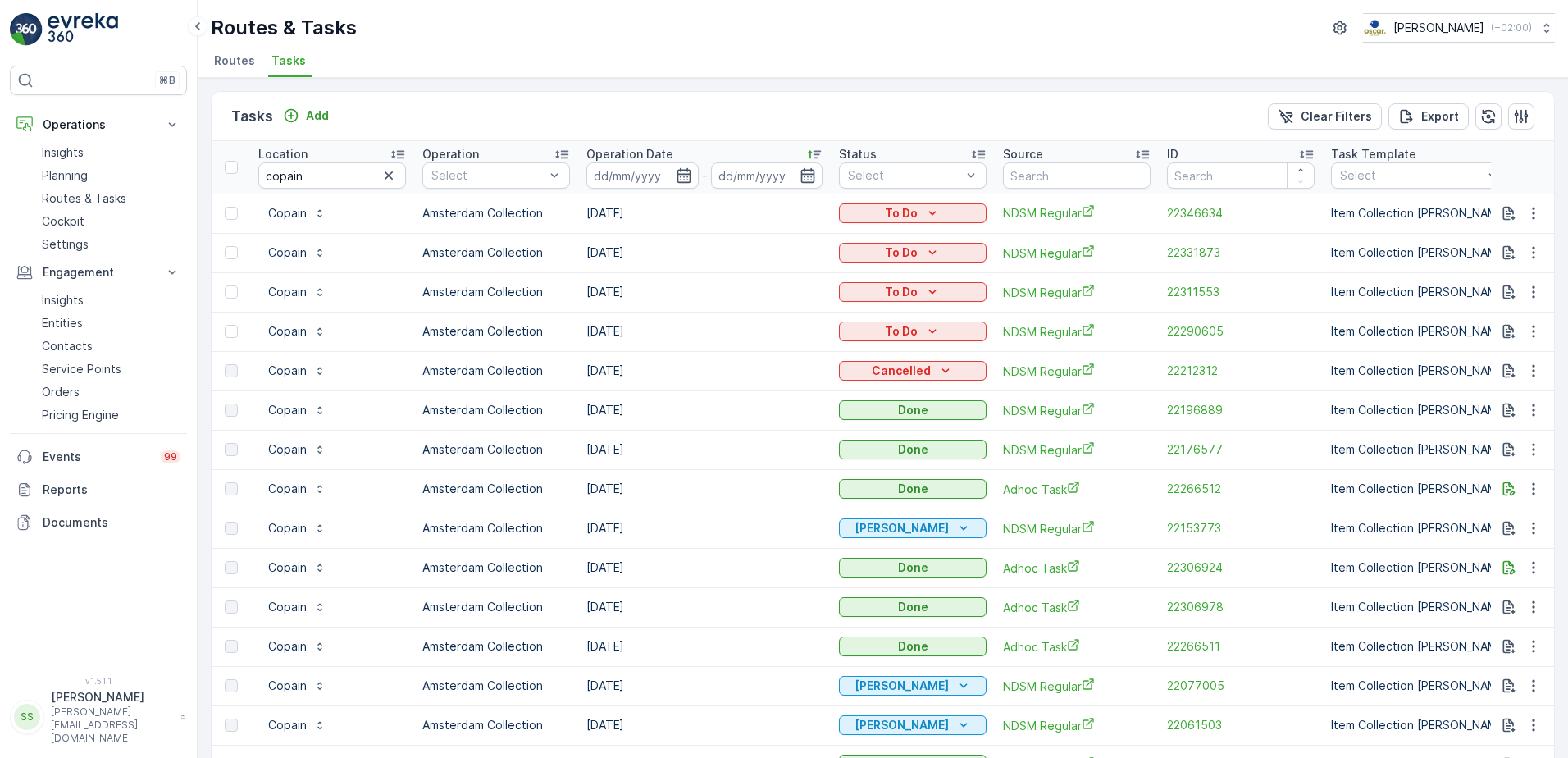
click at [458, 99] on div "Tasks Add Clear Filters Export" at bounding box center [883, 116] width 1343 height 49
click at [320, 109] on p "Add" at bounding box center [318, 116] width 23 height 17
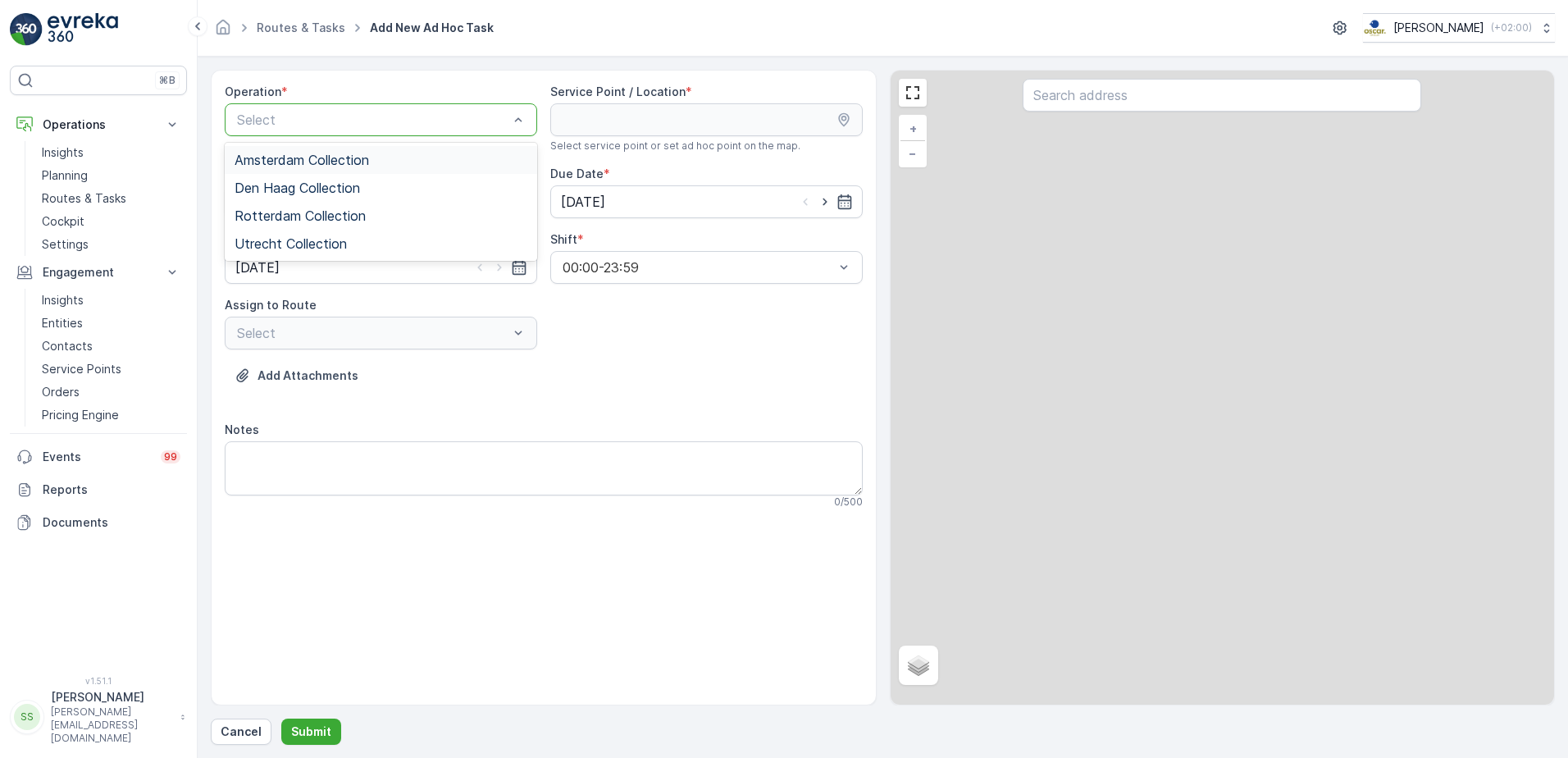
click at [259, 160] on span "Amsterdam Collection" at bounding box center [301, 160] width 134 height 15
click at [644, 351] on div "Operation * option Amsterdam Collection, selected. Amsterdam Collection Service…" at bounding box center [543, 302] width 638 height 438
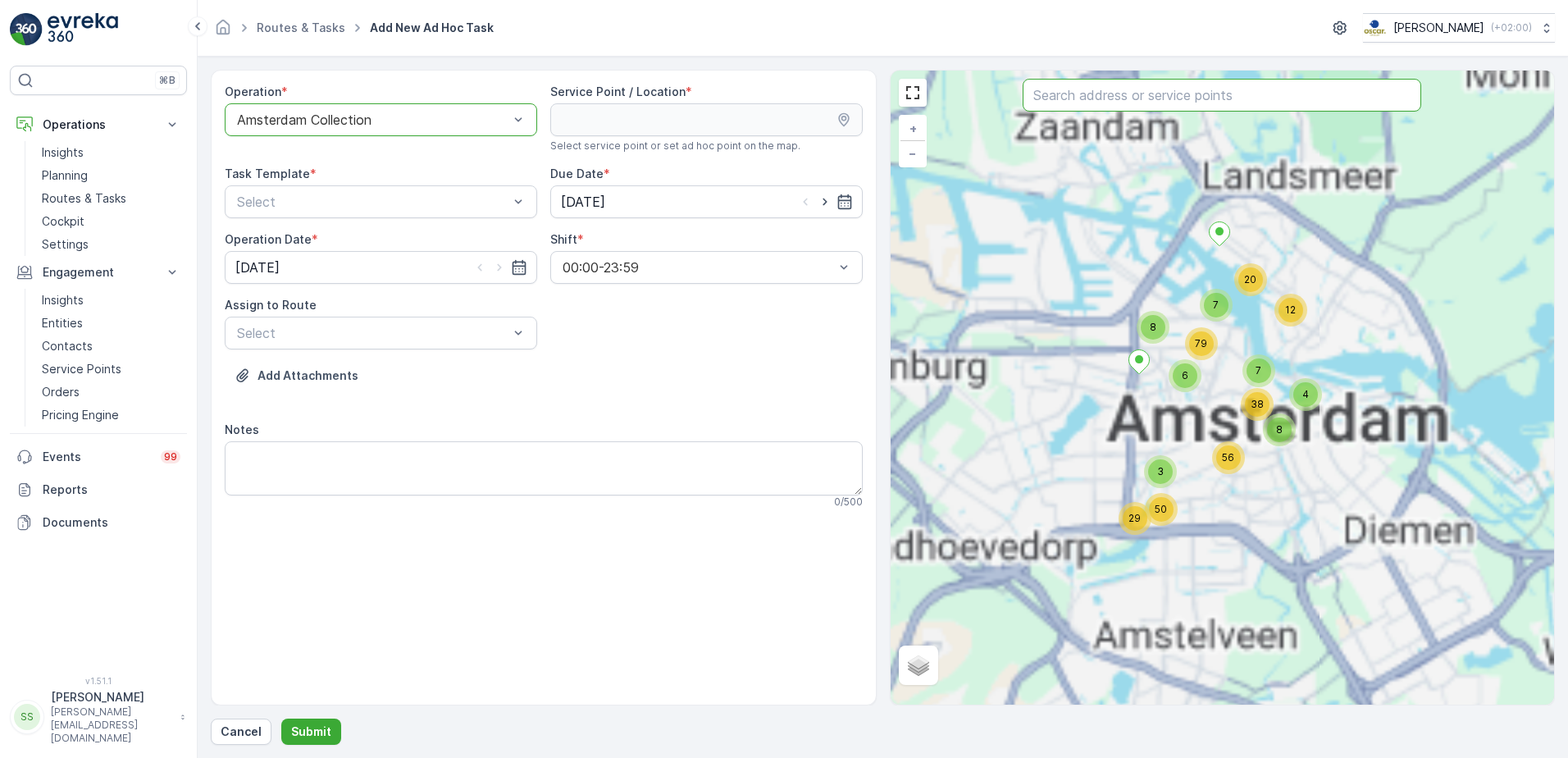
click at [1162, 97] on input "text" at bounding box center [1222, 94] width 399 height 33
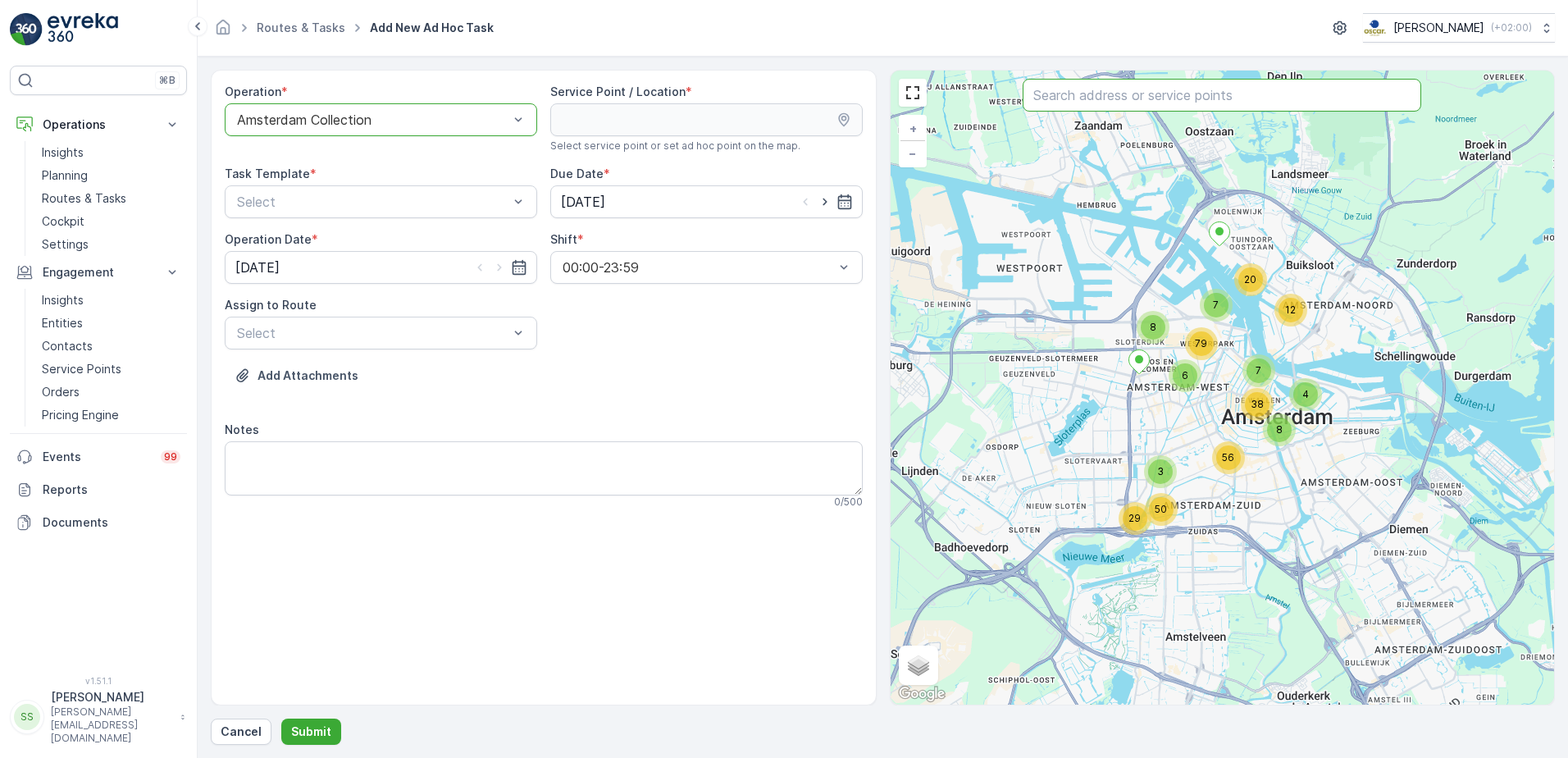
type input "n"
type input "cop"
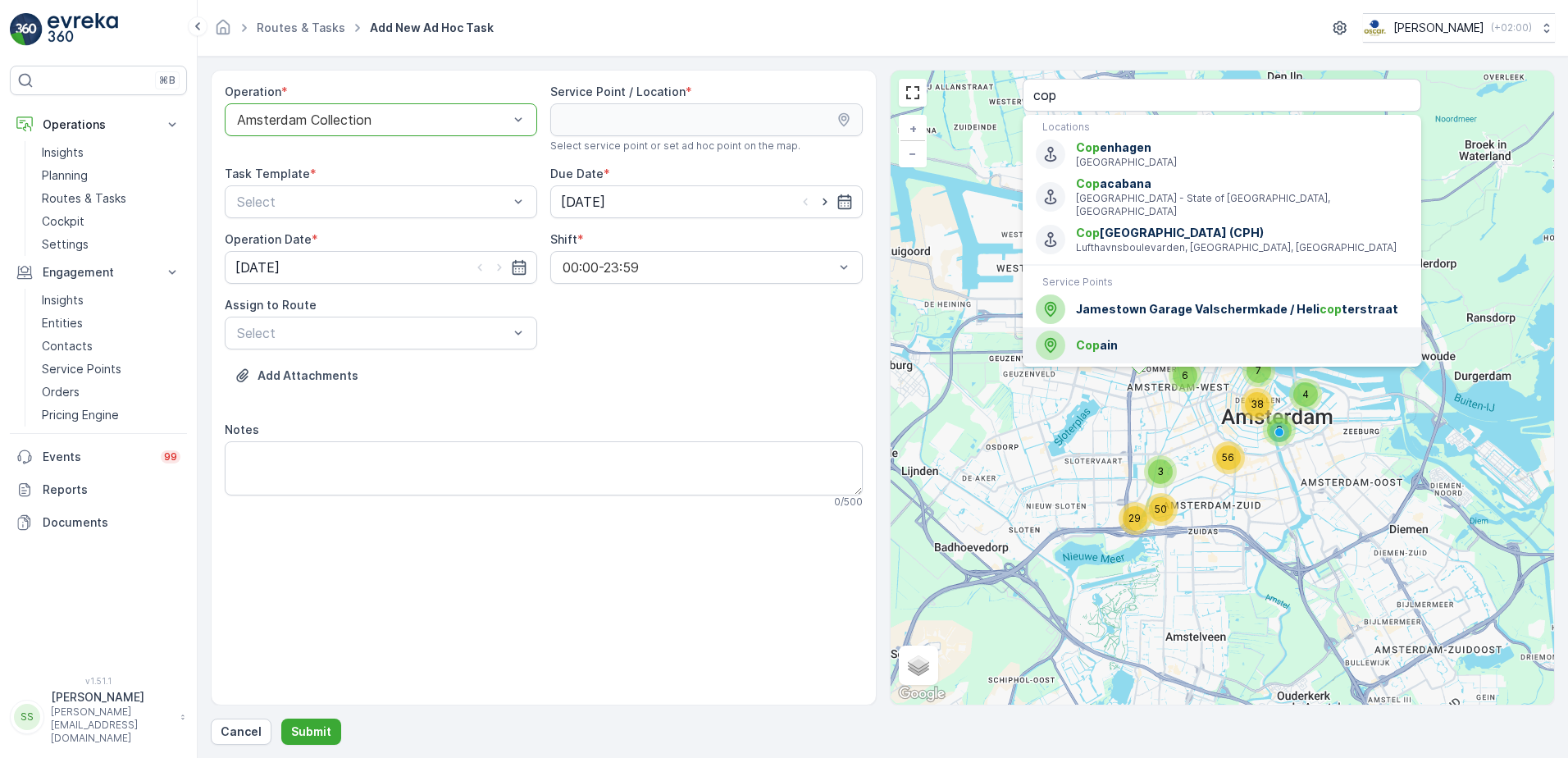
click at [1099, 337] on span "Cop ain" at bounding box center [1242, 346] width 332 height 17
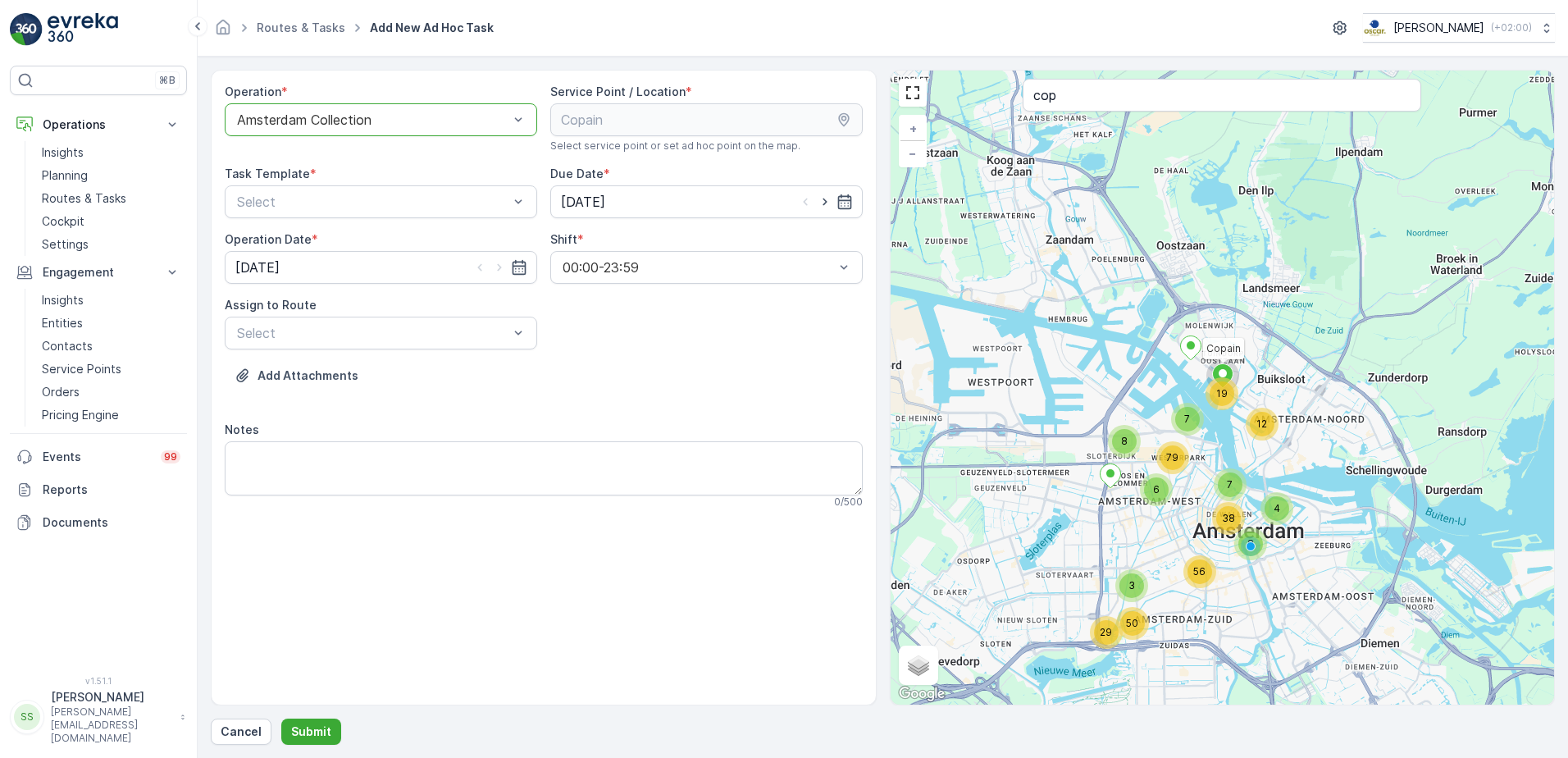
click at [660, 392] on div "Add Attachments" at bounding box center [543, 385] width 638 height 46
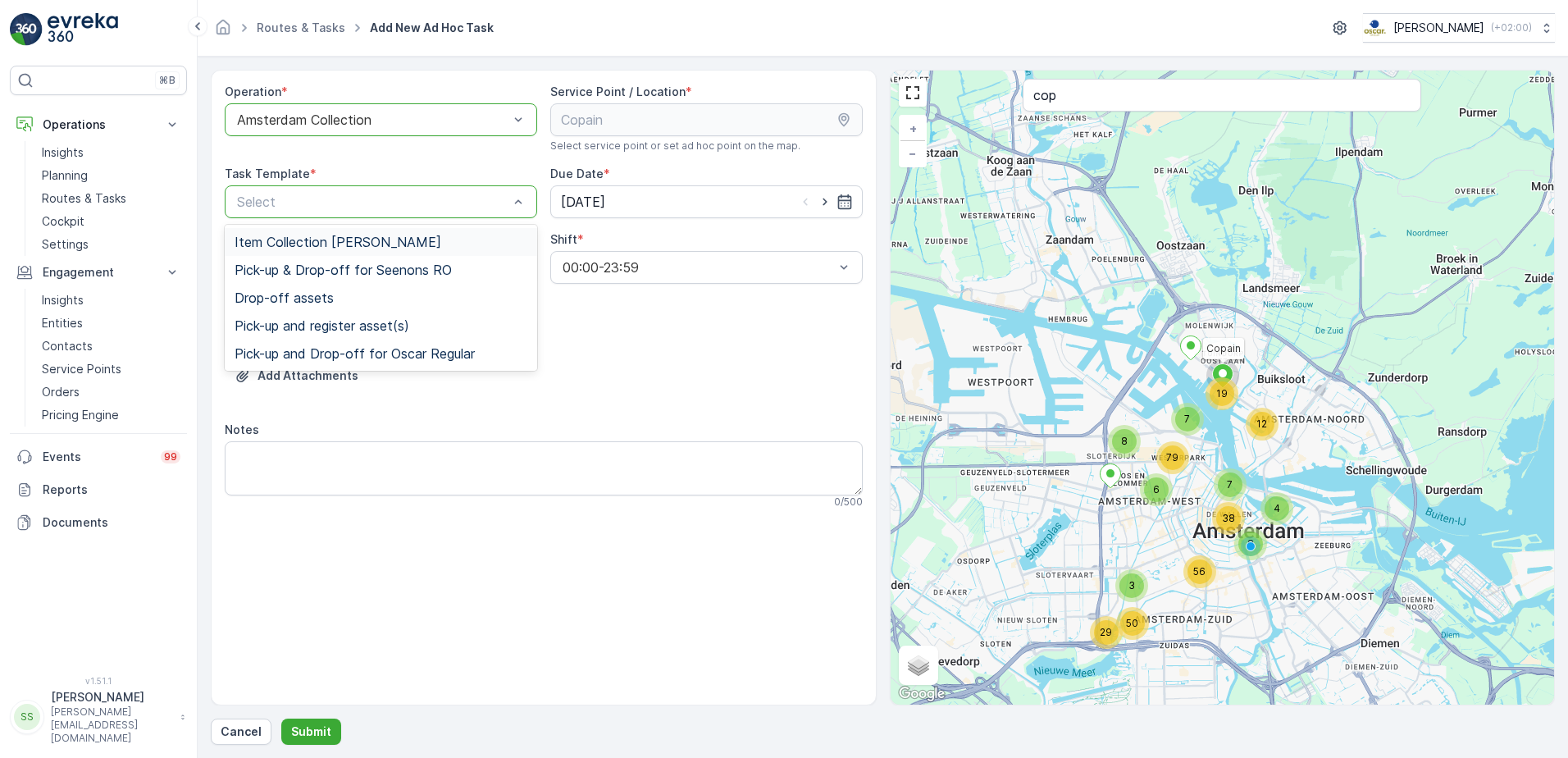
drag, startPoint x: 310, startPoint y: 248, endPoint x: 527, endPoint y: 261, distance: 217.4
click at [310, 249] on span "Item Collection [PERSON_NAME]" at bounding box center [338, 242] width 207 height 15
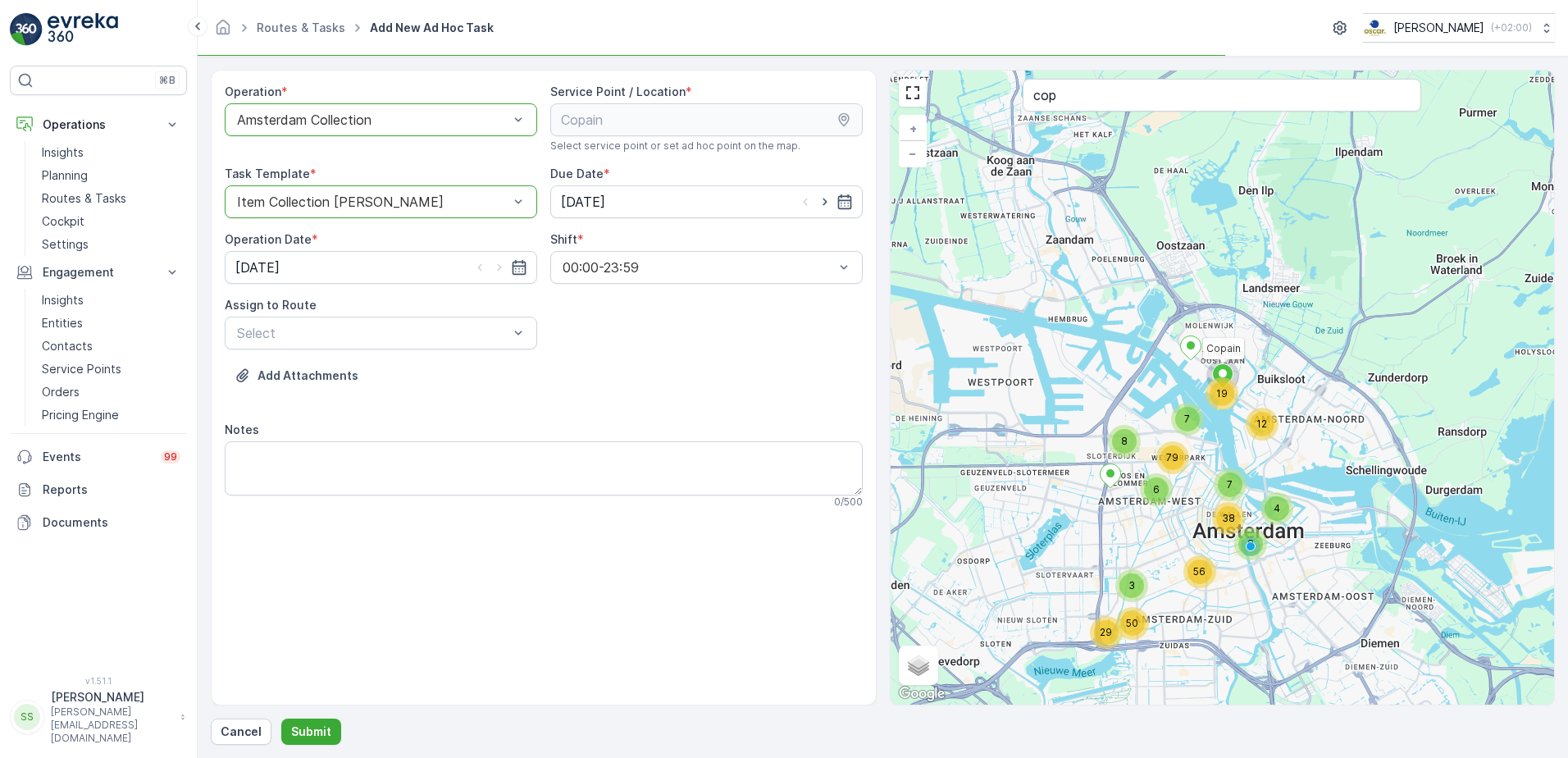
click at [754, 361] on div "Operation * option Amsterdam Collection, selected. Amsterdam Collection Service…" at bounding box center [543, 302] width 638 height 438
click at [818, 201] on icon "button" at bounding box center [825, 202] width 17 height 17
type input "[DATE]"
click at [492, 265] on icon "button" at bounding box center [500, 268] width 17 height 17
type input "[DATE]"
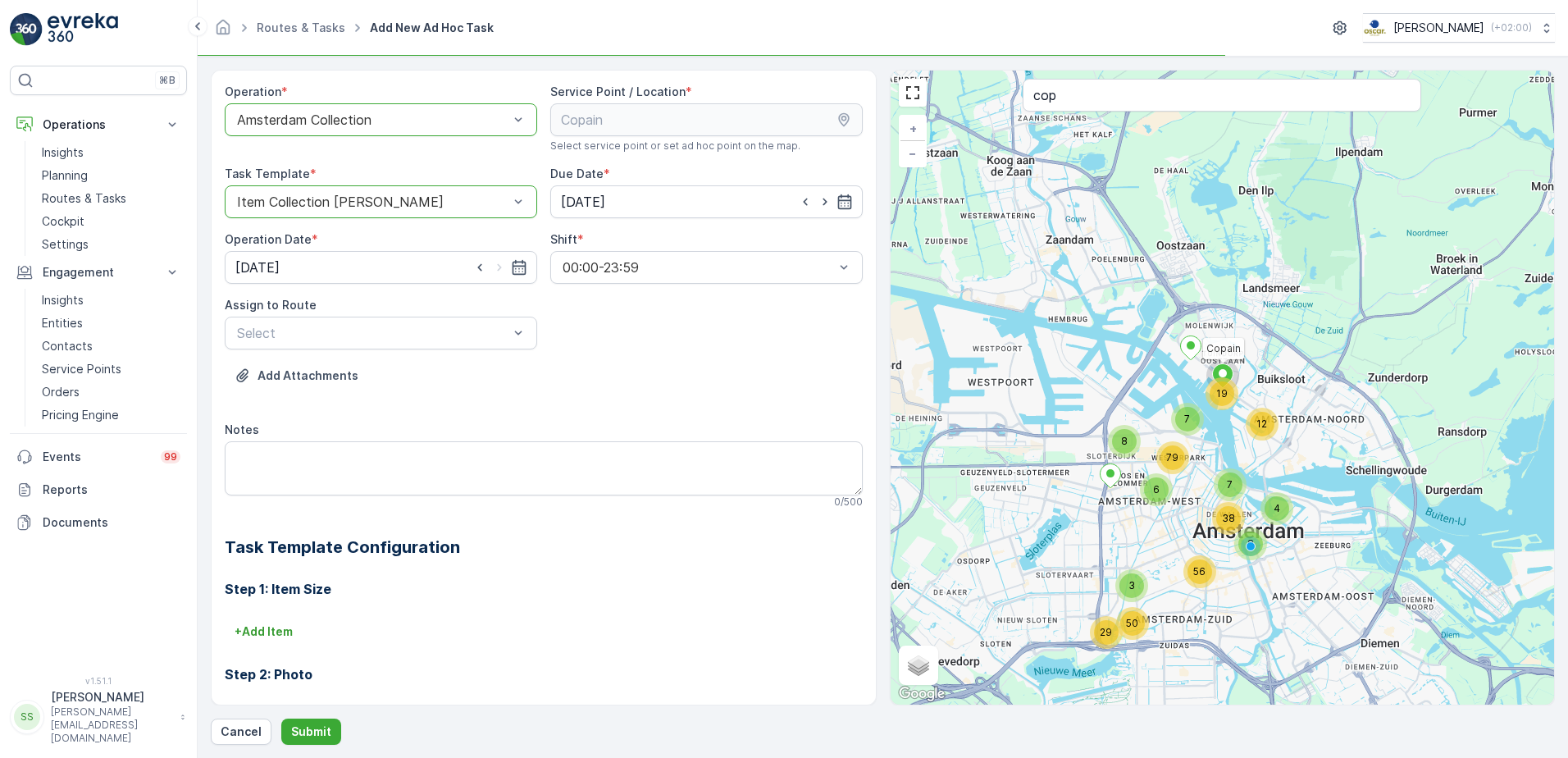
click at [734, 347] on div "Operation * option Amsterdam Collection, selected. Amsterdam Collection Service…" at bounding box center [543, 490] width 638 height 814
drag, startPoint x: 550, startPoint y: 382, endPoint x: 456, endPoint y: 382, distance: 94.0
click at [547, 383] on div "Add Attachments" at bounding box center [543, 385] width 638 height 46
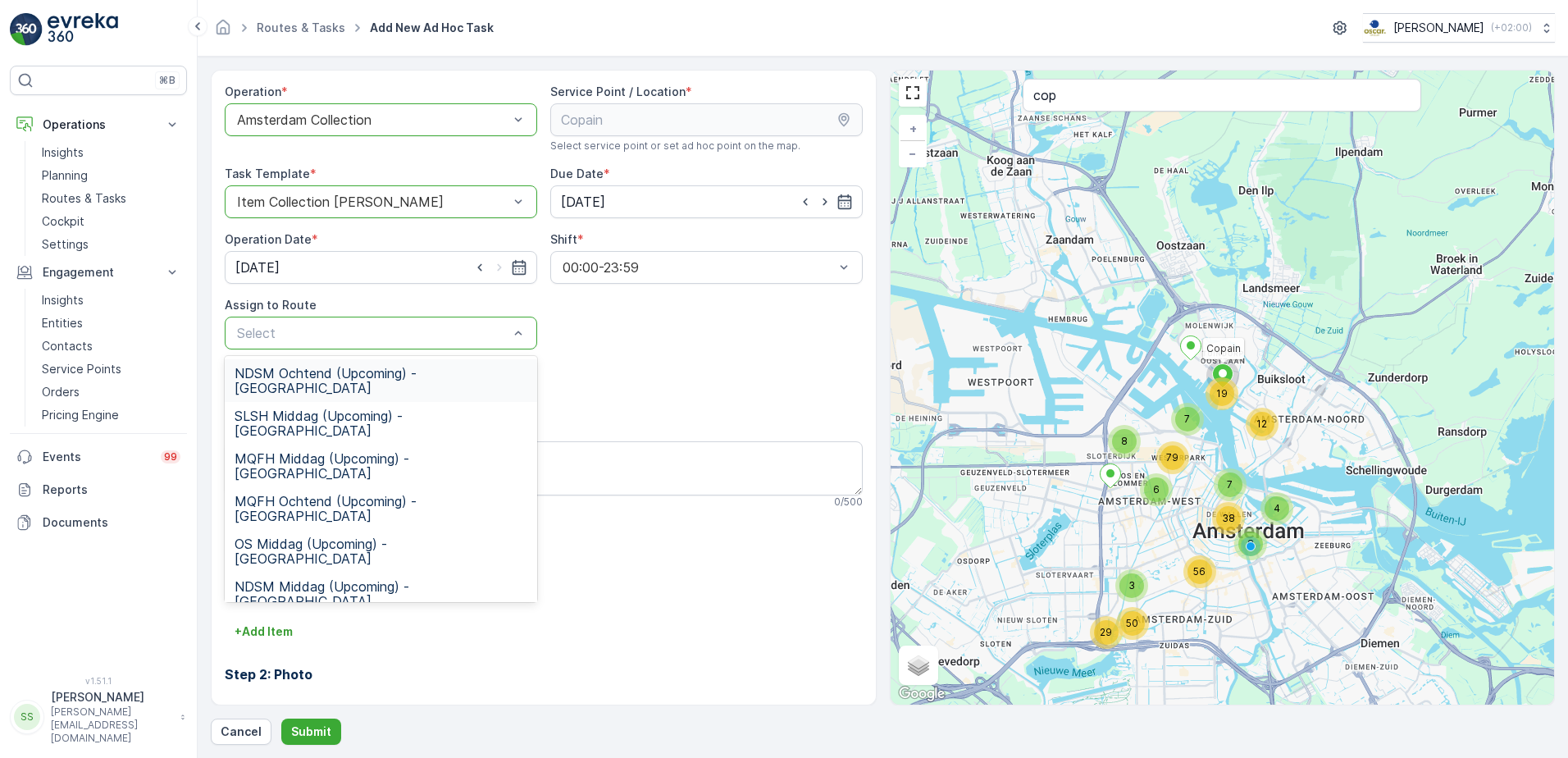
click at [321, 371] on span "NDSM Ochtend (Upcoming) - [GEOGRAPHIC_DATA]" at bounding box center [381, 380] width 293 height 29
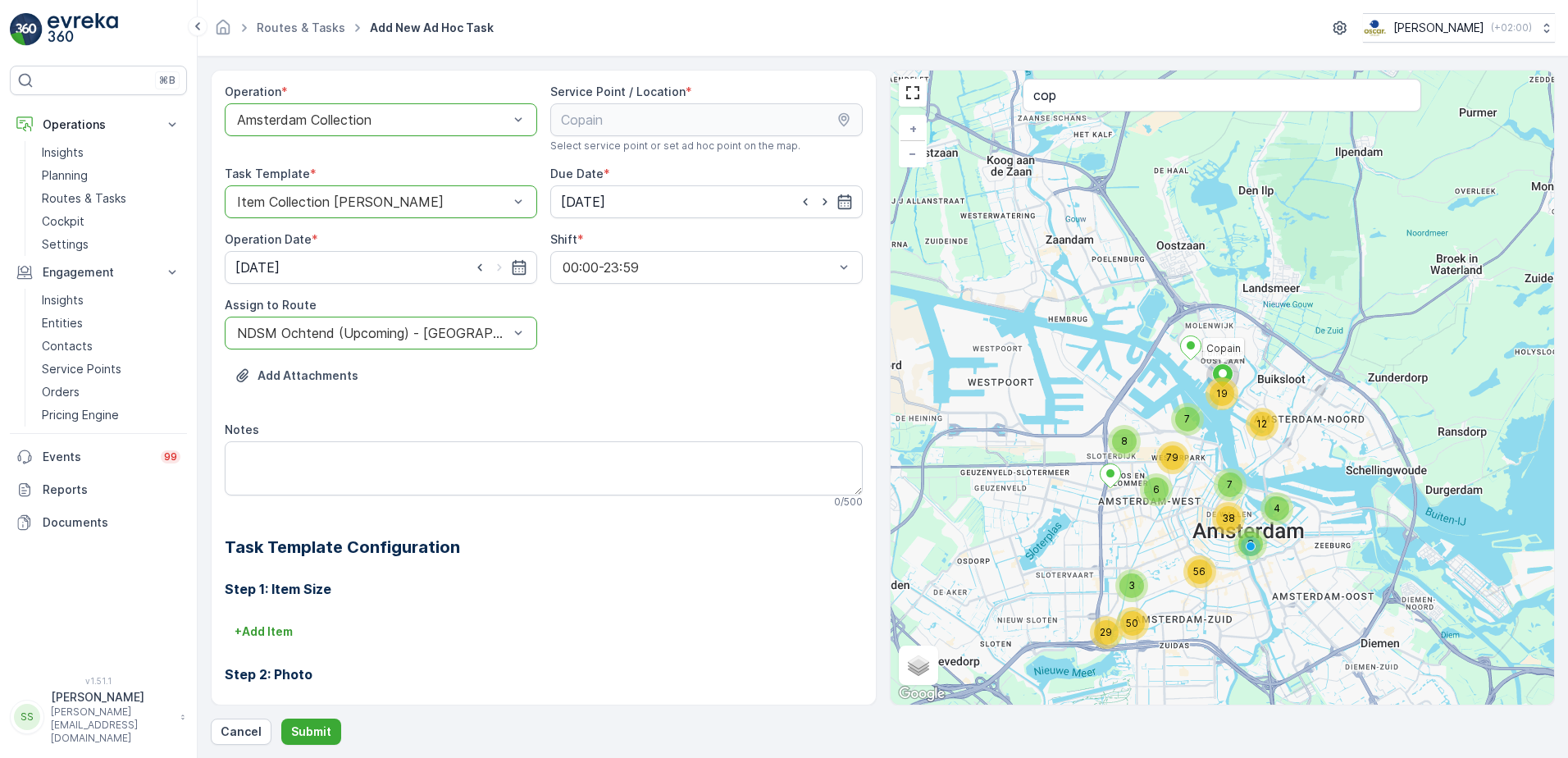
click at [703, 352] on div "Operation * option Amsterdam Collection, selected. Amsterdam Collection Service…" at bounding box center [543, 490] width 638 height 814
click at [286, 452] on textarea "Notes" at bounding box center [543, 468] width 638 height 54
type textarea "Zaak is gesloten, graag met de sleutel naar binnen die we nu hebben."
click at [310, 580] on p "Submit" at bounding box center [311, 732] width 40 height 17
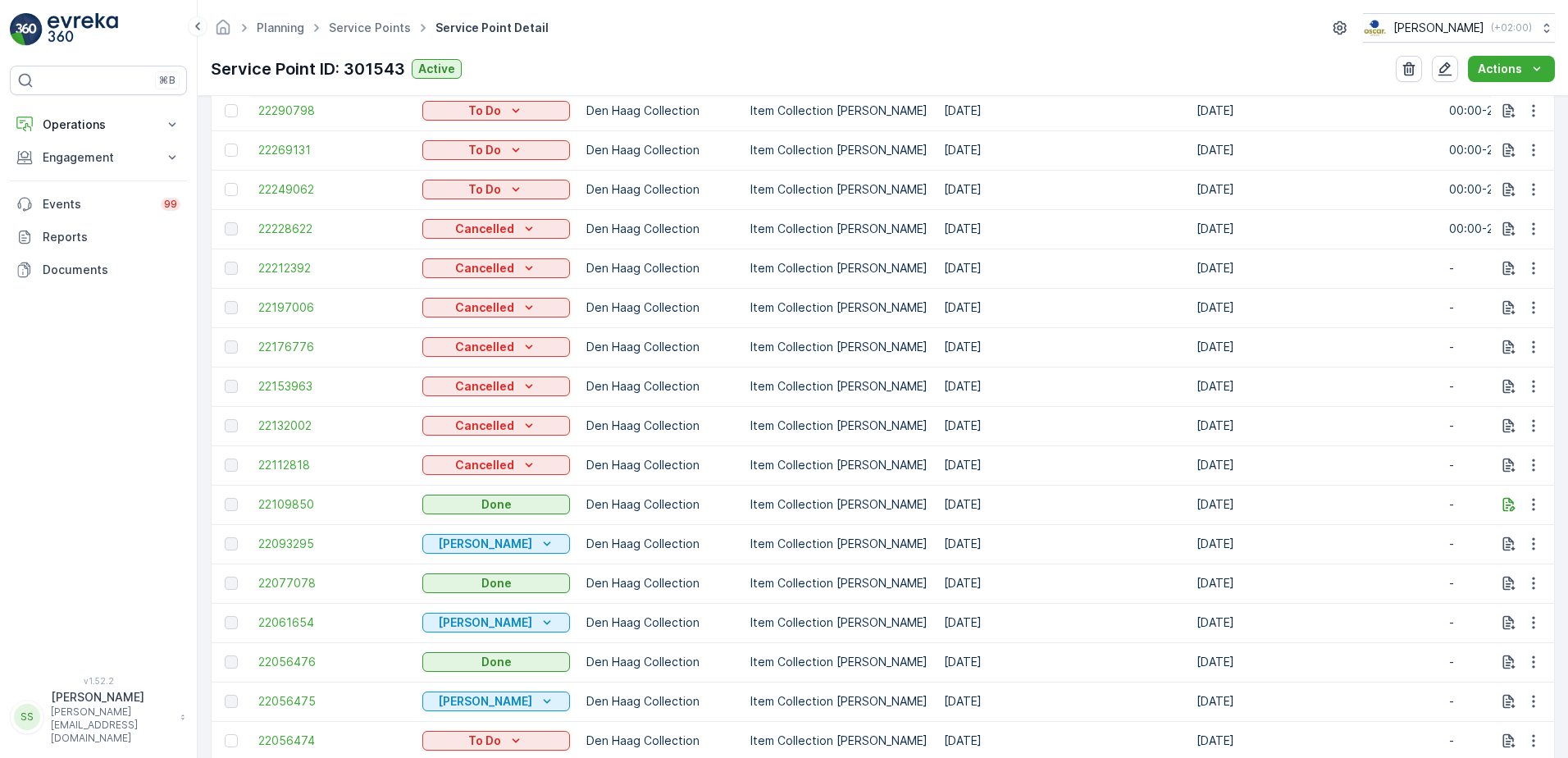
scroll to position [574, 0]
